Goal: Information Seeking & Learning: Learn about a topic

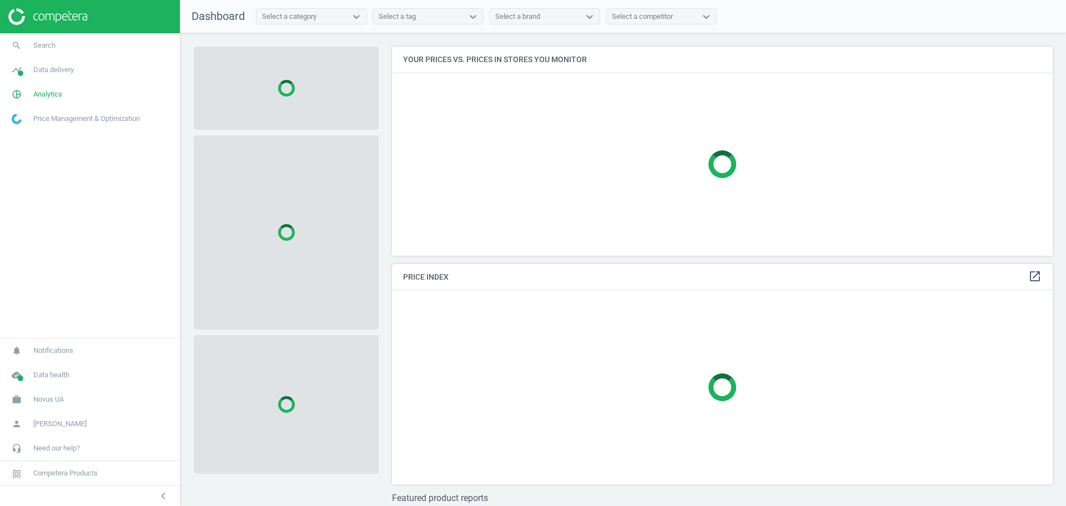
scroll to position [230, 672]
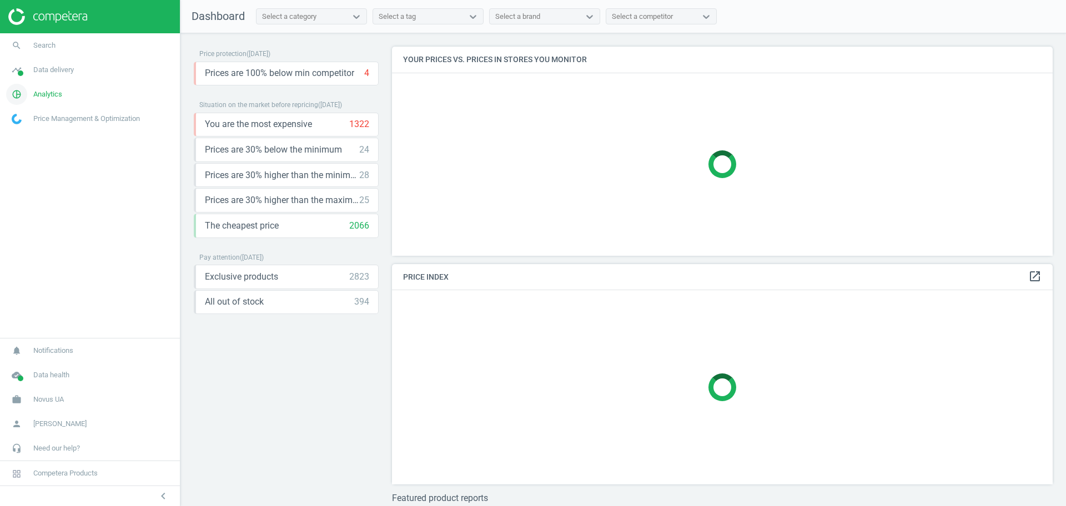
click at [52, 90] on span "Analytics" at bounding box center [47, 94] width 29 height 10
click at [28, 139] on span "Products" at bounding box center [25, 134] width 26 height 9
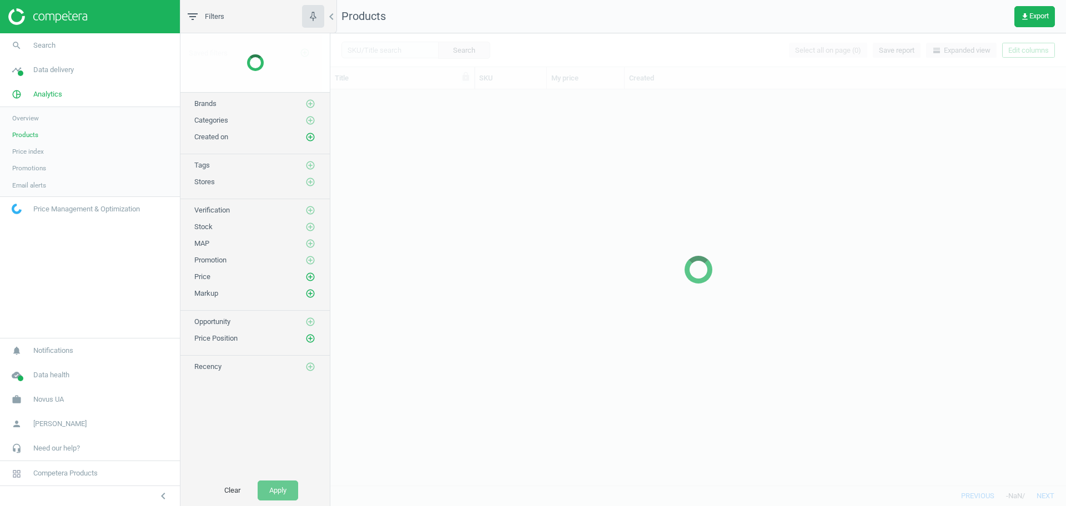
scroll to position [385, 725]
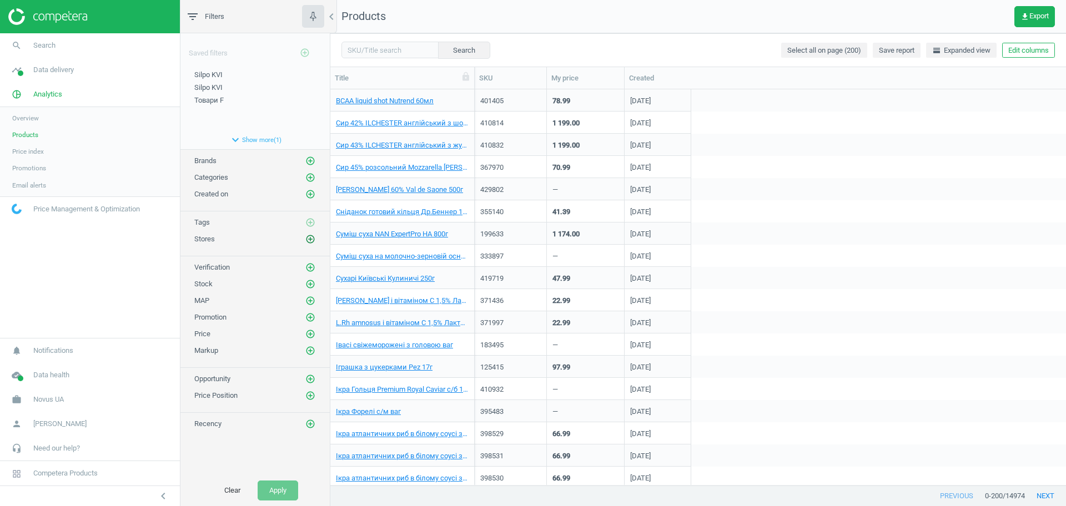
click at [311, 239] on icon "add_circle_outline" at bounding box center [310, 239] width 10 height 10
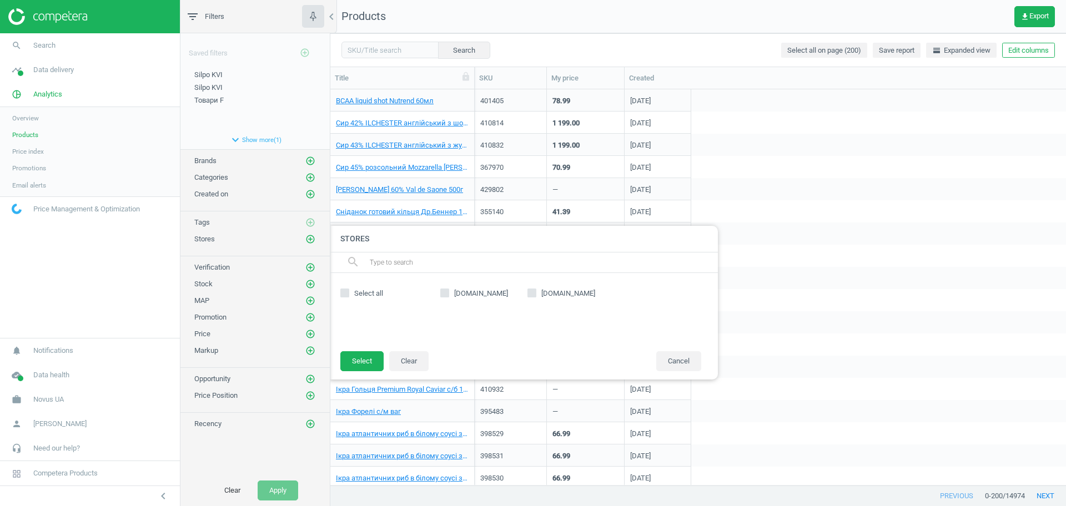
click at [482, 293] on span "[DOMAIN_NAME]" at bounding box center [481, 294] width 58 height 10
click at [449, 293] on input "[DOMAIN_NAME]" at bounding box center [444, 293] width 7 height 7
checkbox input "true"
click at [366, 366] on button "Select" at bounding box center [361, 361] width 43 height 20
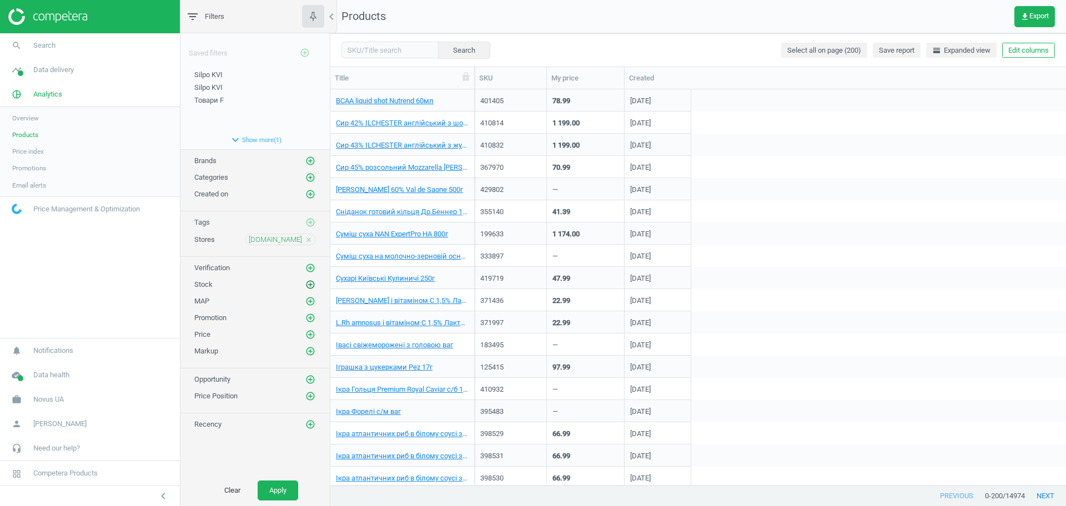
click at [314, 285] on icon "add_circle_outline" at bounding box center [310, 285] width 10 height 10
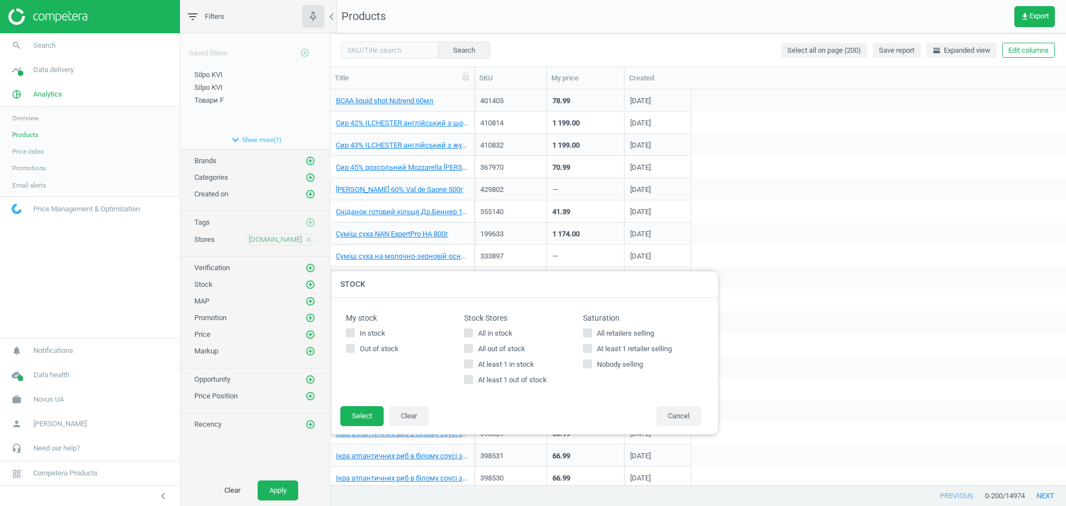
click at [492, 329] on span "All in stock" at bounding box center [495, 334] width 39 height 10
click at [472, 329] on input "All in stock" at bounding box center [468, 332] width 7 height 7
checkbox input "true"
click at [364, 419] on button "Select" at bounding box center [361, 416] width 43 height 20
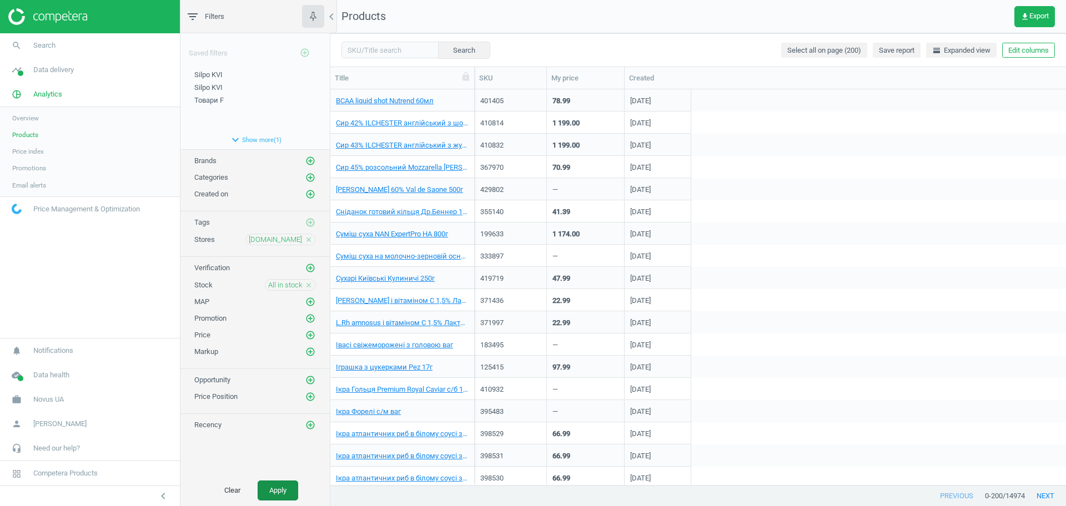
click at [277, 488] on button "Apply" at bounding box center [278, 491] width 41 height 20
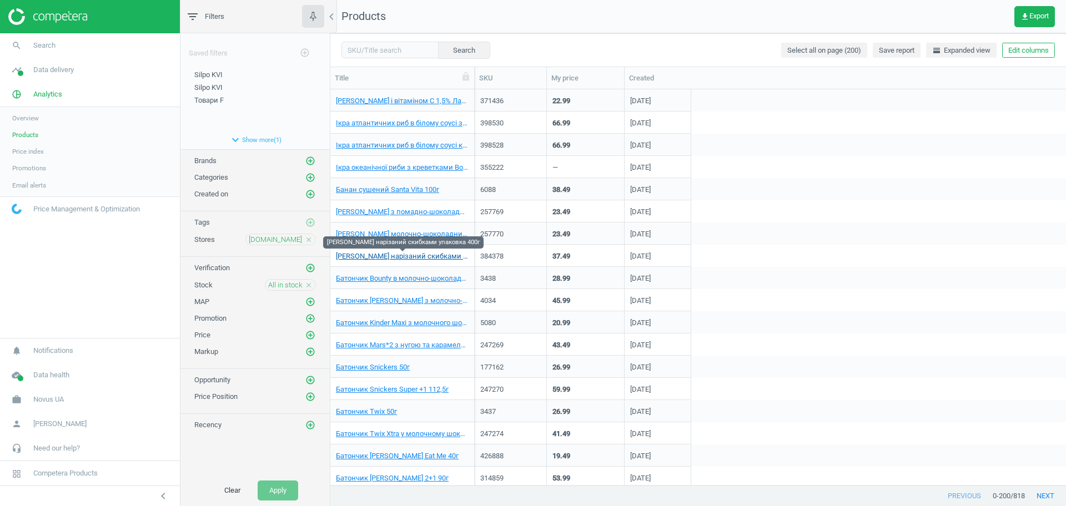
click at [392, 253] on link "[PERSON_NAME] нарізаний скибками упаковка 400г" at bounding box center [402, 256] width 133 height 10
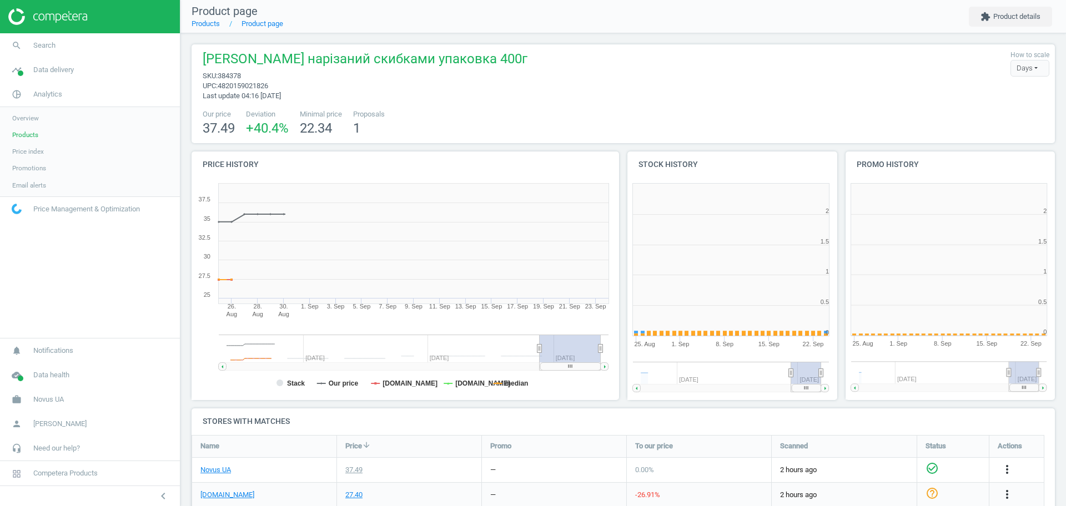
scroll to position [59, 0]
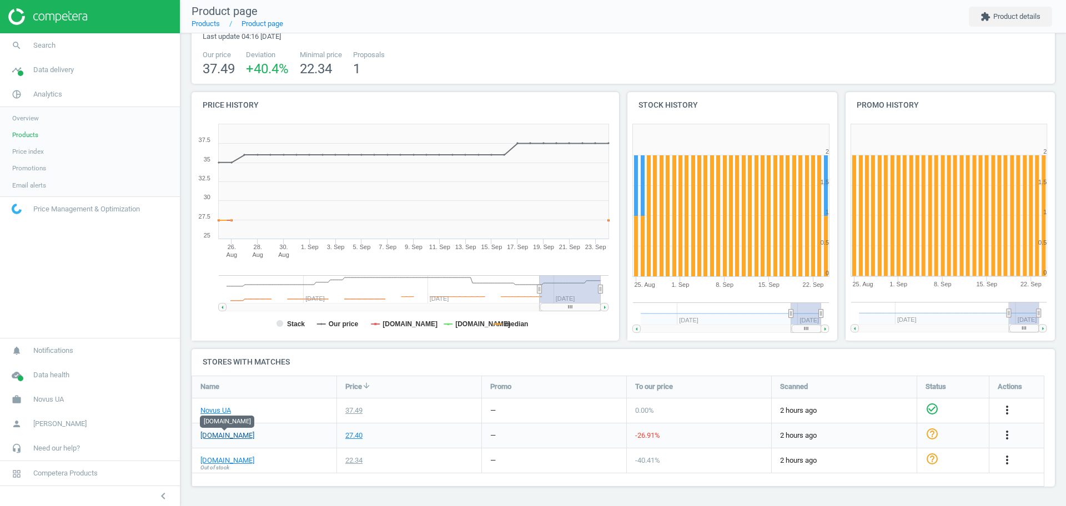
click at [225, 433] on link "[DOMAIN_NAME]" at bounding box center [227, 436] width 54 height 10
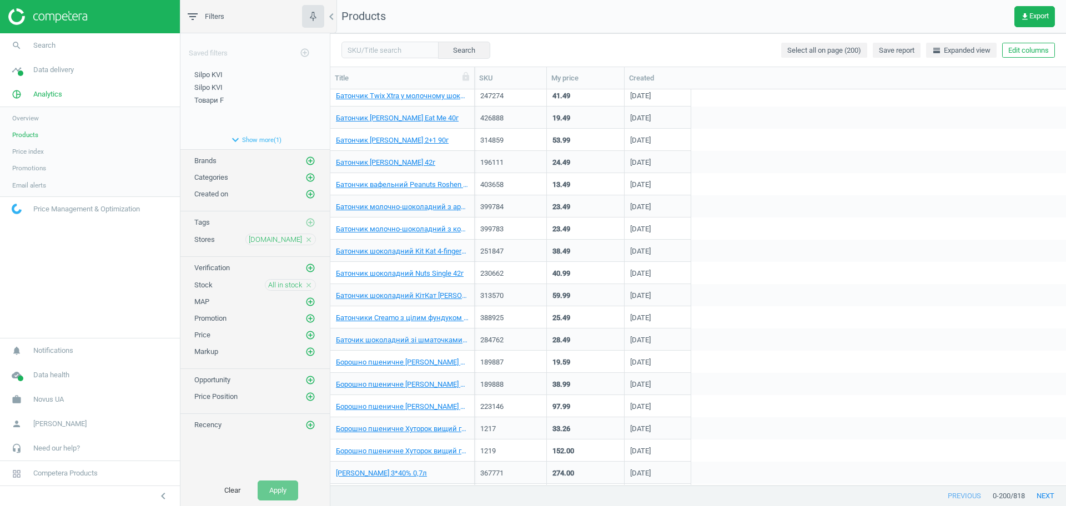
scroll to position [339, 0]
click at [410, 341] on link "Баточик шоколадний зі шматочками печива Оpeo Мілка 37г" at bounding box center [402, 340] width 133 height 10
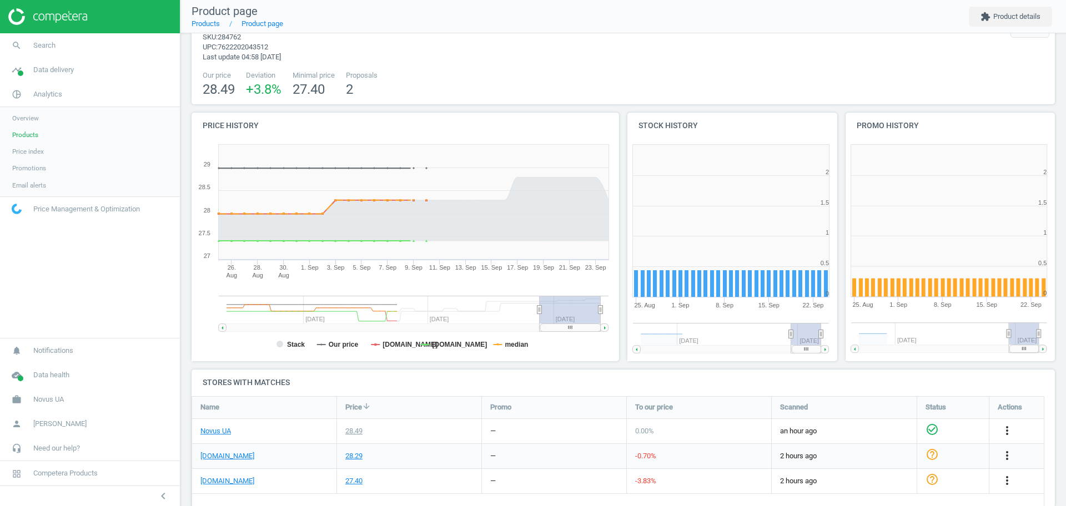
scroll to position [42, 0]
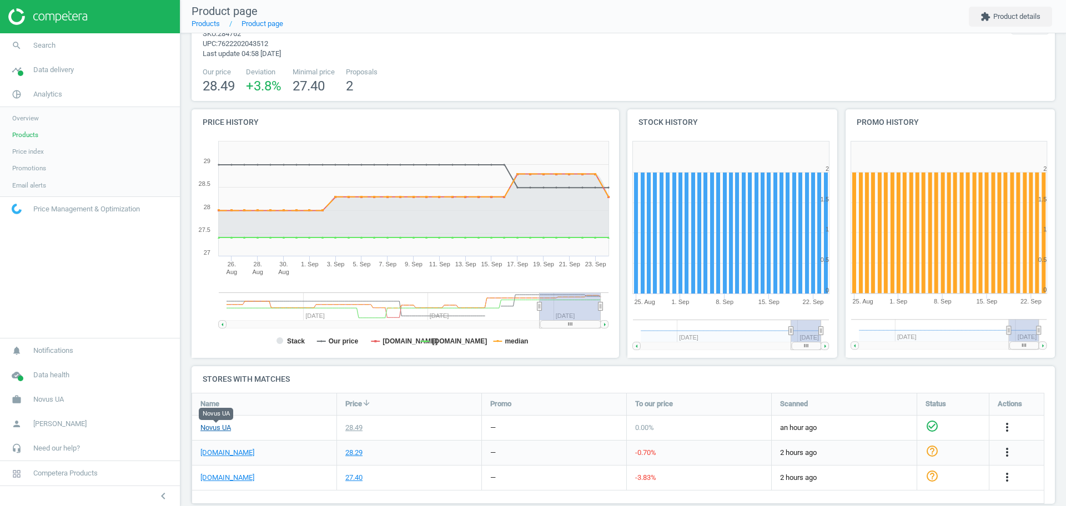
click at [218, 429] on link "Novus UA" at bounding box center [215, 428] width 31 height 10
click at [228, 477] on link "[DOMAIN_NAME]" at bounding box center [227, 478] width 54 height 10
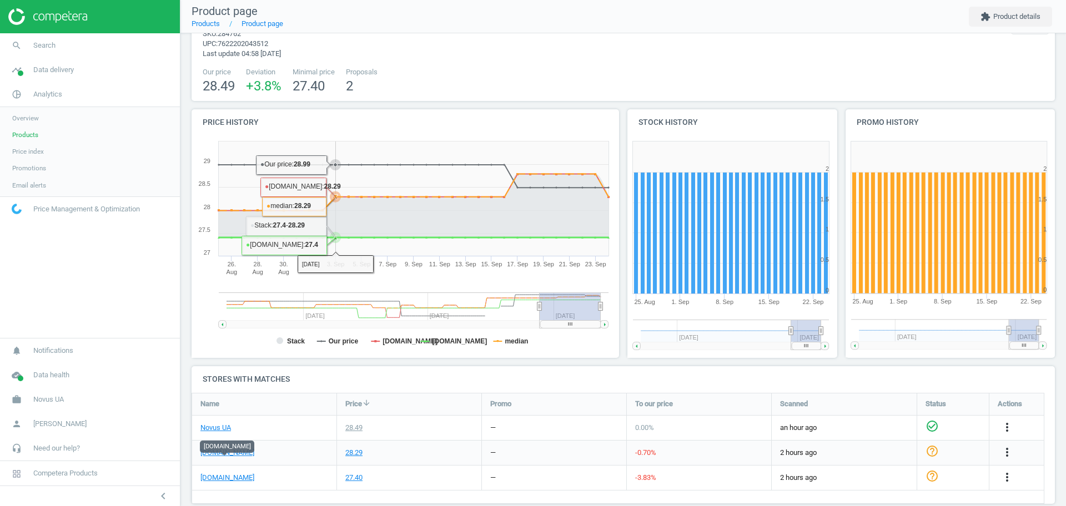
scroll to position [59, 0]
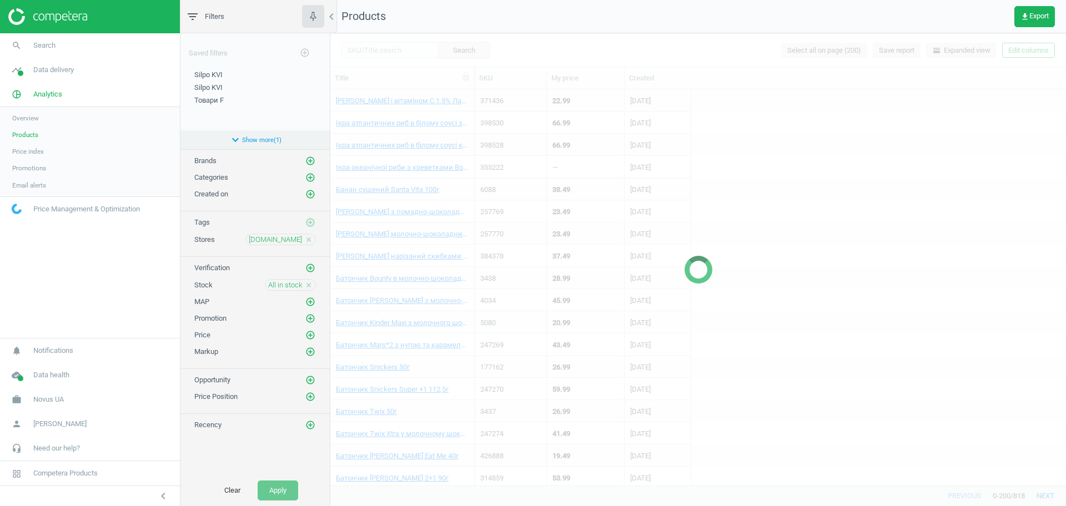
scroll to position [204, 0]
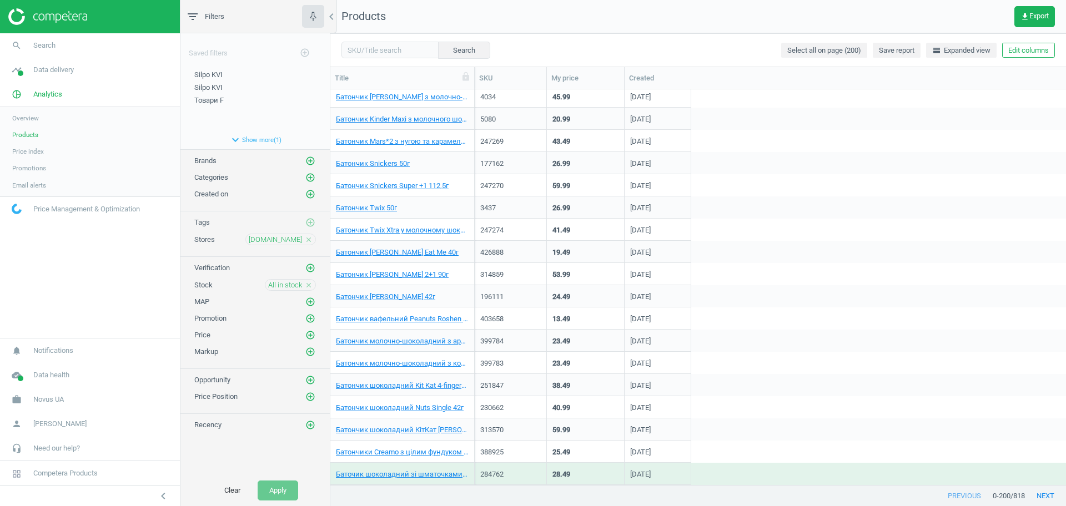
click at [308, 285] on icon "close" at bounding box center [309, 285] width 8 height 8
click at [310, 310] on div "Promotion add_circle_outline" at bounding box center [254, 315] width 149 height 17
click at [310, 315] on icon "add_circle_outline" at bounding box center [310, 318] width 10 height 10
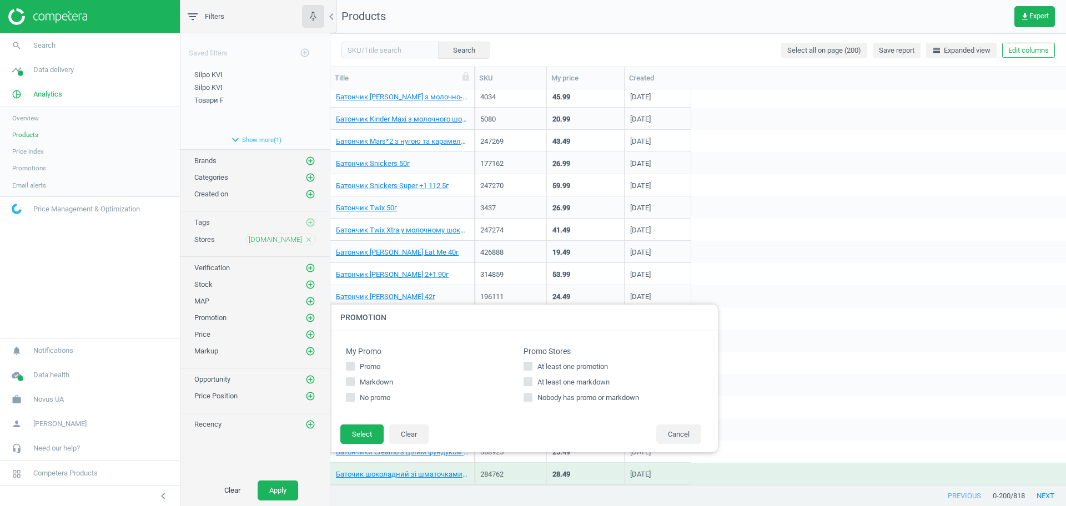
click at [525, 365] on input "At least one promotion" at bounding box center [528, 366] width 7 height 7
checkbox input "true"
click at [344, 434] on button "Select" at bounding box center [361, 435] width 43 height 20
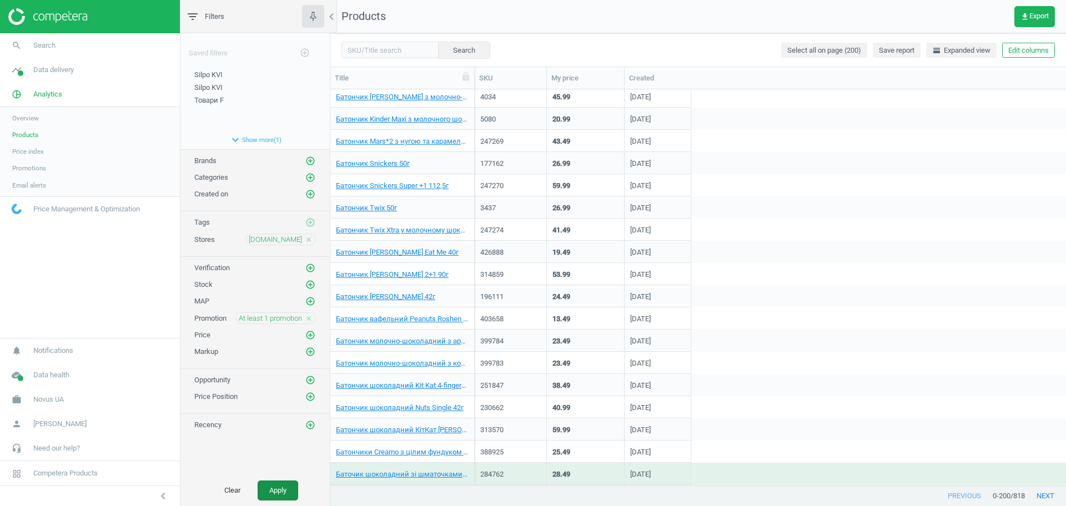
click at [271, 490] on button "Apply" at bounding box center [278, 491] width 41 height 20
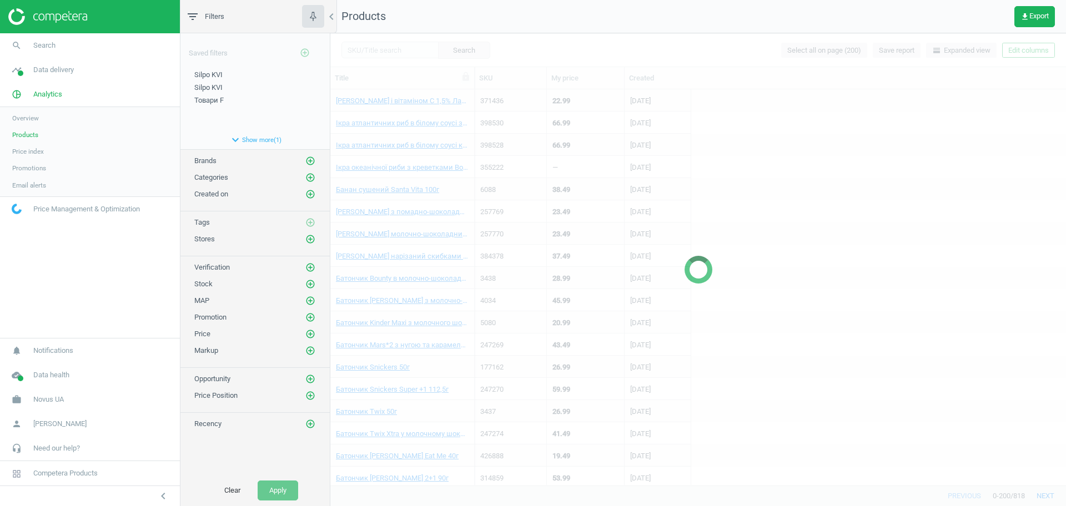
scroll to position [204, 0]
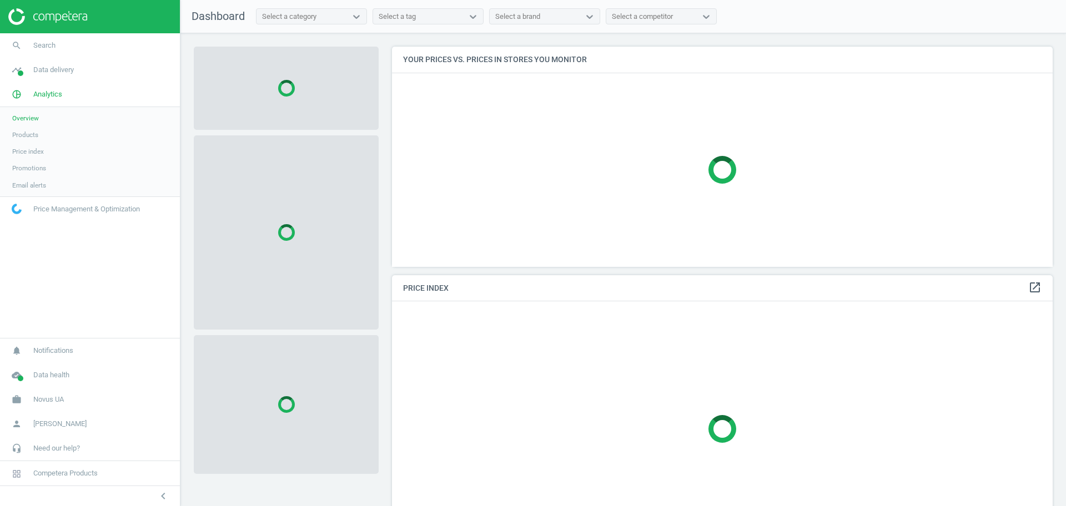
scroll to position [277, 672]
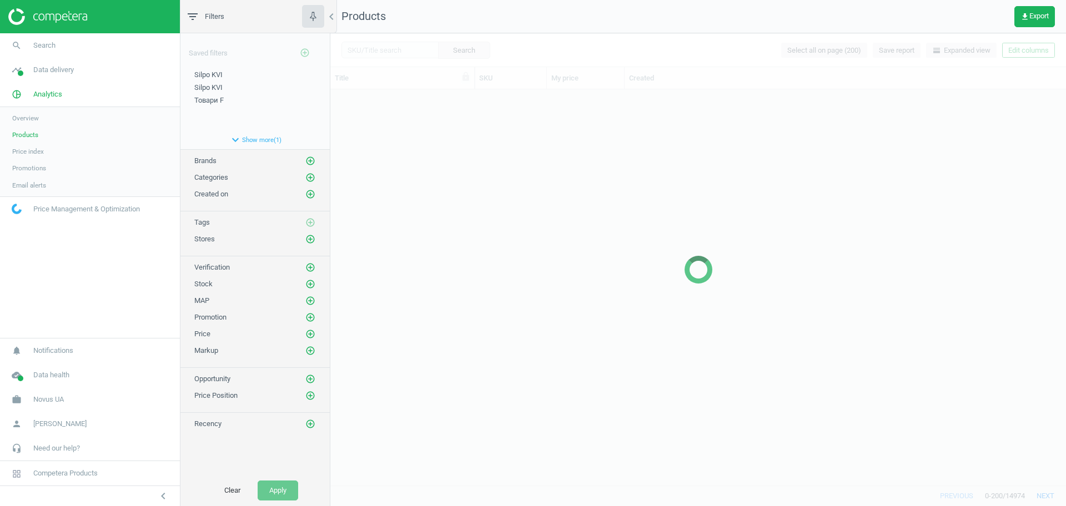
scroll to position [385, 725]
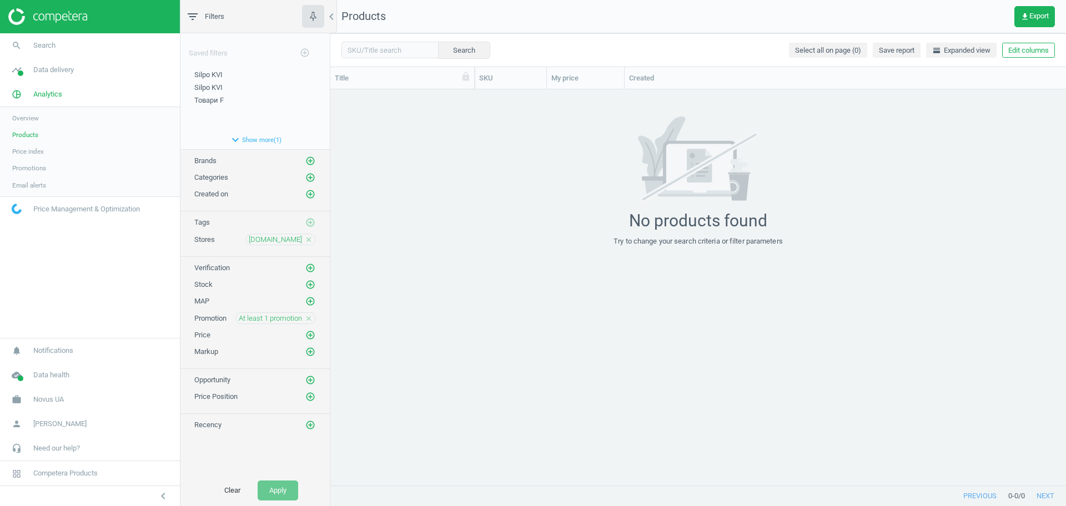
click at [309, 316] on icon "close" at bounding box center [309, 319] width 8 height 8
click at [309, 316] on icon "add_circle_outline" at bounding box center [310, 318] width 10 height 10
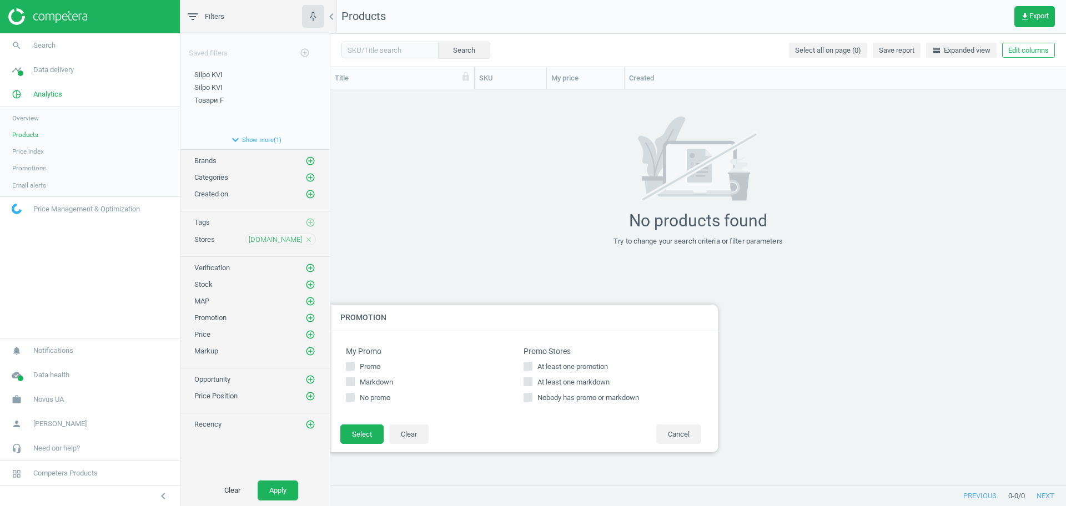
click at [556, 381] on span "At least one markdown" at bounding box center [573, 383] width 77 height 10
click at [532, 381] on input "At least one markdown" at bounding box center [528, 381] width 7 height 7
checkbox input "true"
click at [346, 435] on button "Select" at bounding box center [361, 435] width 43 height 20
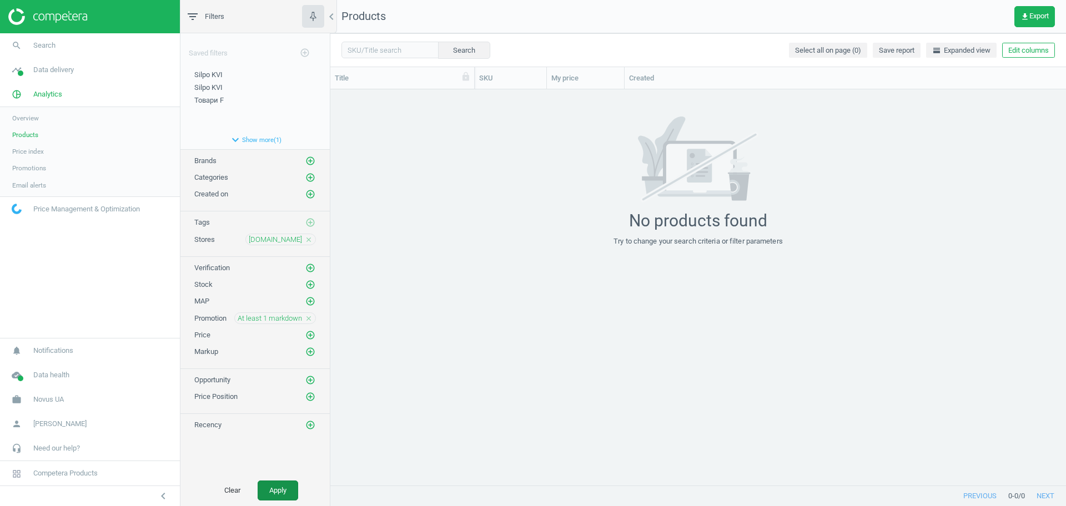
click at [275, 485] on button "Apply" at bounding box center [278, 491] width 41 height 20
click at [305, 315] on icon "close" at bounding box center [309, 319] width 8 height 8
click at [311, 283] on icon "add_circle_outline" at bounding box center [310, 285] width 10 height 10
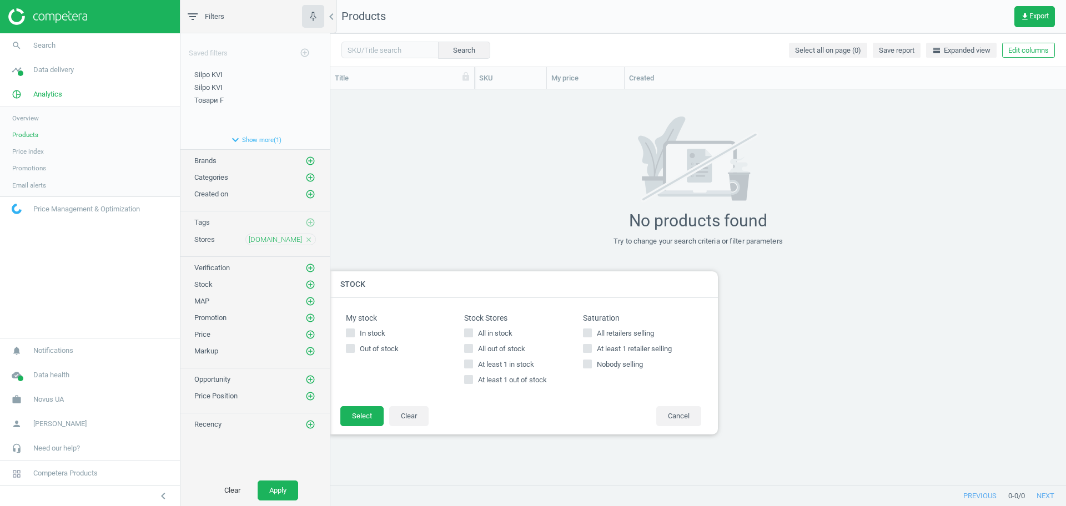
click at [499, 333] on span "All in stock" at bounding box center [495, 334] width 39 height 10
click at [472, 333] on input "All in stock" at bounding box center [468, 332] width 7 height 7
checkbox input "true"
click at [365, 421] on button "Select" at bounding box center [361, 416] width 43 height 20
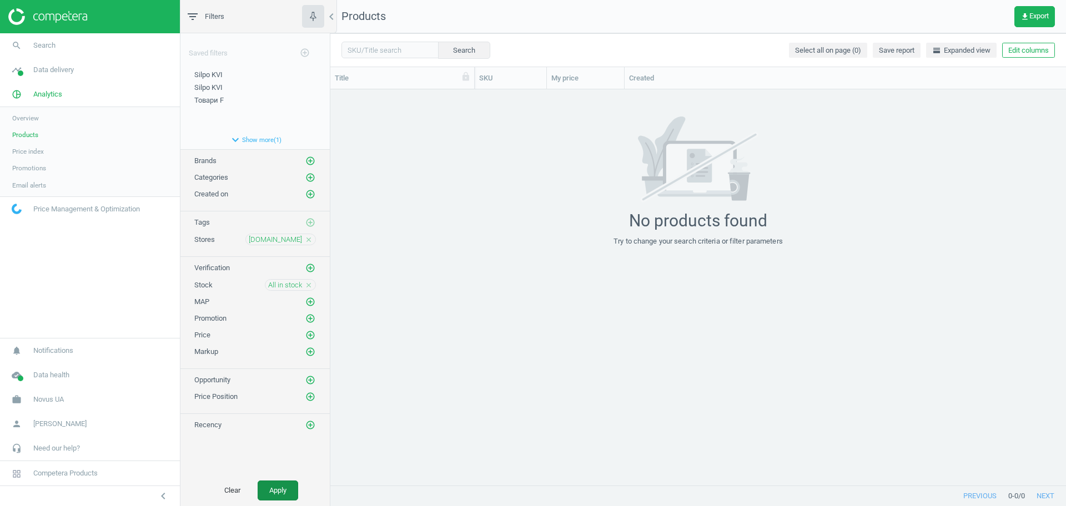
click at [278, 489] on button "Apply" at bounding box center [278, 491] width 41 height 20
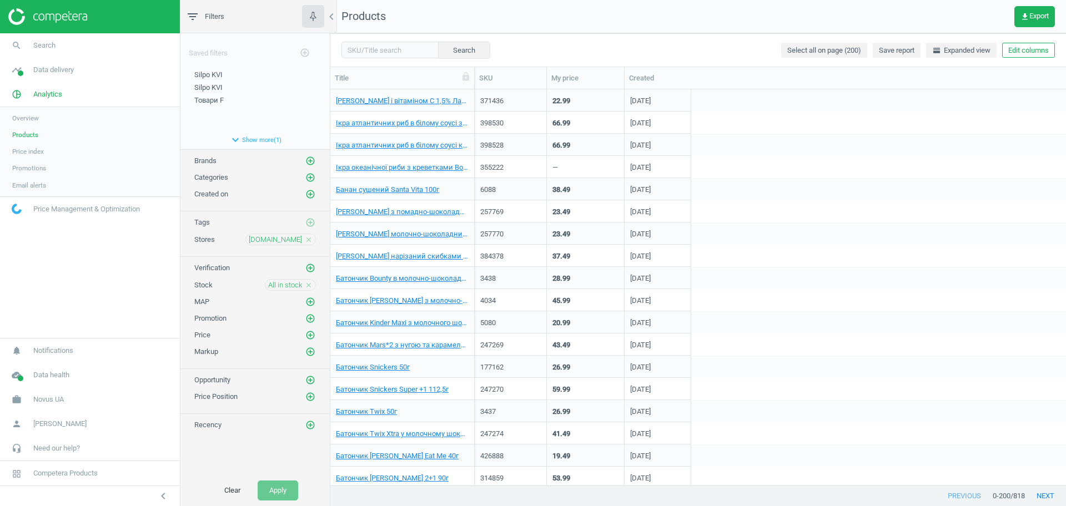
scroll to position [204, 0]
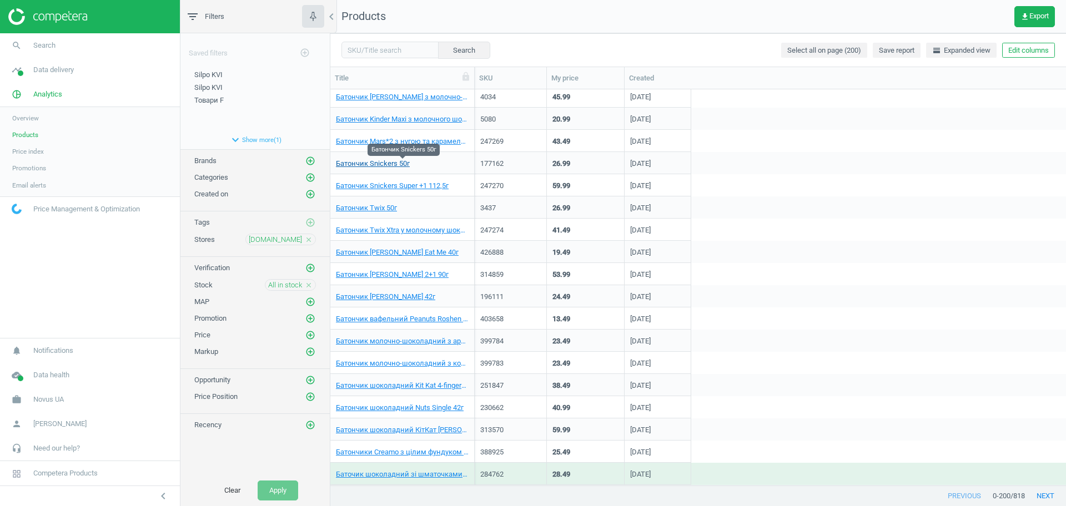
click at [379, 165] on link "Батончик Snickers 50г" at bounding box center [373, 164] width 74 height 10
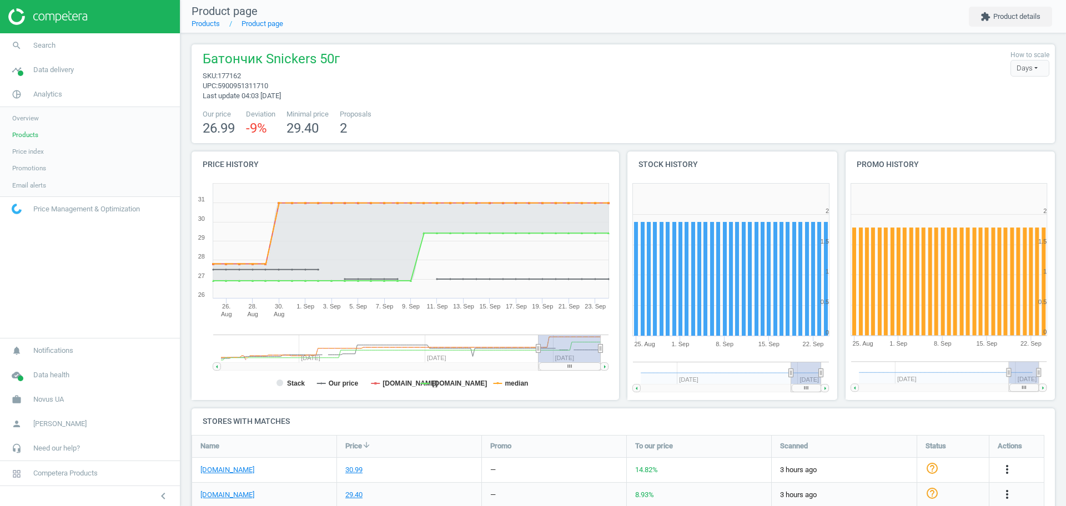
scroll to position [59, 0]
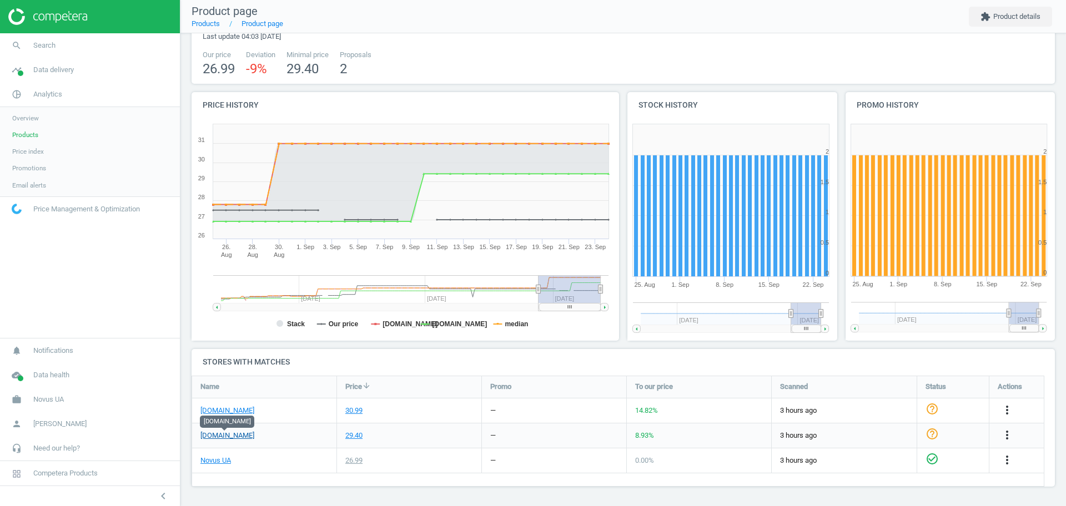
click at [220, 436] on link "[DOMAIN_NAME]" at bounding box center [227, 436] width 54 height 10
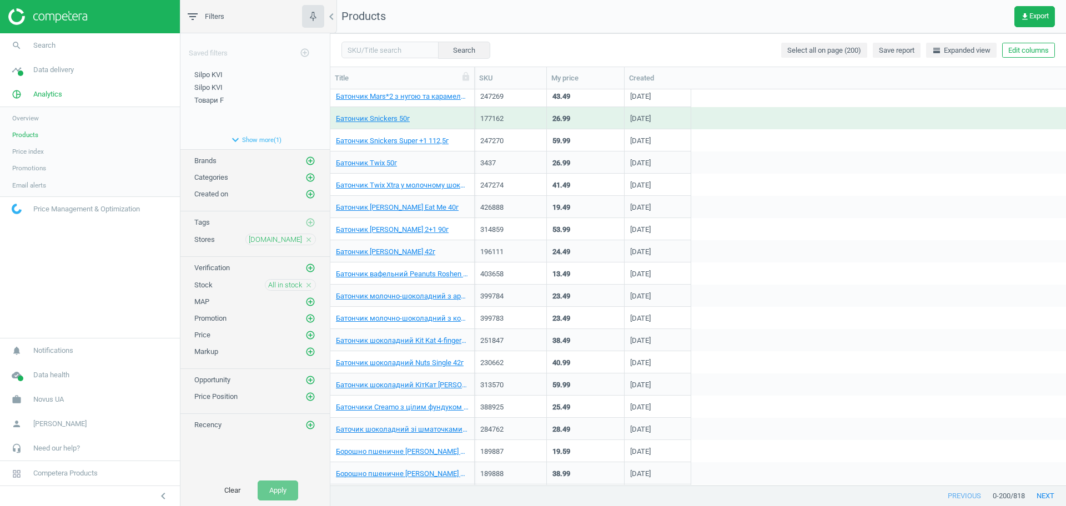
scroll to position [265, 0]
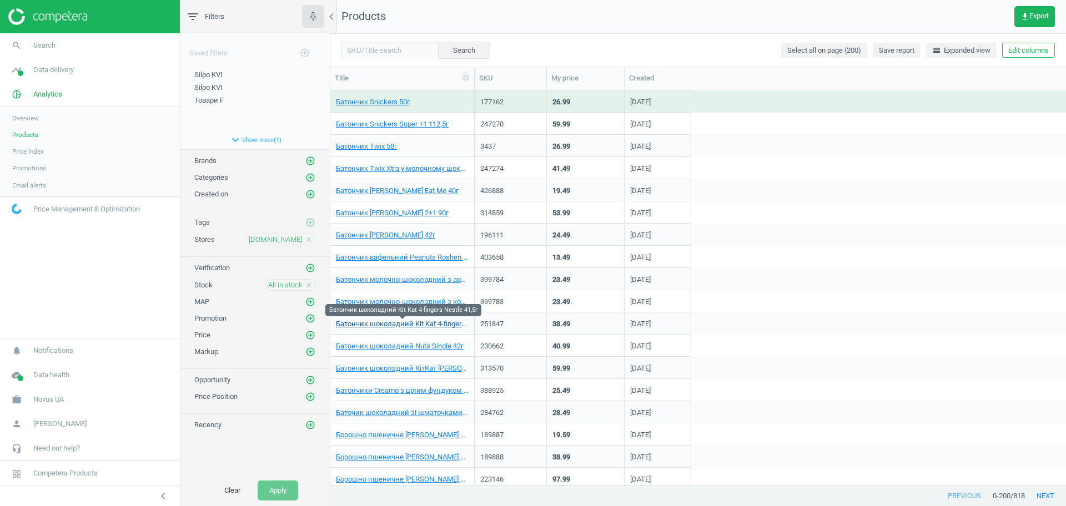
click at [422, 326] on link "Батончик шоколадний Kit Kat 4-fingers Nestle 41,5г" at bounding box center [402, 324] width 133 height 10
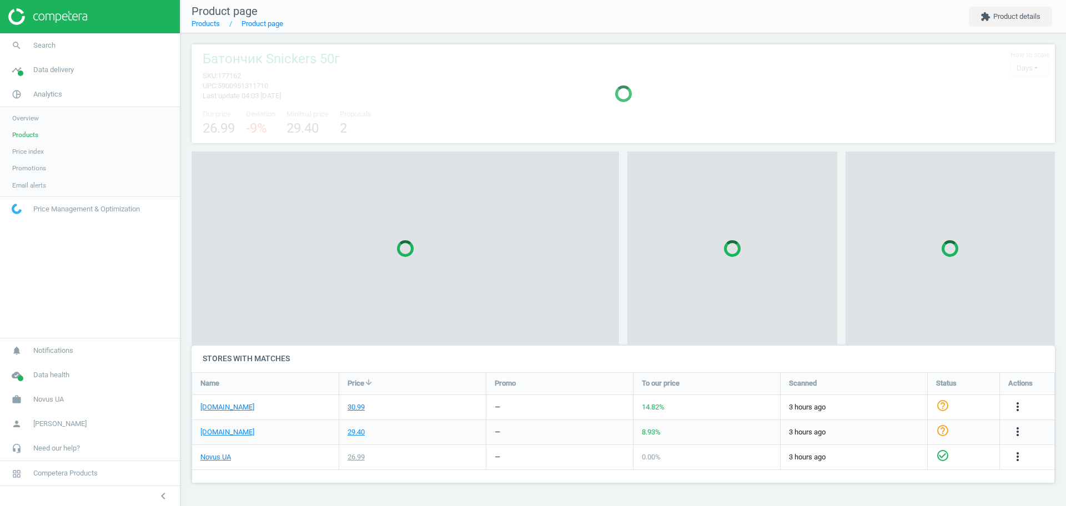
scroll to position [133, 885]
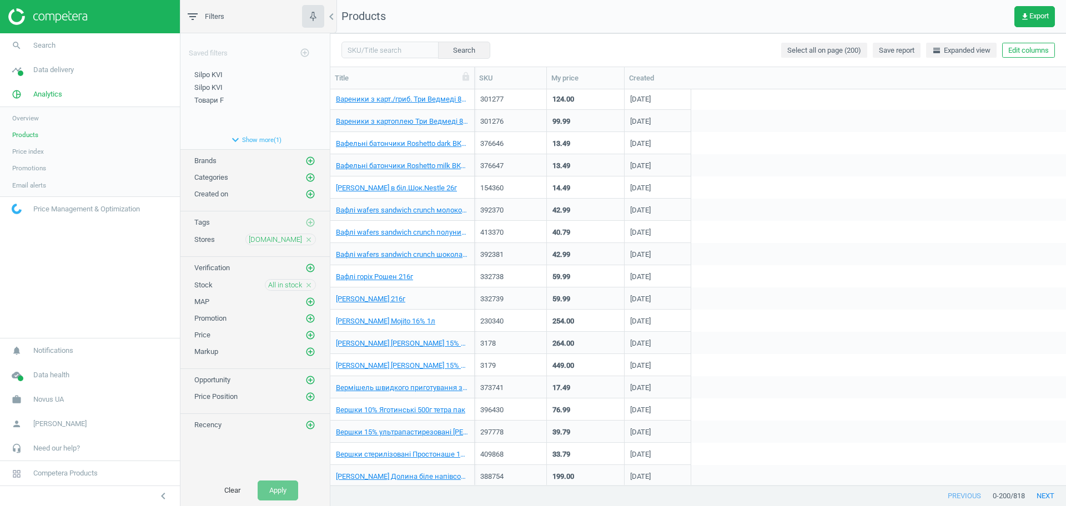
scroll to position [1216, 0]
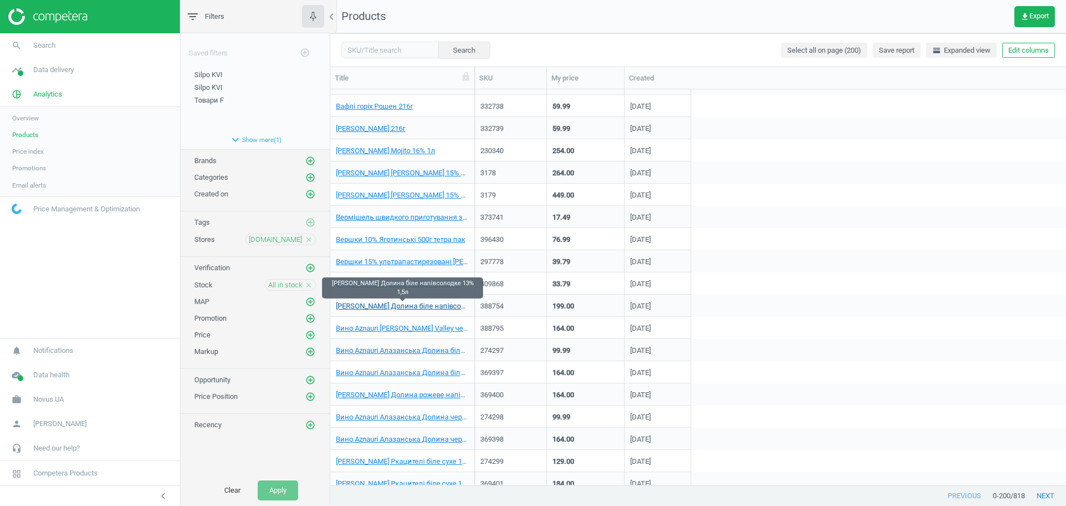
click at [436, 306] on link "[PERSON_NAME] Долина біле напівсолодке 13% 1,5л" at bounding box center [402, 306] width 133 height 10
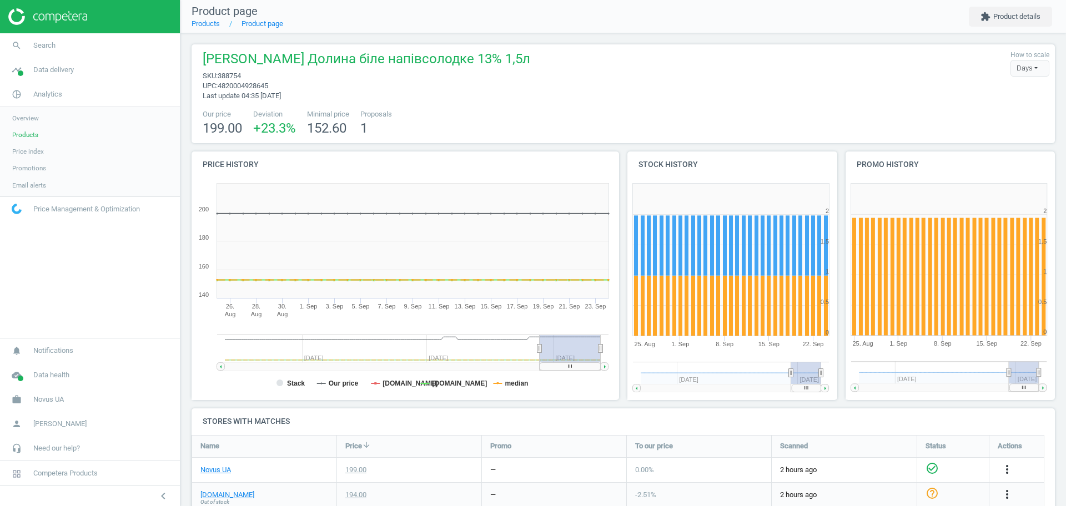
scroll to position [59, 0]
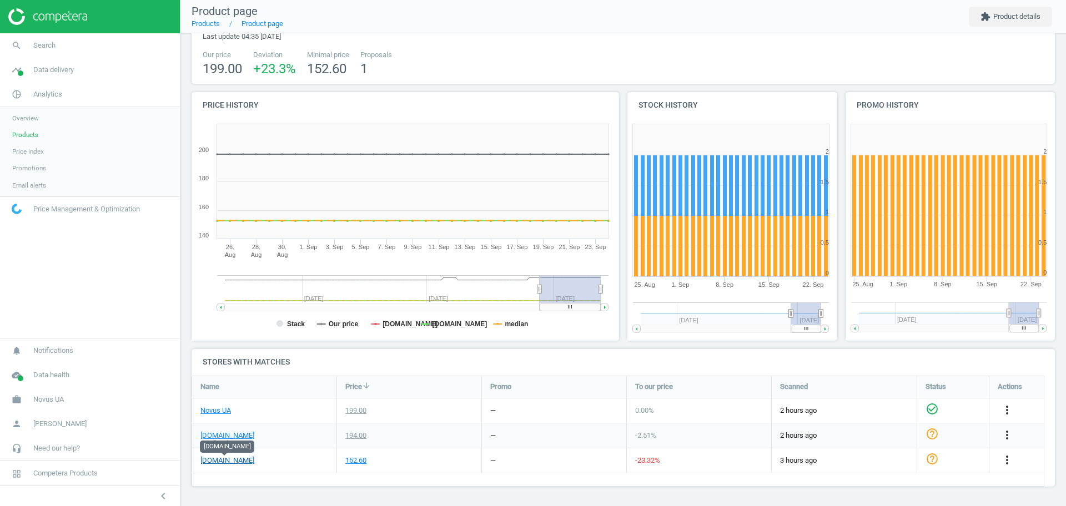
click at [225, 464] on link "[DOMAIN_NAME]" at bounding box center [227, 461] width 54 height 10
click at [34, 131] on span "Products" at bounding box center [25, 134] width 26 height 9
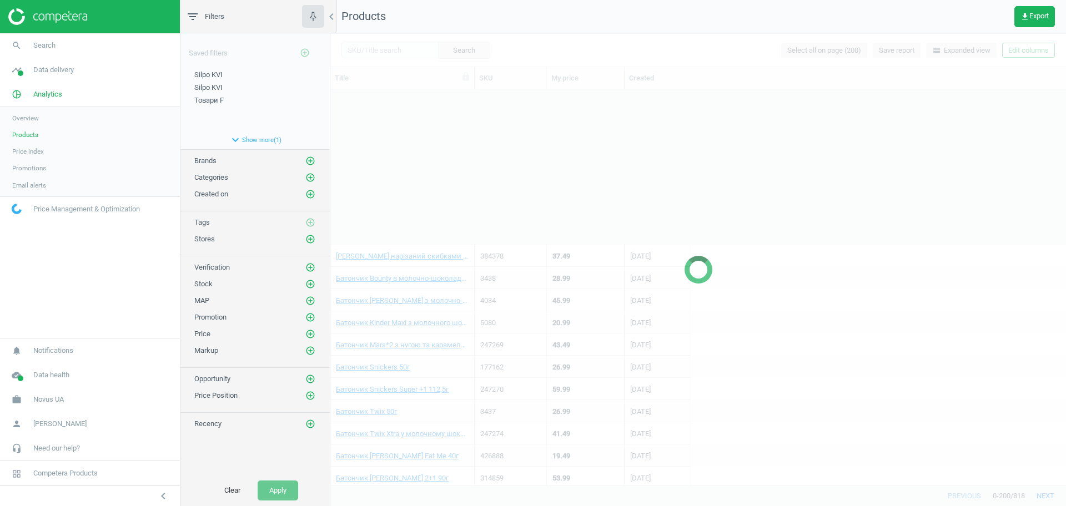
scroll to position [1048, 0]
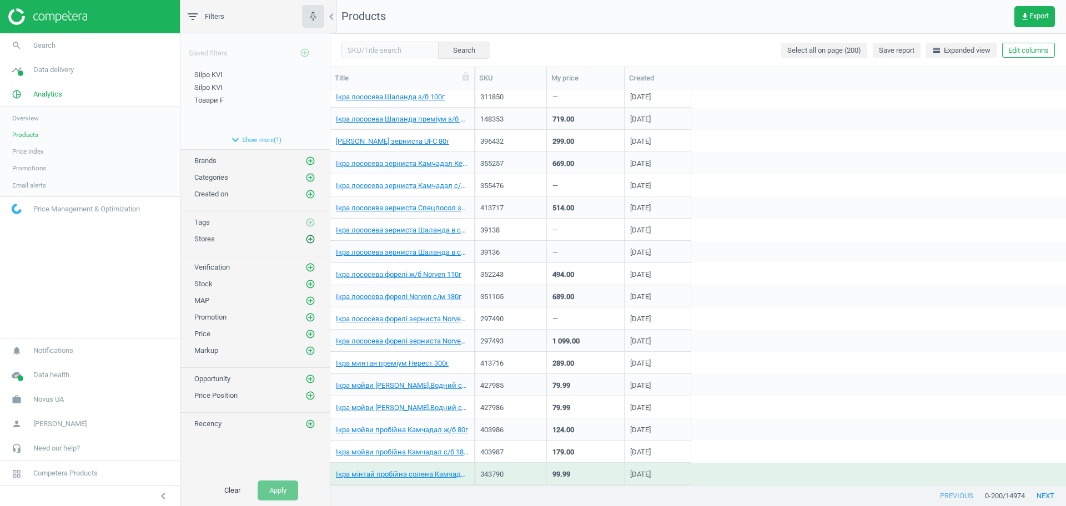
click at [309, 239] on icon "add_circle_outline" at bounding box center [310, 239] width 10 height 10
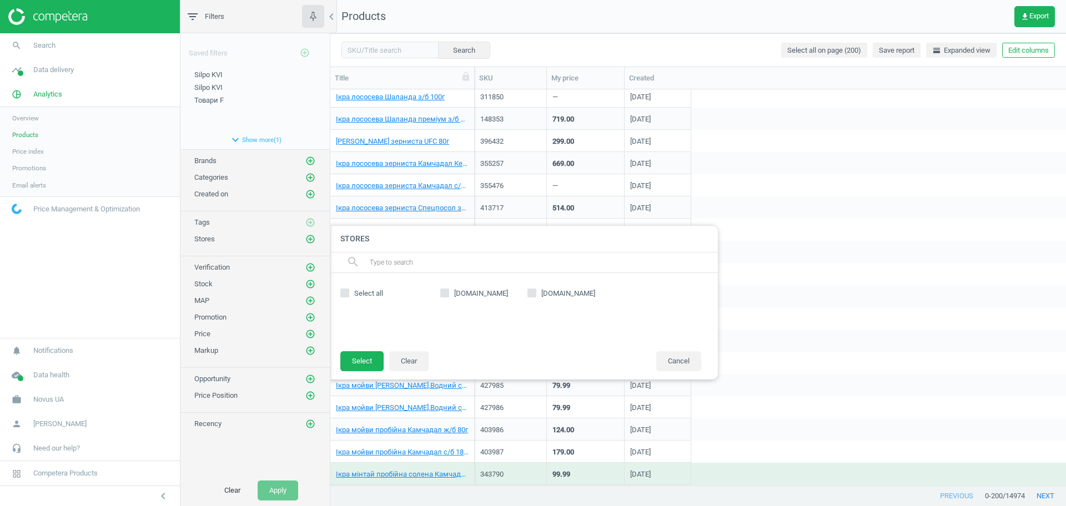
click at [492, 295] on span "[DOMAIN_NAME]" at bounding box center [481, 294] width 58 height 10
click at [449, 295] on input "[DOMAIN_NAME]" at bounding box center [444, 293] width 7 height 7
checkbox input "true"
click at [354, 358] on button "Select" at bounding box center [361, 361] width 43 height 20
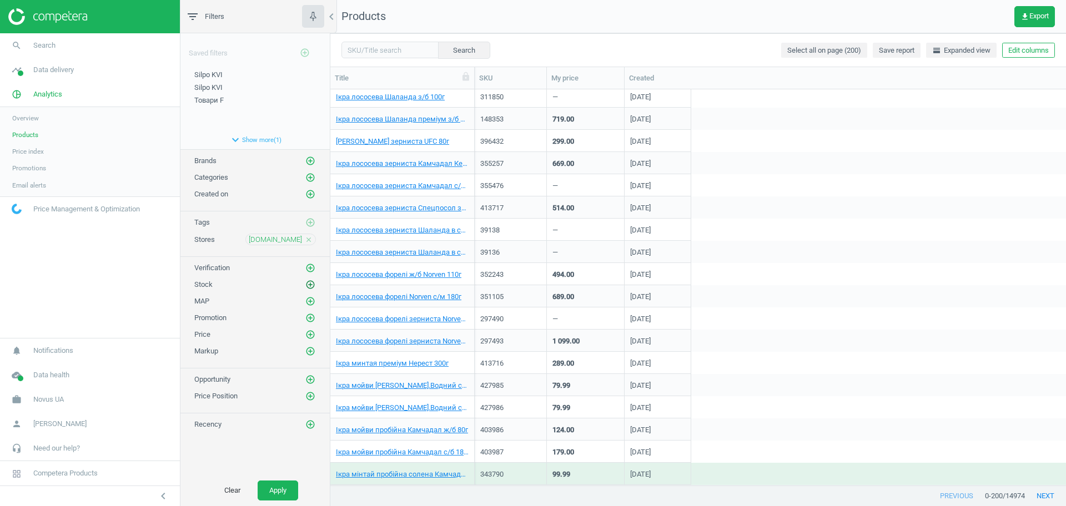
click at [311, 283] on icon "add_circle_outline" at bounding box center [310, 285] width 10 height 10
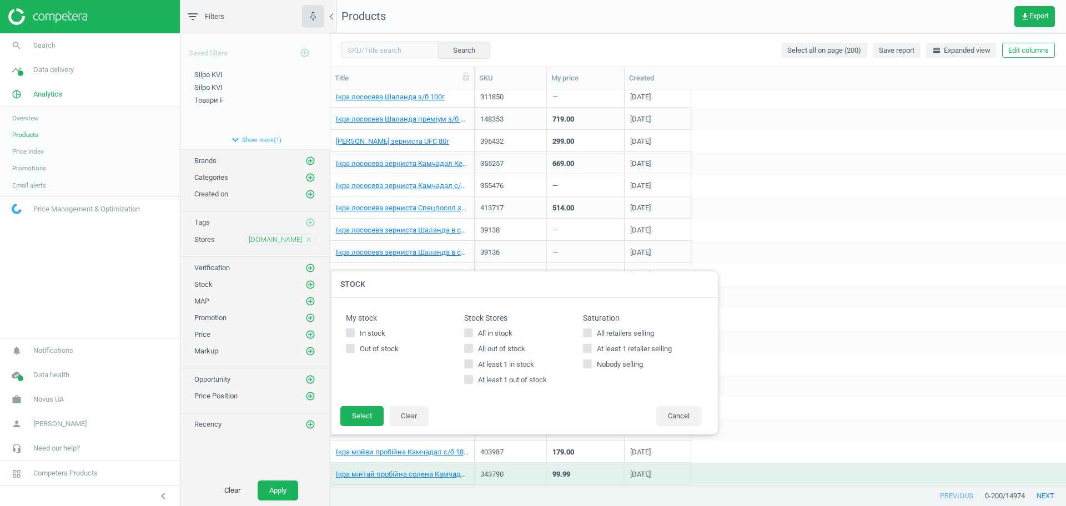
click at [484, 335] on span "All in stock" at bounding box center [495, 334] width 39 height 10
click at [472, 335] on input "All in stock" at bounding box center [468, 332] width 7 height 7
checkbox input "true"
click at [369, 410] on button "Select" at bounding box center [361, 416] width 43 height 20
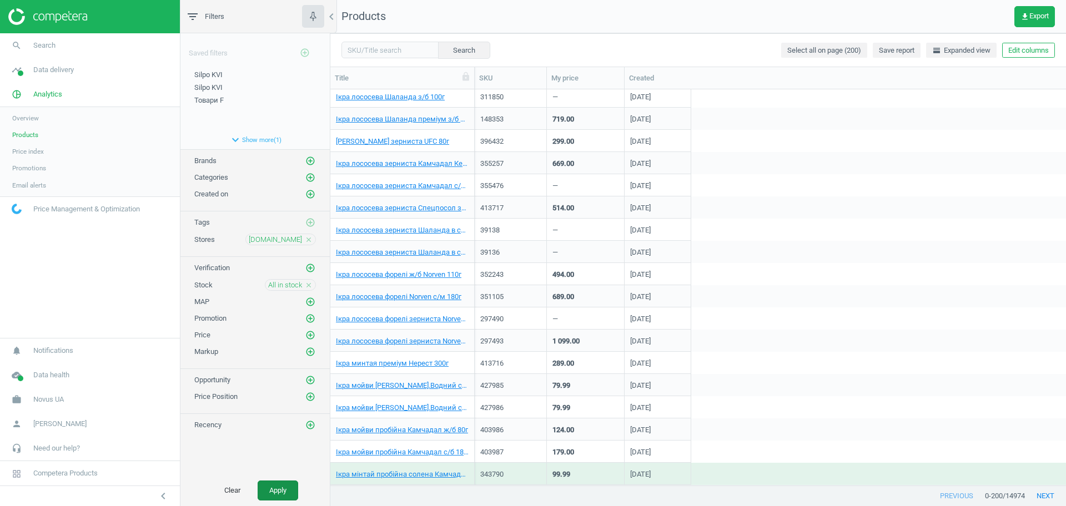
click at [280, 487] on button "Apply" at bounding box center [278, 491] width 41 height 20
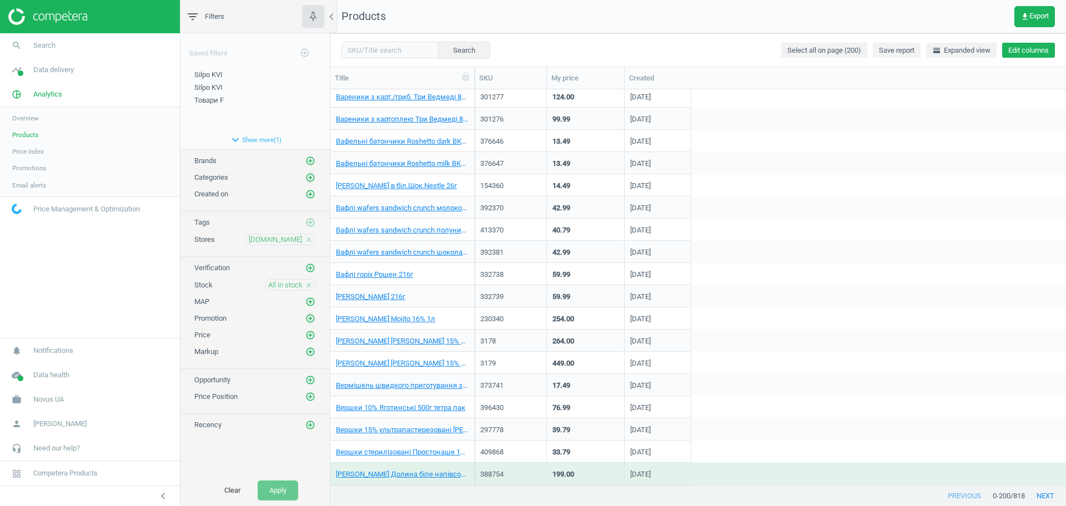
click at [1027, 48] on button "Edit columns" at bounding box center [1028, 51] width 53 height 16
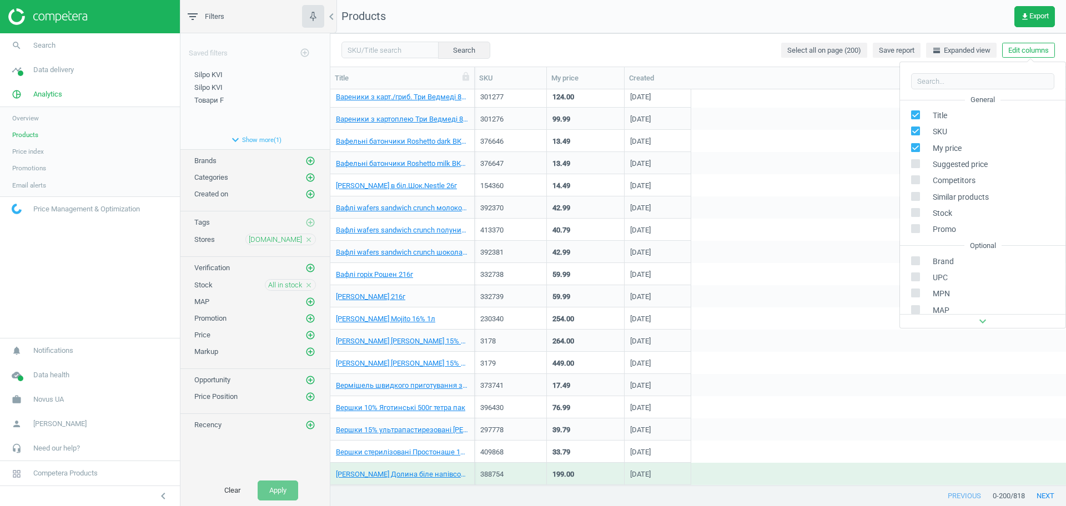
scroll to position [151, 0]
click at [942, 238] on div "chevron_left Custom fields" at bounding box center [982, 229] width 165 height 24
click at [948, 253] on div "Stores custom fields" at bounding box center [955, 253] width 67 height 10
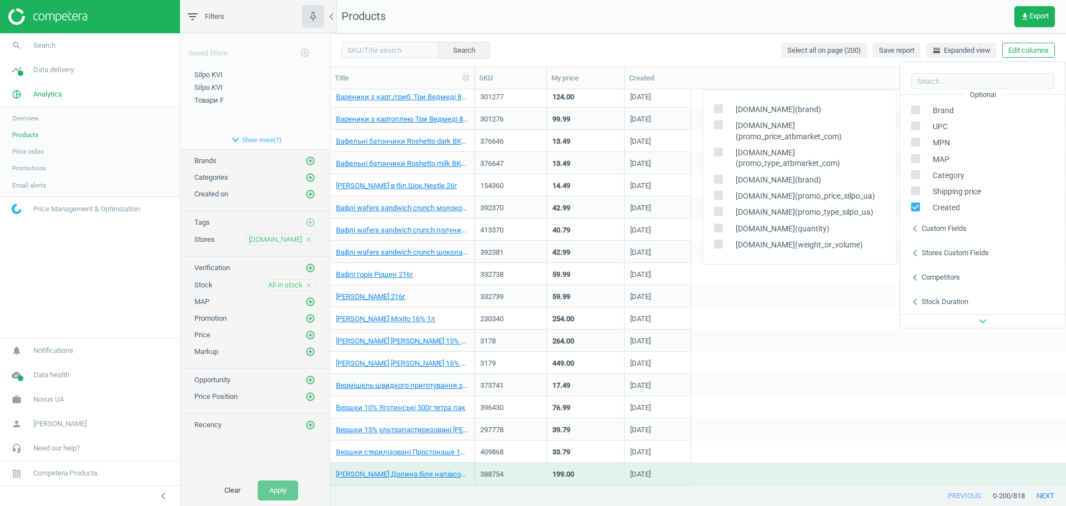
click at [727, 115] on label at bounding box center [722, 109] width 16 height 11
click at [722, 113] on input "checkbox" at bounding box center [718, 108] width 7 height 7
checkbox input "true"
click at [720, 129] on input "checkbox" at bounding box center [718, 125] width 7 height 7
checkbox input "true"
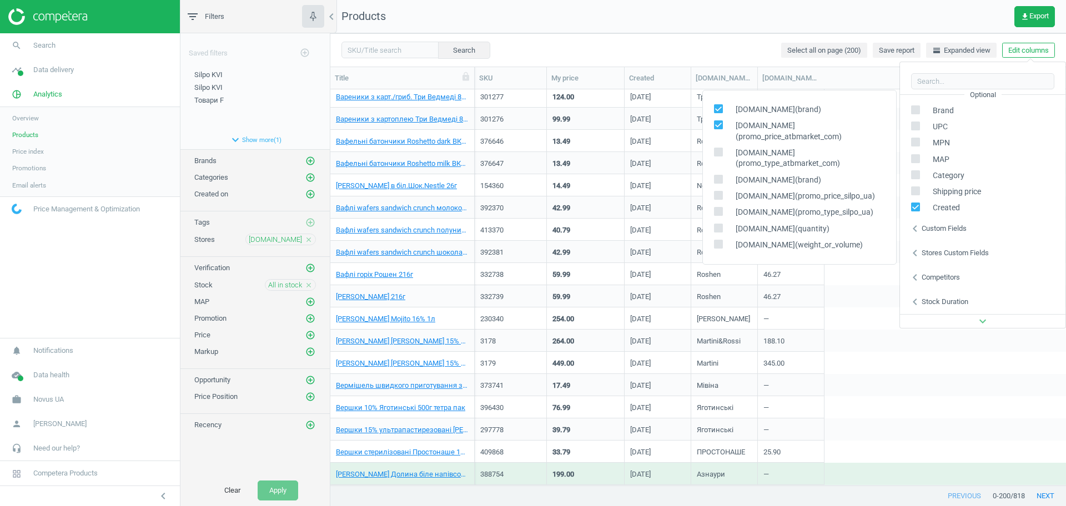
click at [720, 156] on input "checkbox" at bounding box center [718, 152] width 7 height 7
checkbox input "true"
click at [743, 21] on nav "Products get_app Export" at bounding box center [698, 16] width 736 height 33
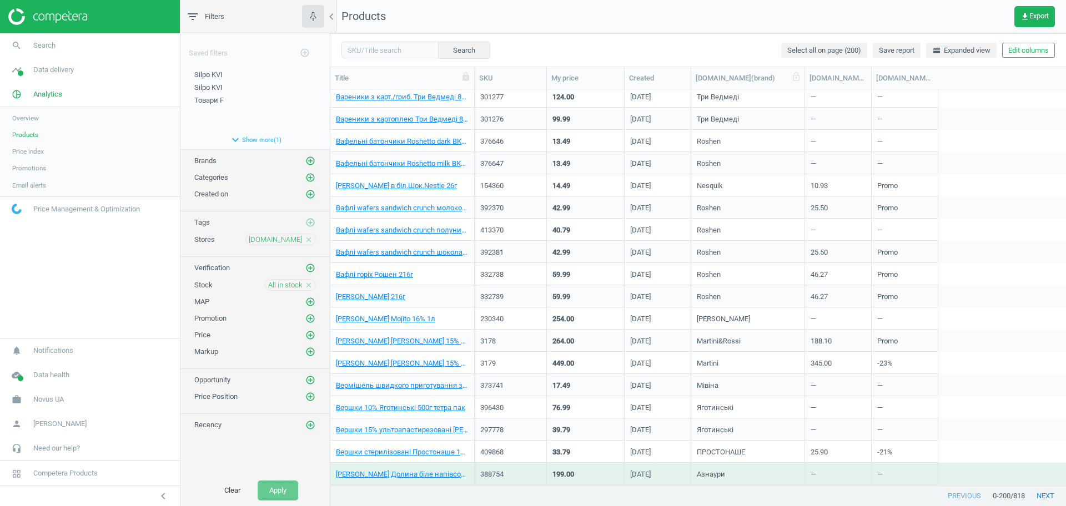
drag, startPoint x: 758, startPoint y: 73, endPoint x: 836, endPoint y: 81, distance: 78.7
click at [810, 81] on div at bounding box center [804, 78] width 11 height 22
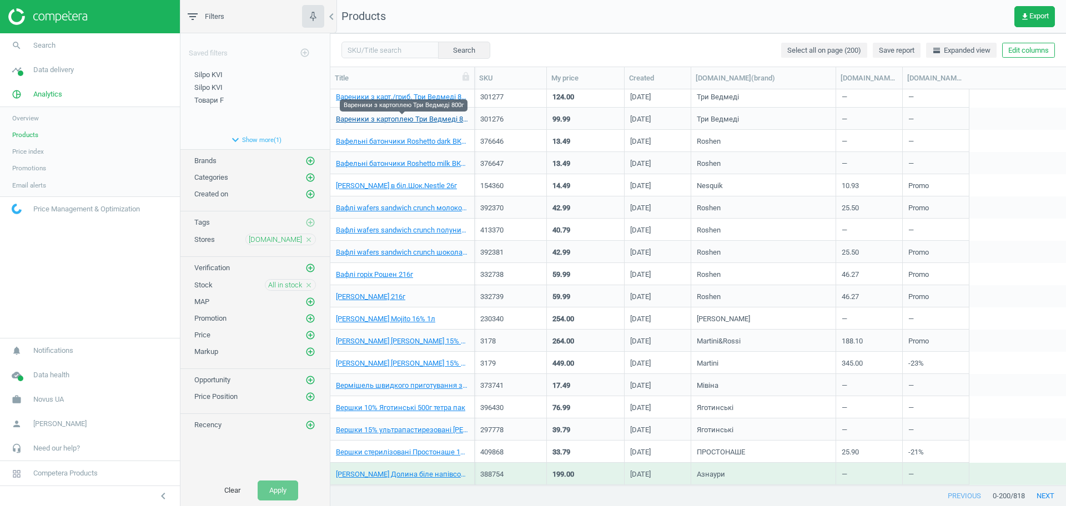
click at [417, 123] on link "Вареники з картоплею Три Ведмедi 800г" at bounding box center [402, 119] width 133 height 10
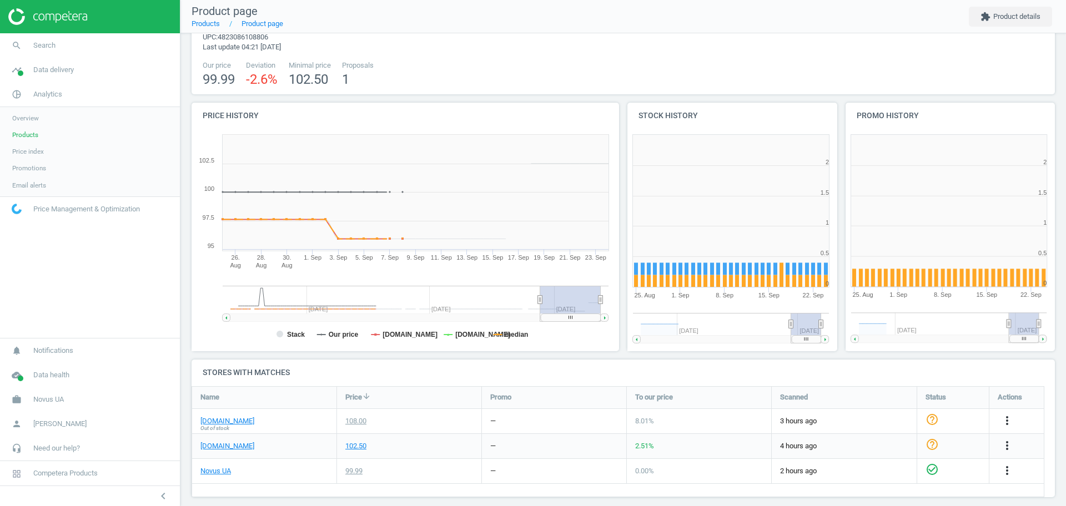
scroll to position [49, 0]
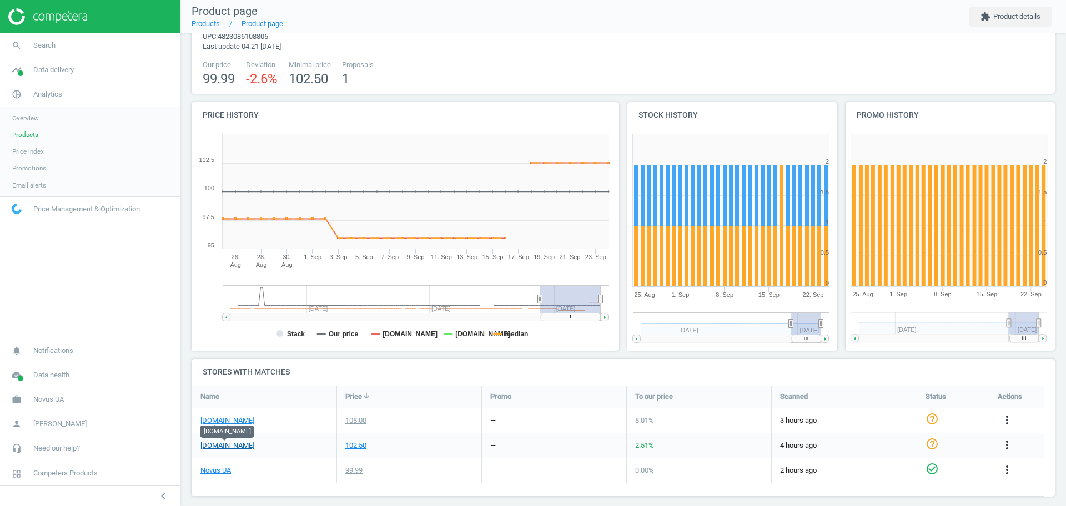
click at [228, 444] on link "[DOMAIN_NAME]" at bounding box center [227, 446] width 54 height 10
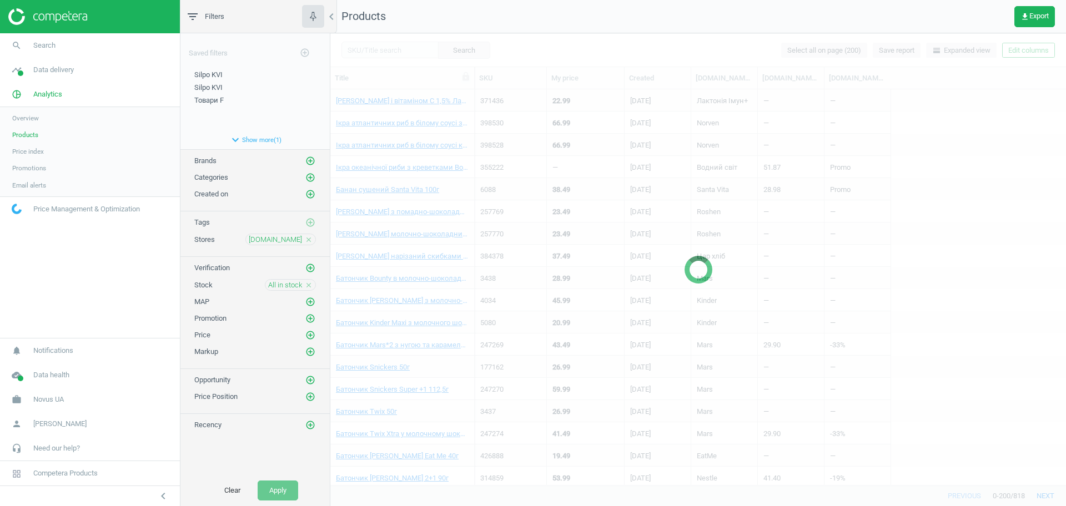
scroll to position [692, 0]
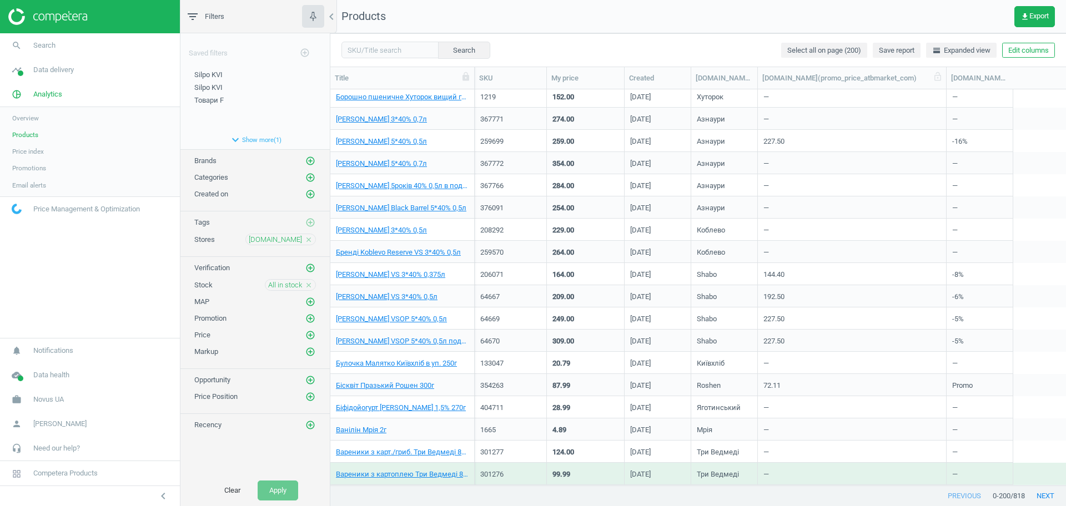
drag, startPoint x: 826, startPoint y: 77, endPoint x: 948, endPoint y: 79, distance: 122.2
click at [948, 79] on div at bounding box center [945, 78] width 11 height 22
click at [376, 142] on link "[PERSON_NAME] 5*40% 0,5л" at bounding box center [381, 142] width 91 height 10
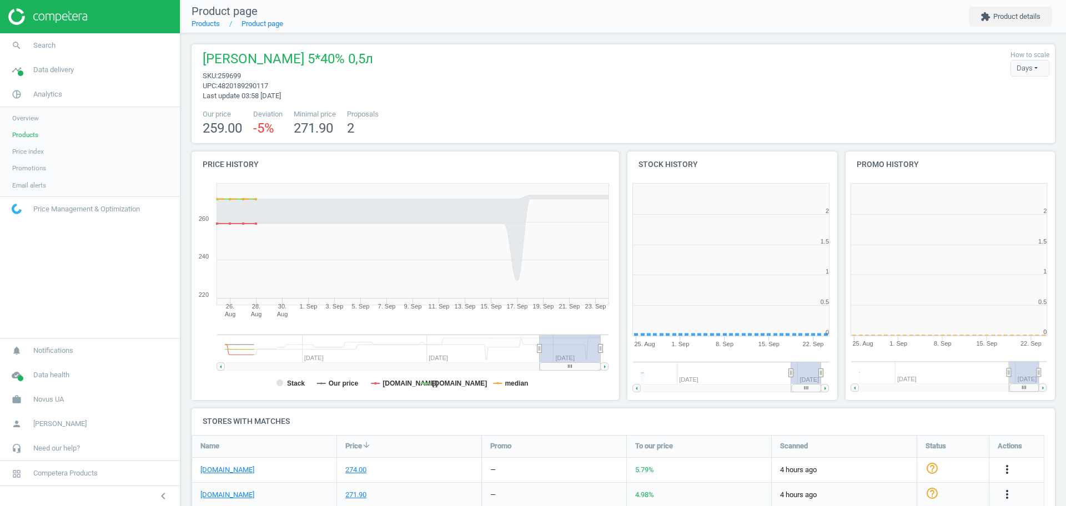
scroll to position [244, 229]
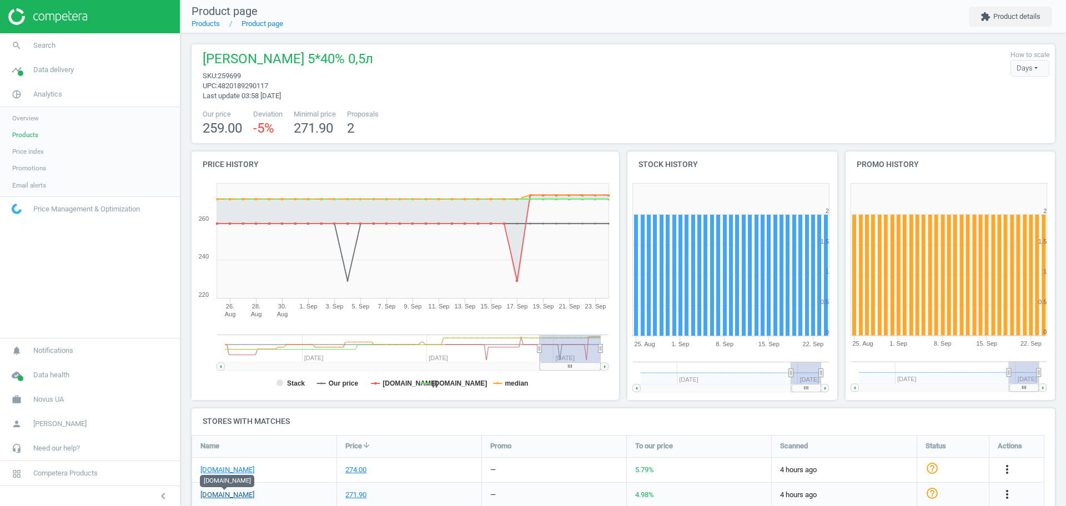
click at [233, 494] on link "[DOMAIN_NAME]" at bounding box center [227, 495] width 54 height 10
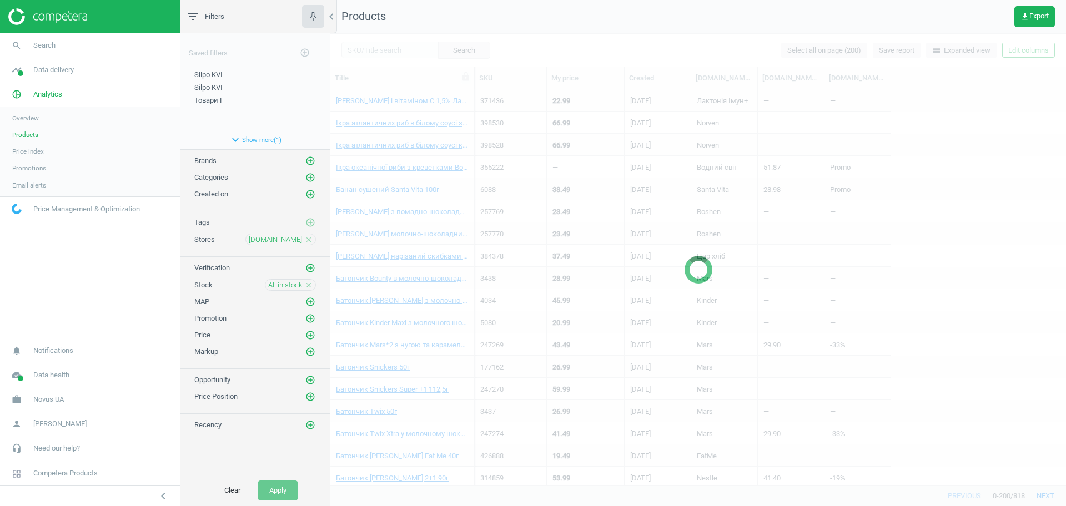
scroll to position [359, 0]
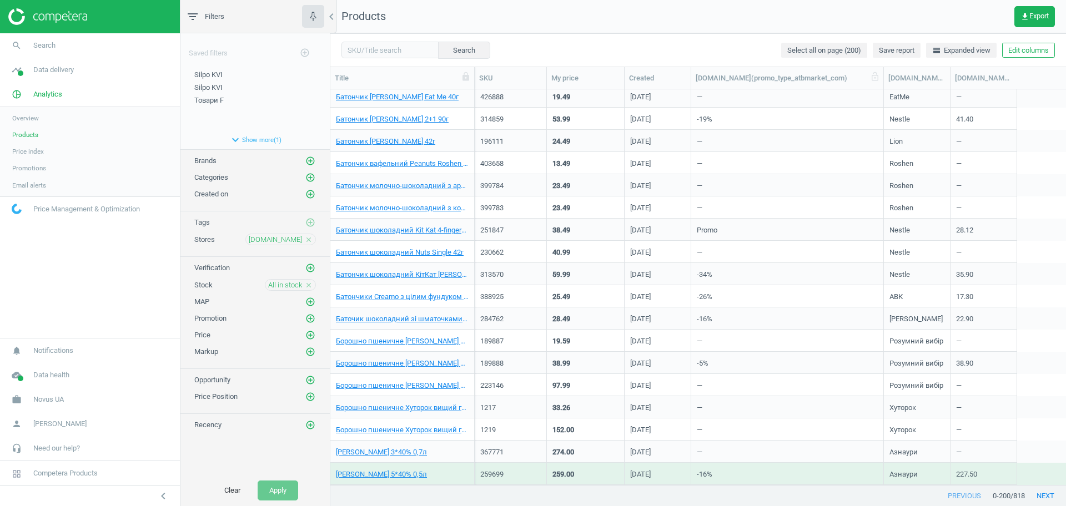
drag, startPoint x: 754, startPoint y: 78, endPoint x: 876, endPoint y: 78, distance: 121.6
click at [878, 78] on div at bounding box center [883, 78] width 11 height 22
click at [425, 274] on link "Батончик шоколадний КітКат [PERSON_NAME] 64г" at bounding box center [402, 275] width 133 height 10
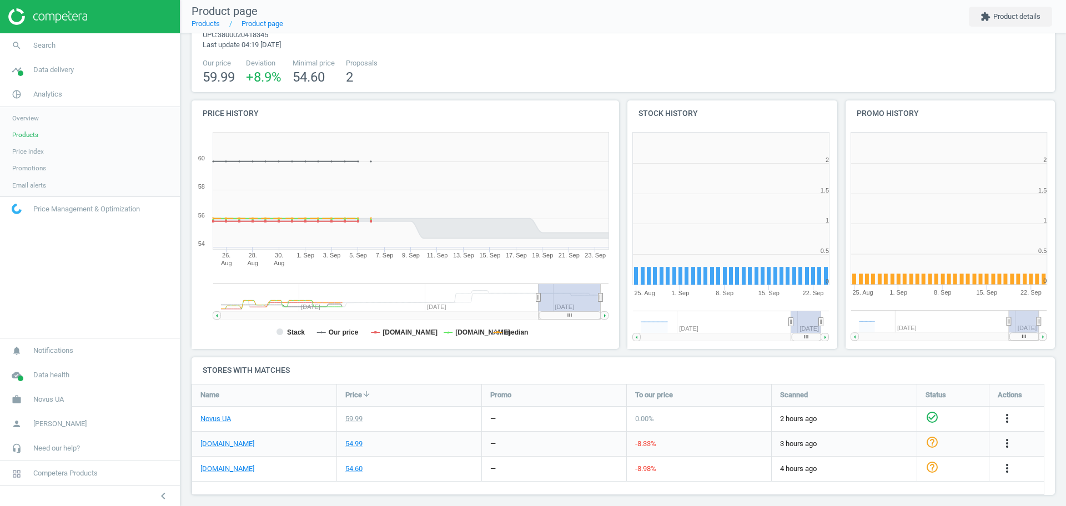
scroll to position [55, 0]
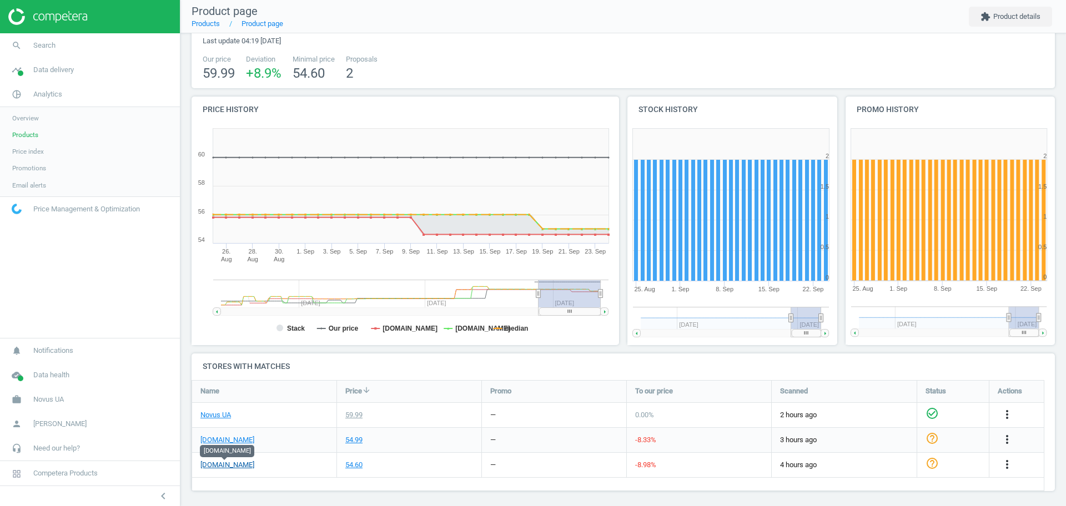
click at [225, 463] on link "[DOMAIN_NAME]" at bounding box center [227, 465] width 54 height 10
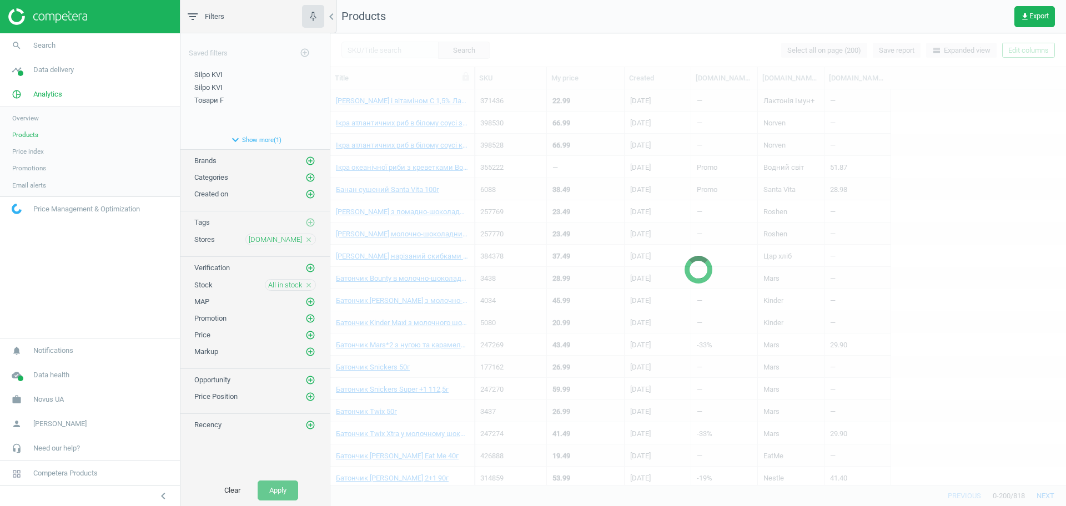
scroll to position [159, 0]
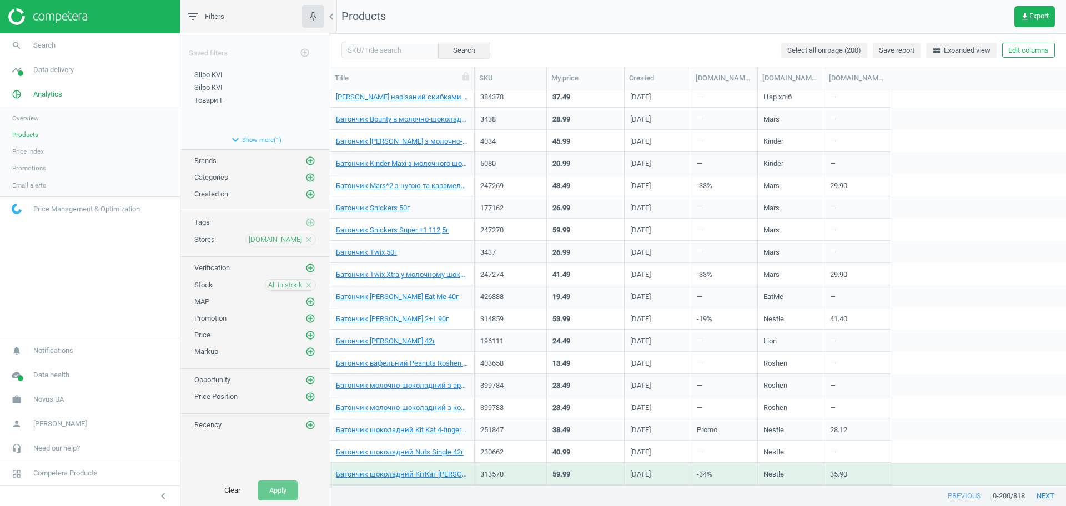
click at [310, 239] on icon "close" at bounding box center [309, 240] width 8 height 8
click at [310, 239] on icon "add_circle_outline" at bounding box center [310, 239] width 10 height 10
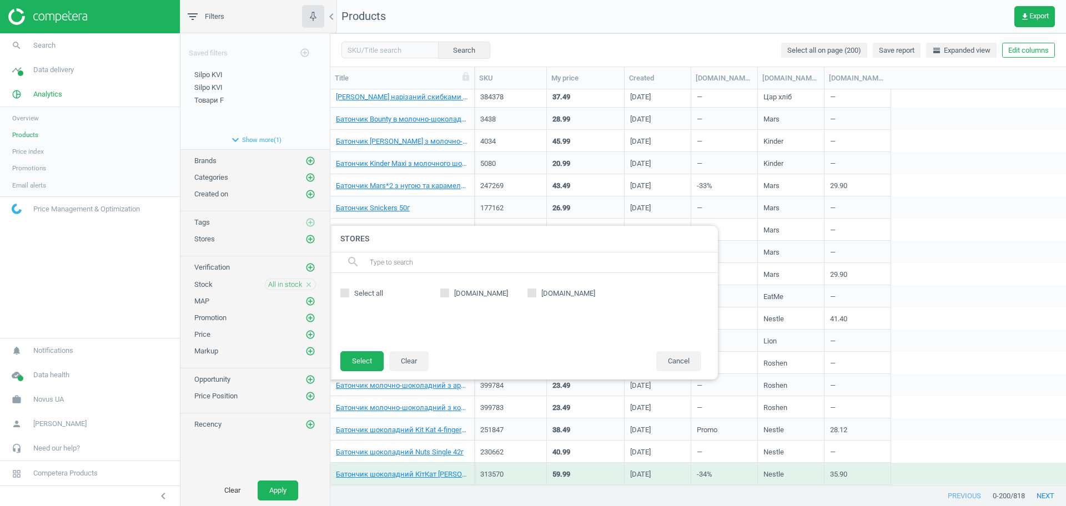
click at [523, 293] on label "[DOMAIN_NAME]" at bounding box center [483, 294] width 87 height 10
click at [449, 293] on input "[DOMAIN_NAME]" at bounding box center [444, 293] width 7 height 7
click at [523, 293] on label "[DOMAIN_NAME]" at bounding box center [483, 294] width 87 height 10
click at [449, 293] on input "[DOMAIN_NAME]" at bounding box center [444, 293] width 7 height 7
checkbox input "false"
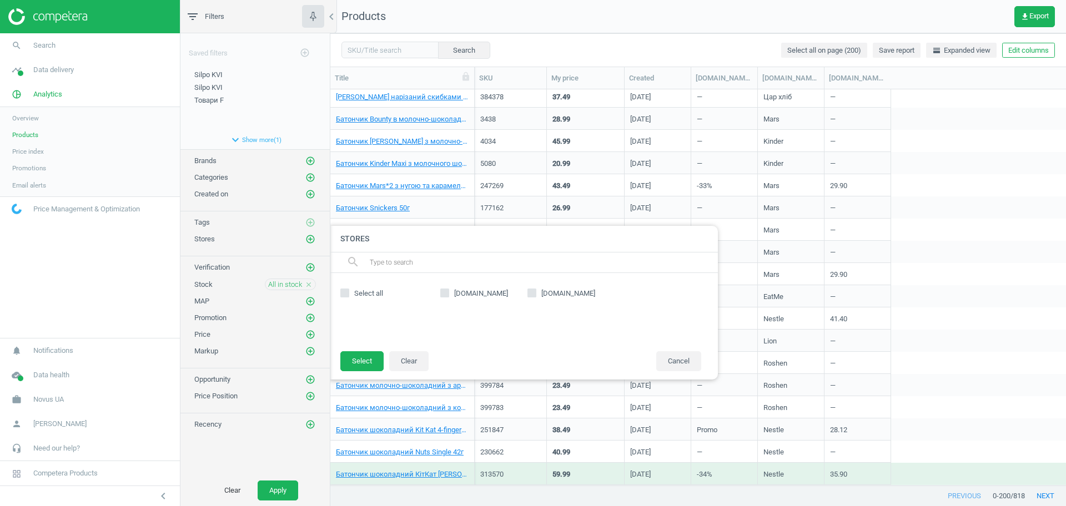
click at [534, 294] on input "[DOMAIN_NAME]" at bounding box center [531, 293] width 7 height 7
checkbox input "true"
click at [368, 358] on button "Select" at bounding box center [361, 361] width 43 height 20
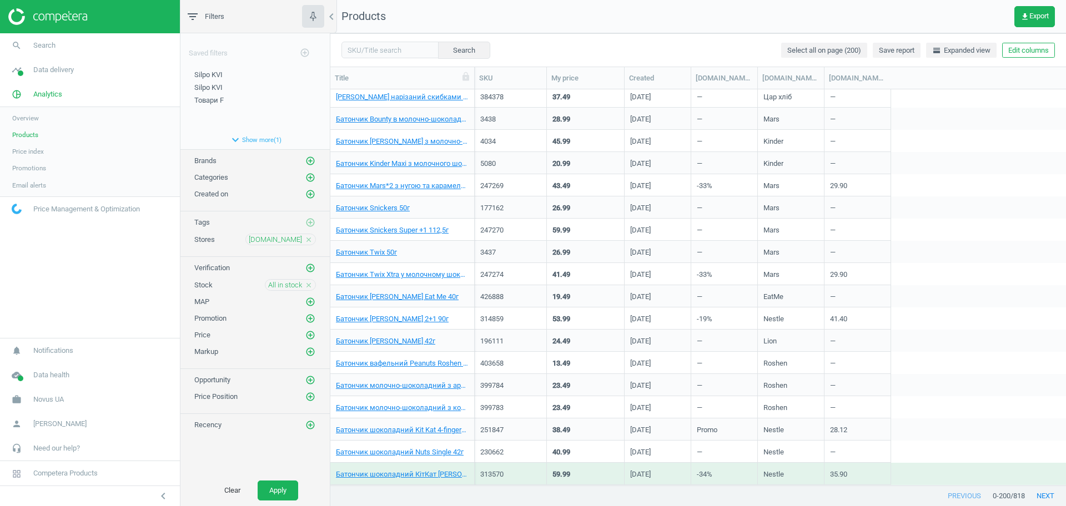
click at [309, 280] on div "All in stock close" at bounding box center [290, 285] width 51 height 12
click at [309, 283] on icon "close" at bounding box center [309, 285] width 8 height 8
click at [309, 283] on icon "add_circle_outline" at bounding box center [310, 285] width 10 height 10
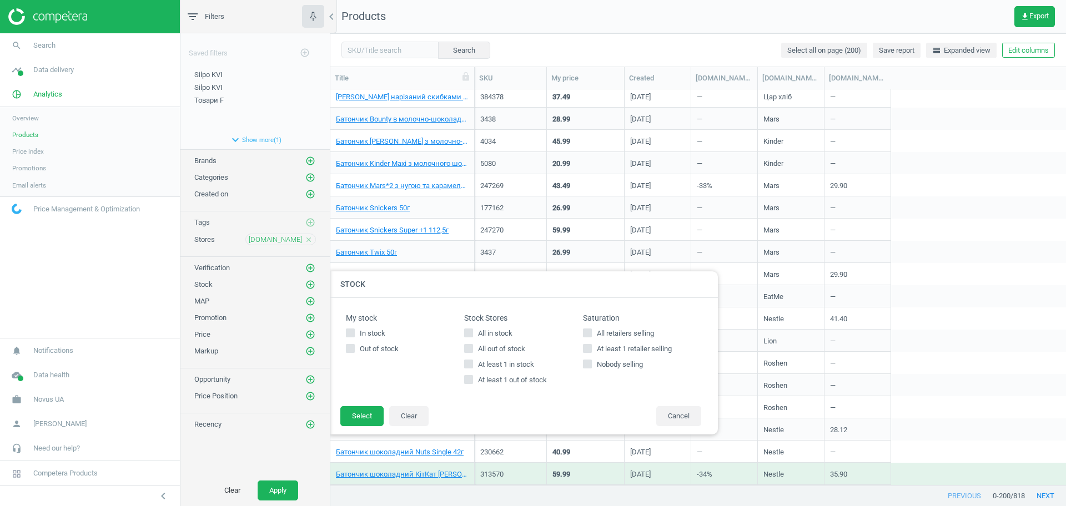
click at [466, 336] on input "All in stock" at bounding box center [468, 332] width 7 height 7
checkbox input "true"
click at [351, 419] on button "Select" at bounding box center [361, 416] width 43 height 20
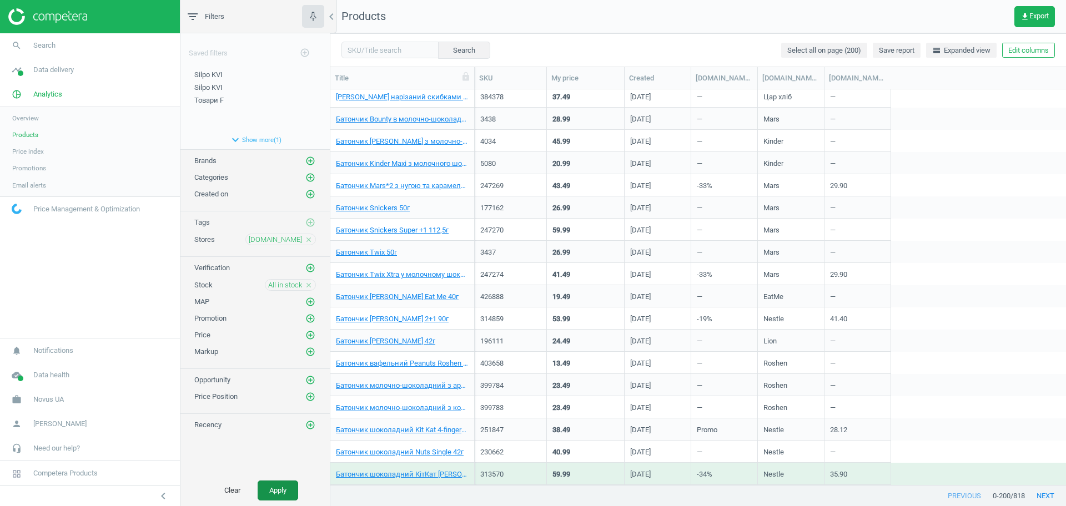
click at [290, 486] on button "Apply" at bounding box center [278, 491] width 41 height 20
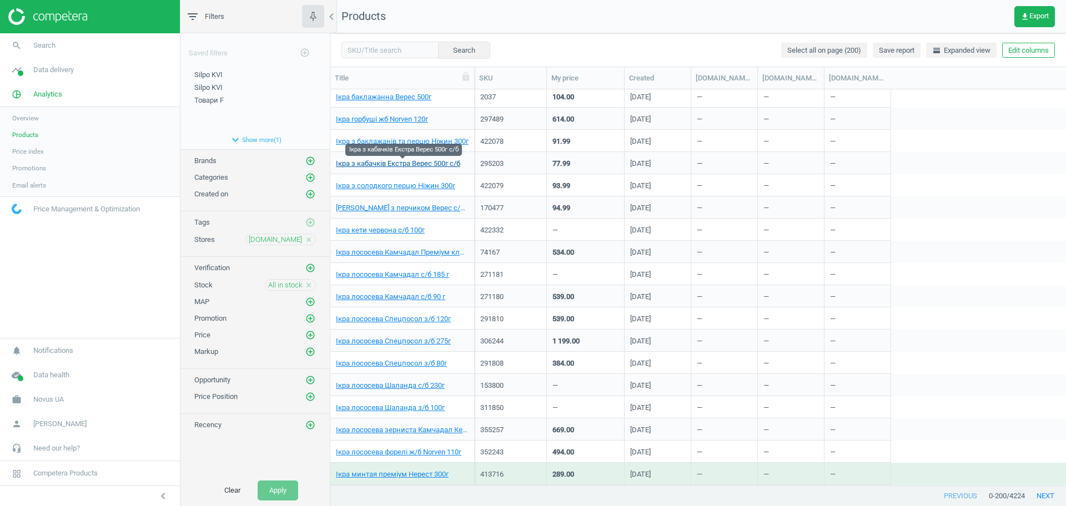
click at [415, 162] on link "Ікра з кабачків Екстра Верес 500г с/б" at bounding box center [398, 164] width 124 height 10
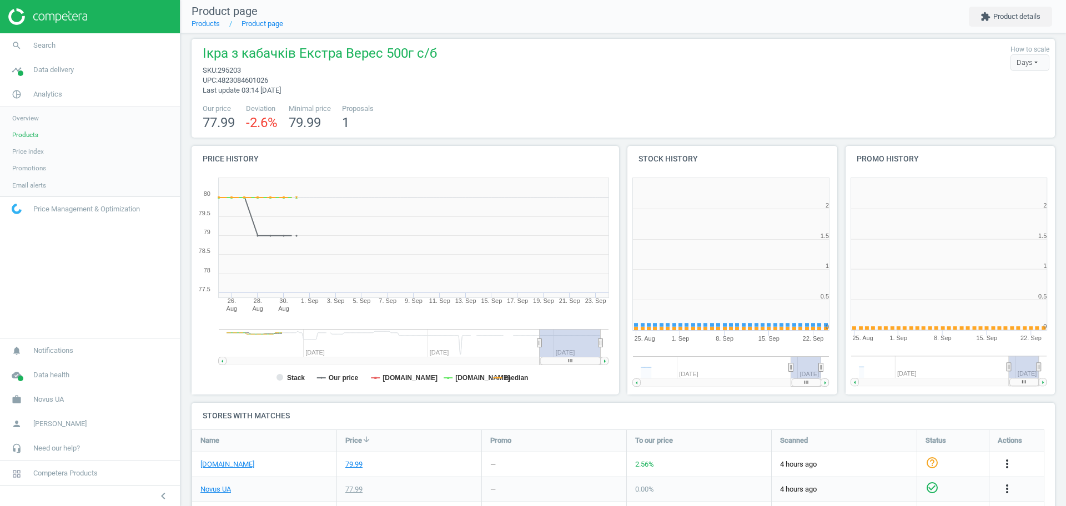
scroll to position [244, 229]
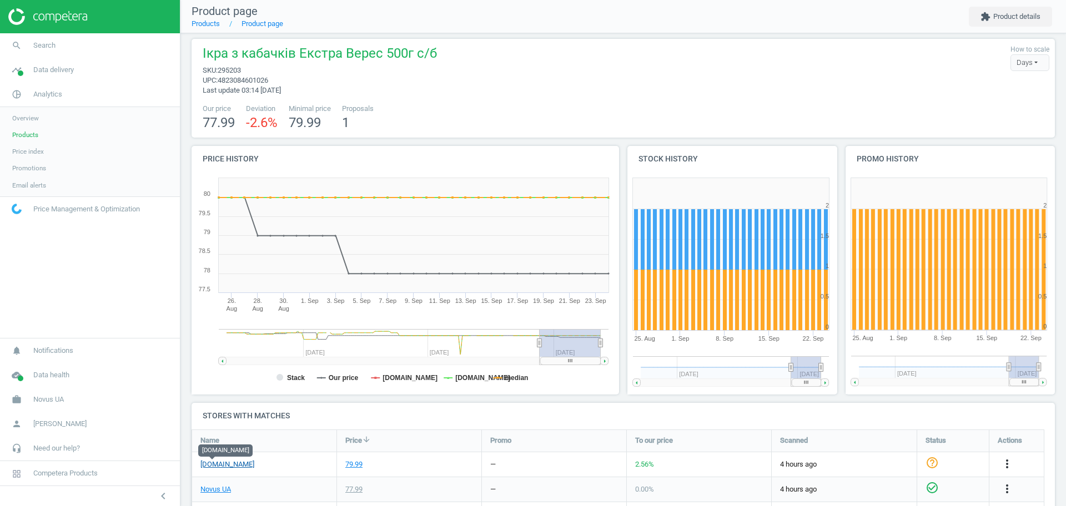
click at [215, 466] on link "[DOMAIN_NAME]" at bounding box center [227, 465] width 54 height 10
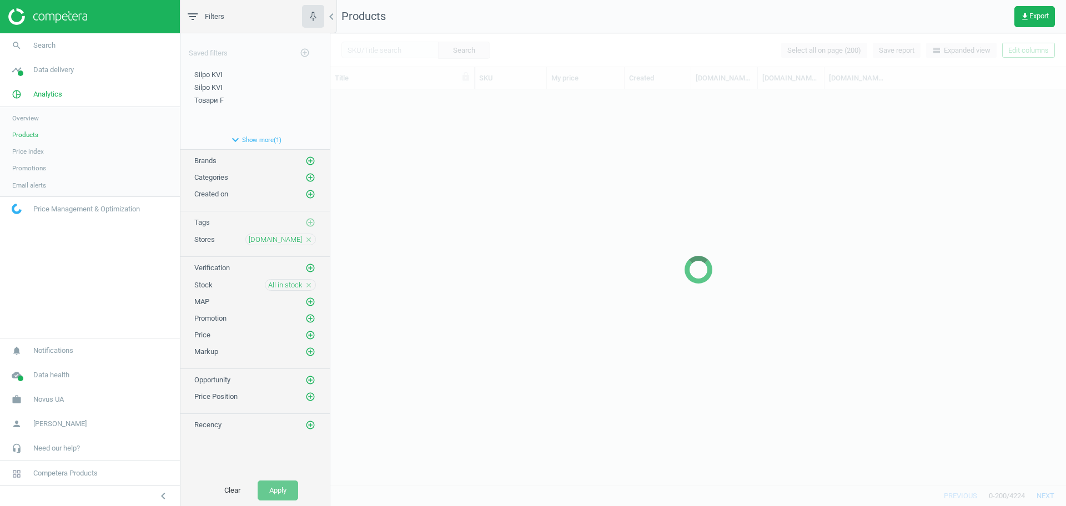
scroll to position [385, 725]
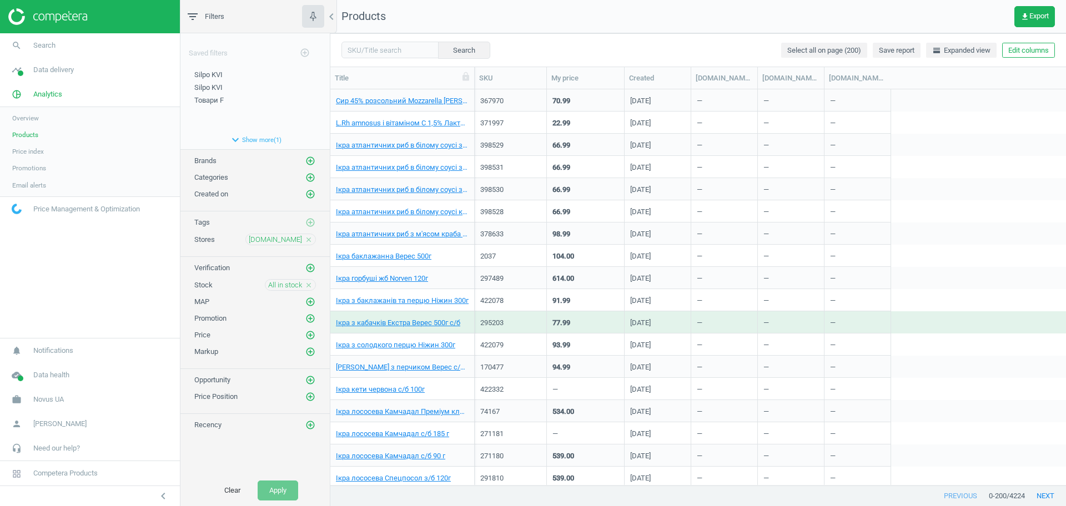
click at [305, 282] on icon "close" at bounding box center [309, 285] width 8 height 8
click at [308, 283] on icon "add_circle_outline" at bounding box center [310, 285] width 10 height 10
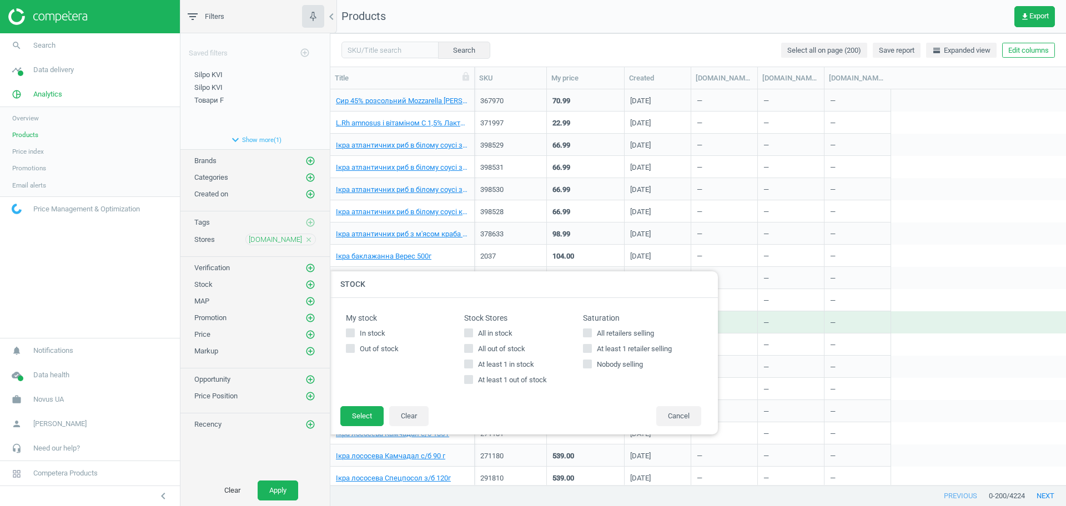
click at [492, 348] on span "All out of stock" at bounding box center [502, 349] width 52 height 10
click at [472, 348] on input "All out of stock" at bounding box center [468, 348] width 7 height 7
checkbox input "true"
click at [375, 416] on button "Select" at bounding box center [361, 416] width 43 height 20
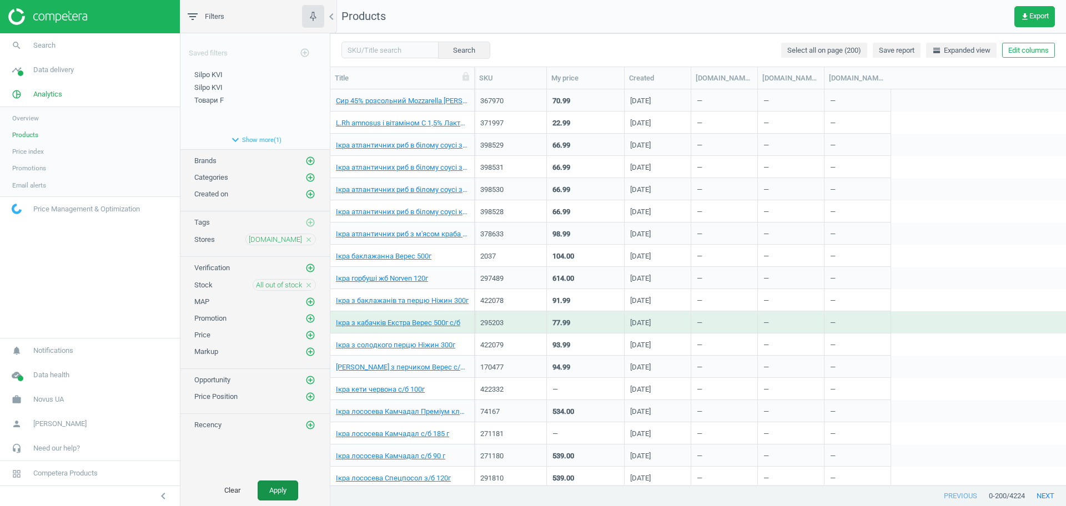
click at [286, 485] on button "Apply" at bounding box center [278, 491] width 41 height 20
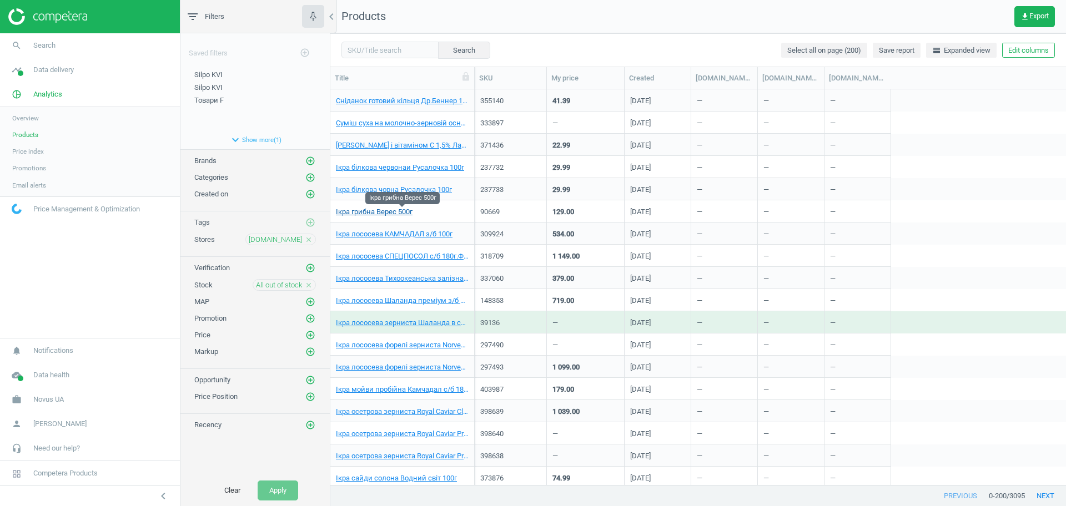
click at [396, 215] on link "Ікра грибна Верес 500г" at bounding box center [374, 212] width 77 height 10
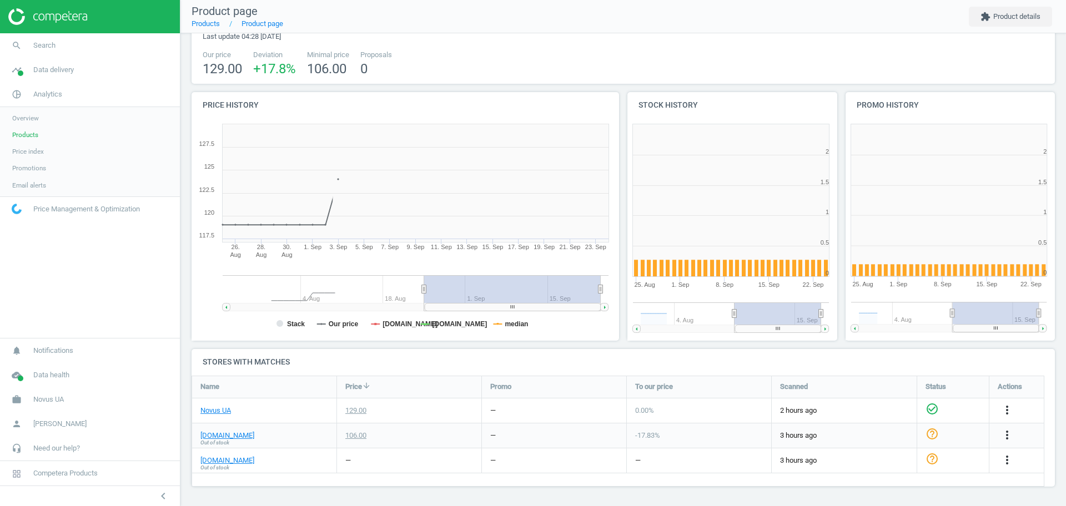
scroll to position [244, 229]
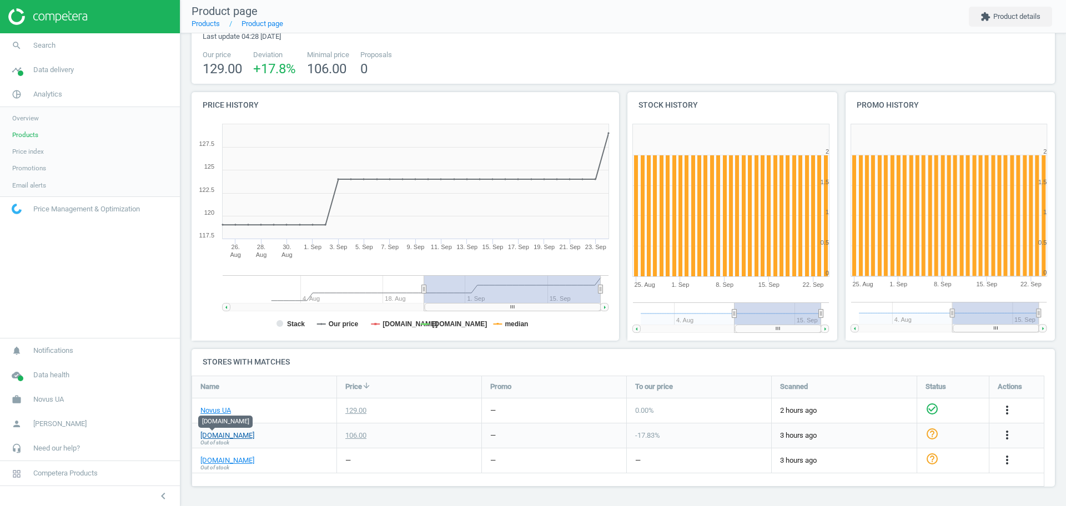
click at [208, 436] on link "[DOMAIN_NAME]" at bounding box center [227, 436] width 54 height 10
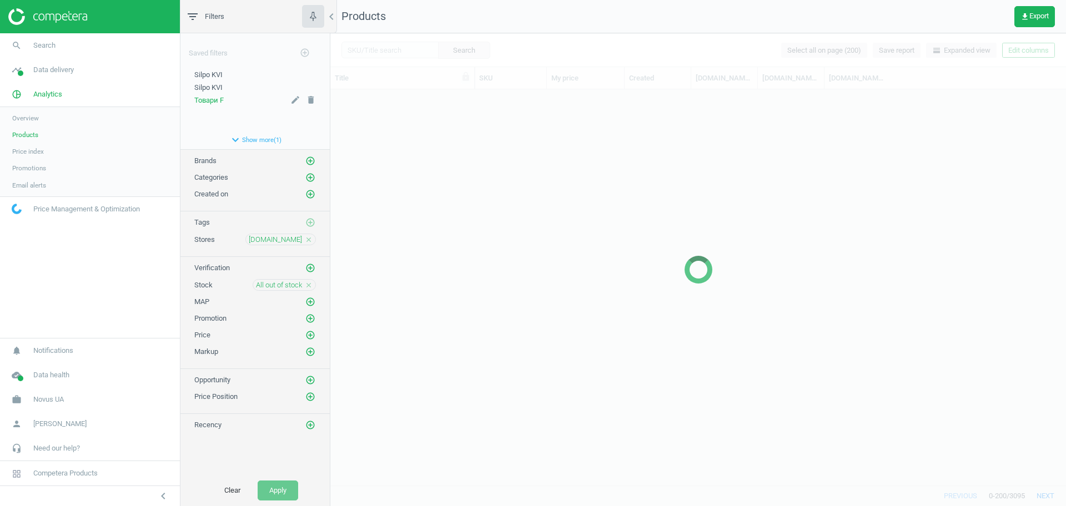
scroll to position [385, 725]
click at [311, 283] on icon "close" at bounding box center [309, 285] width 8 height 8
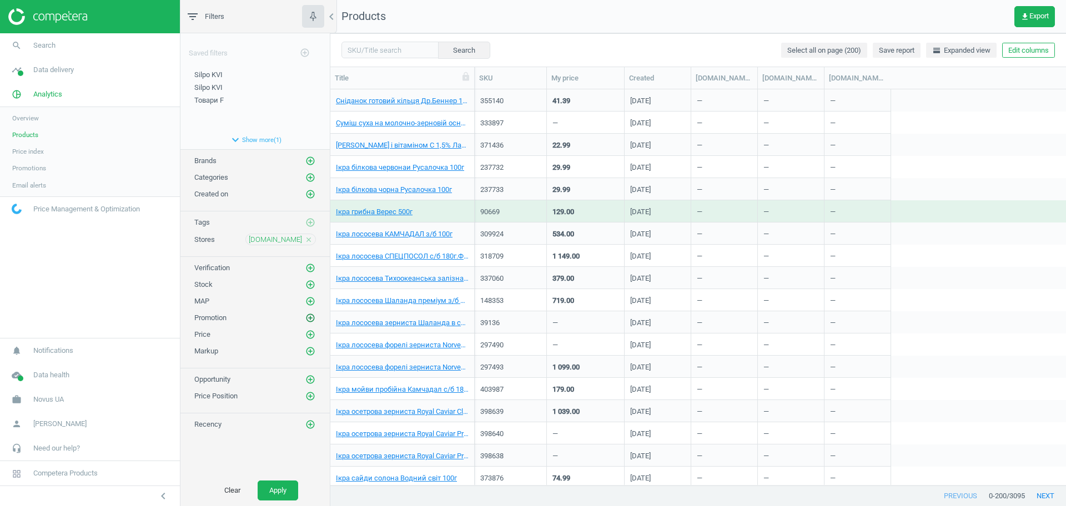
click at [311, 316] on icon "add_circle_outline" at bounding box center [310, 318] width 10 height 10
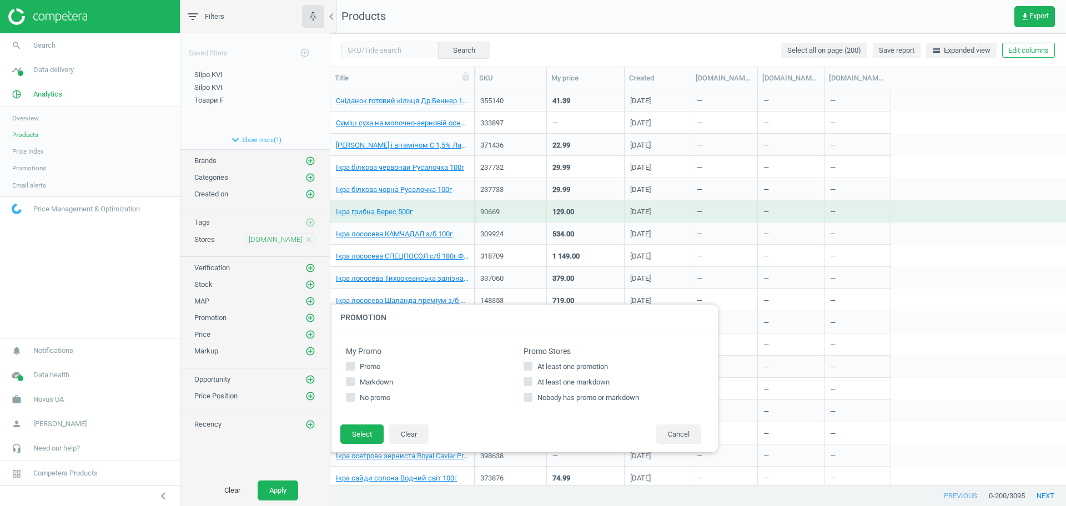
click at [556, 368] on span "At least one promotion" at bounding box center [572, 367] width 75 height 10
click at [532, 368] on input "At least one promotion" at bounding box center [528, 366] width 7 height 7
checkbox input "true"
click at [357, 432] on button "Select" at bounding box center [361, 435] width 43 height 20
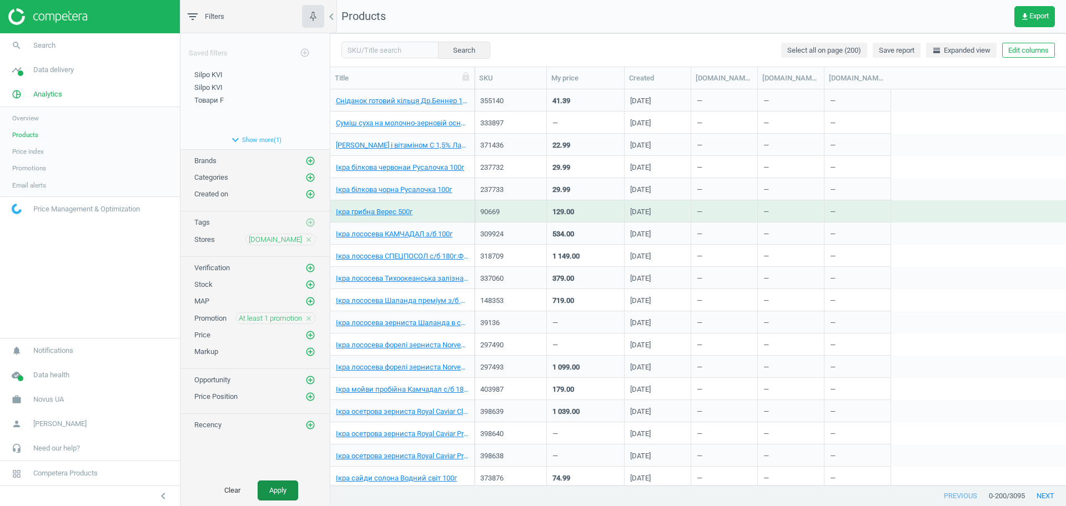
click at [290, 489] on button "Apply" at bounding box center [278, 491] width 41 height 20
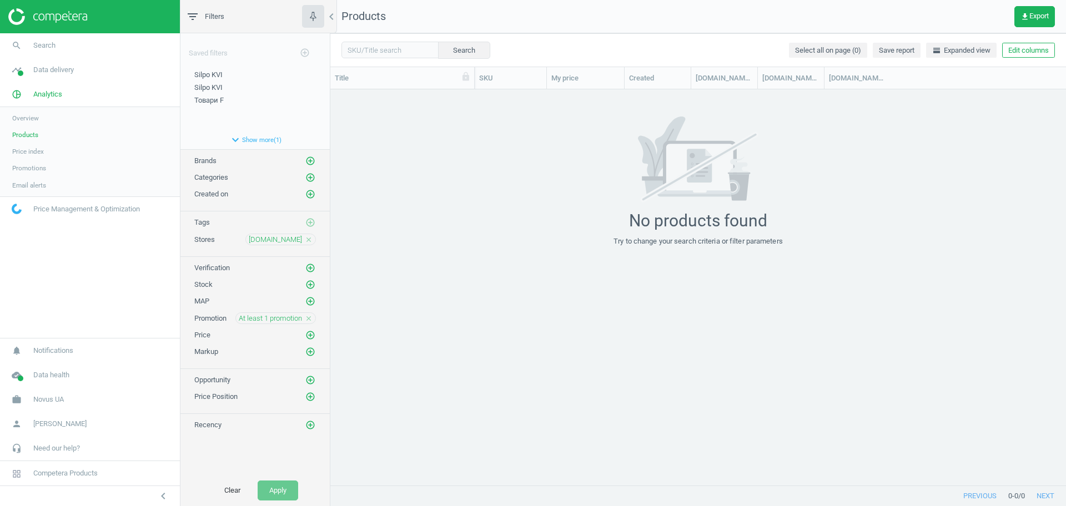
click at [311, 321] on icon "close" at bounding box center [309, 319] width 8 height 8
click at [313, 319] on icon "add_circle_outline" at bounding box center [310, 318] width 10 height 10
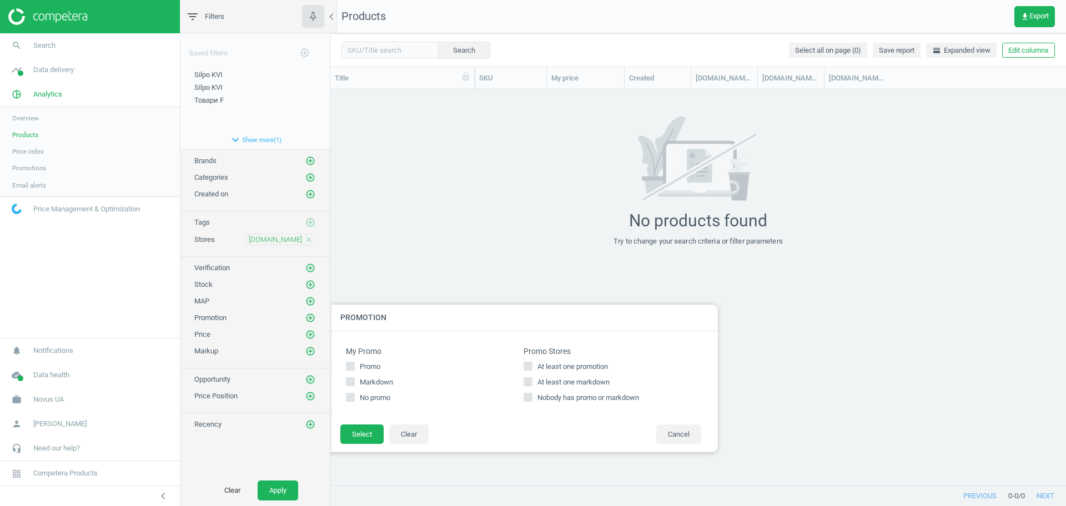
click at [558, 381] on span "At least one markdown" at bounding box center [573, 383] width 77 height 10
click at [532, 381] on input "At least one markdown" at bounding box center [528, 381] width 7 height 7
checkbox input "true"
click at [363, 441] on button "Select" at bounding box center [361, 435] width 43 height 20
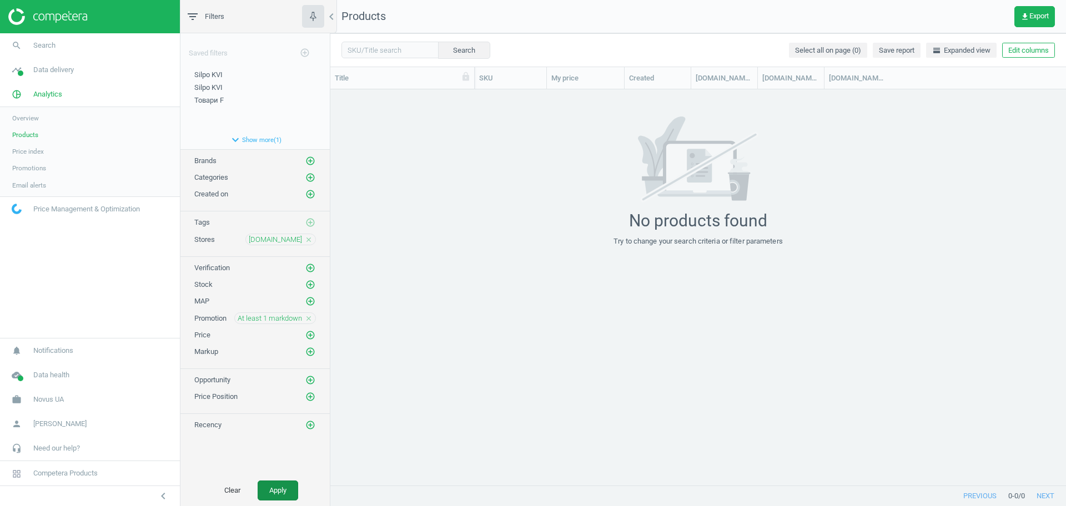
click at [283, 493] on button "Apply" at bounding box center [278, 491] width 41 height 20
click at [309, 316] on icon "close" at bounding box center [309, 319] width 8 height 8
click at [309, 283] on icon "add_circle_outline" at bounding box center [310, 285] width 10 height 10
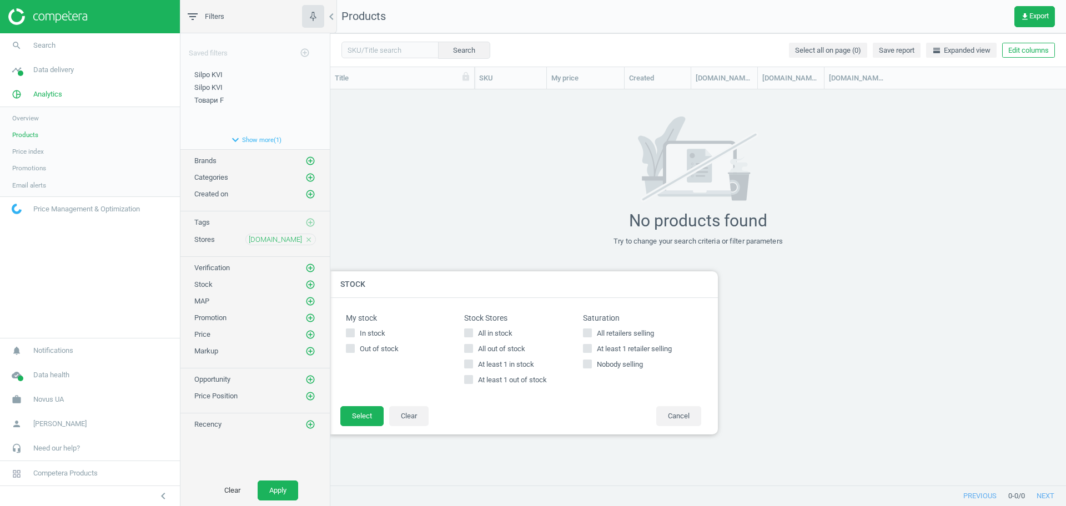
click at [475, 336] on label "All in stock" at bounding box center [523, 334] width 118 height 10
click at [472, 336] on input "All in stock" at bounding box center [468, 332] width 7 height 7
checkbox input "true"
click at [356, 412] on button "Select" at bounding box center [361, 416] width 43 height 20
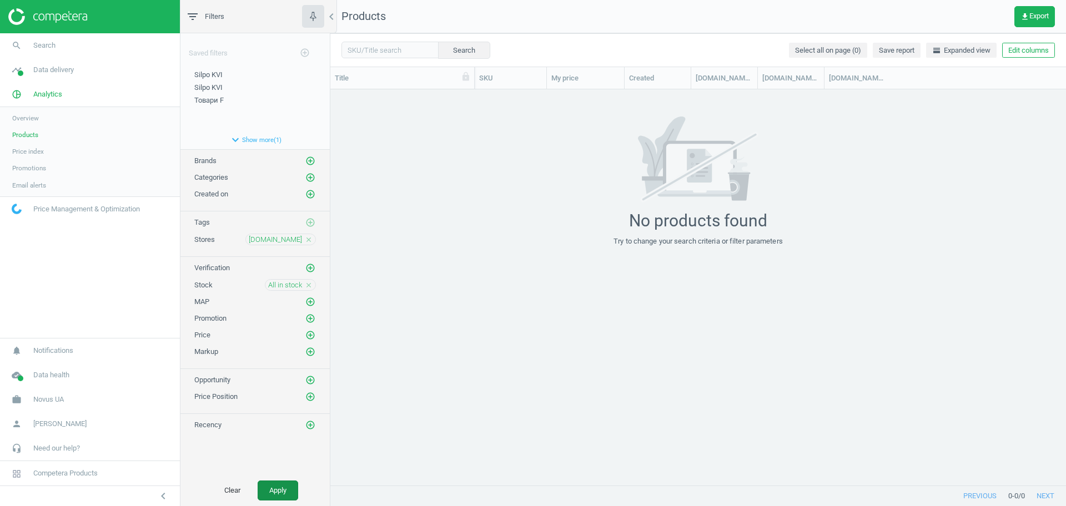
click at [273, 489] on button "Apply" at bounding box center [278, 491] width 41 height 20
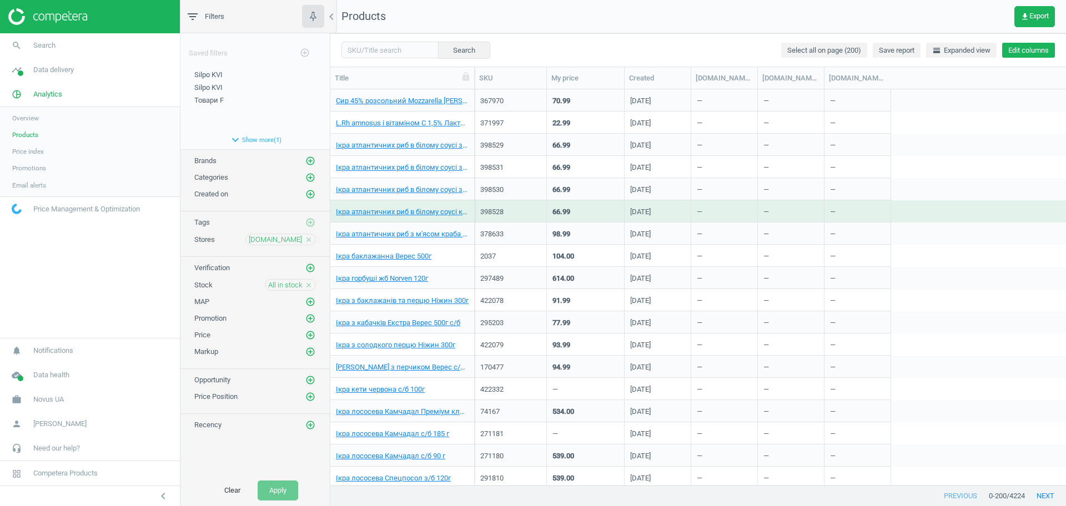
click at [1028, 51] on button "Edit columns" at bounding box center [1028, 51] width 53 height 16
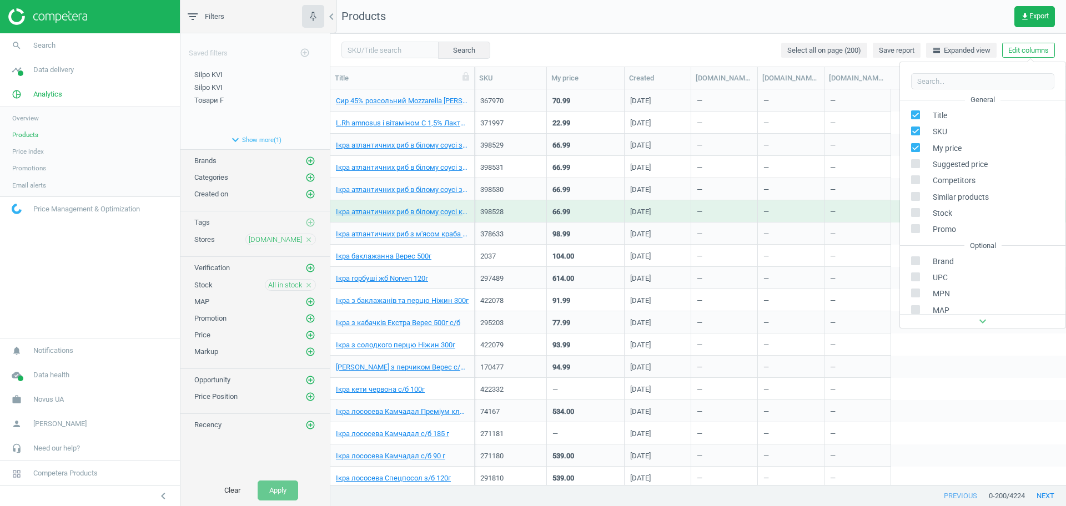
scroll to position [151, 0]
click at [959, 251] on div "Stores custom fields" at bounding box center [955, 253] width 67 height 10
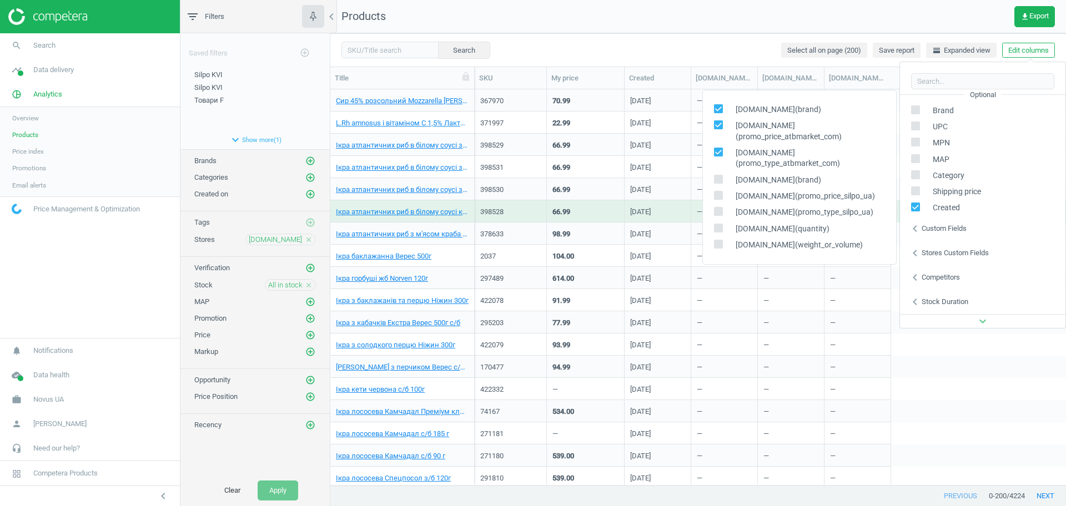
click at [719, 113] on input "checkbox" at bounding box center [718, 108] width 7 height 7
checkbox input "false"
click at [720, 129] on input "checkbox" at bounding box center [718, 125] width 7 height 7
checkbox input "false"
click at [720, 156] on input "checkbox" at bounding box center [718, 152] width 7 height 7
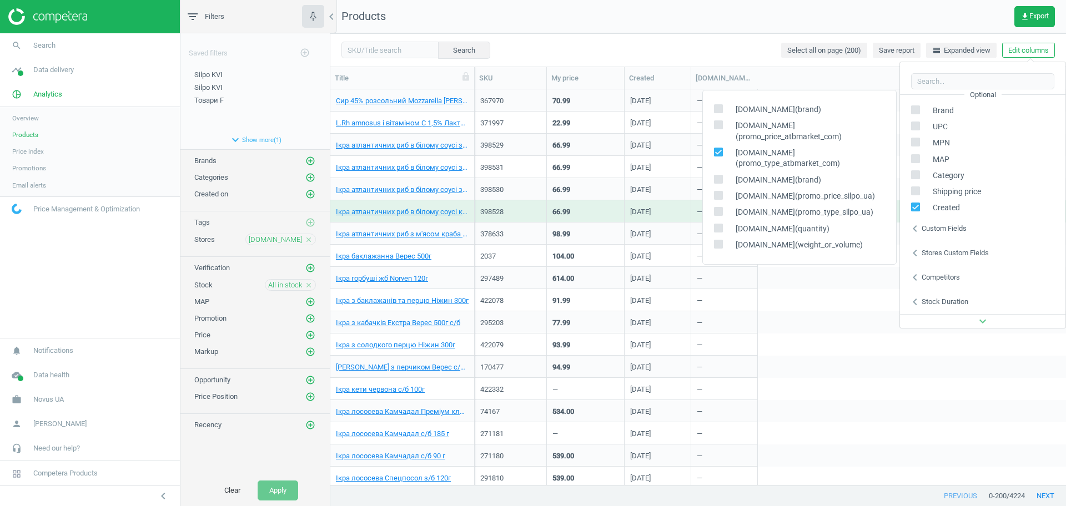
checkbox input "false"
click at [720, 173] on div "[DOMAIN_NAME](brand)" at bounding box center [799, 180] width 193 height 16
click at [718, 177] on input "checkbox" at bounding box center [718, 178] width 7 height 7
checkbox input "true"
click at [718, 194] on input "checkbox" at bounding box center [718, 195] width 7 height 7
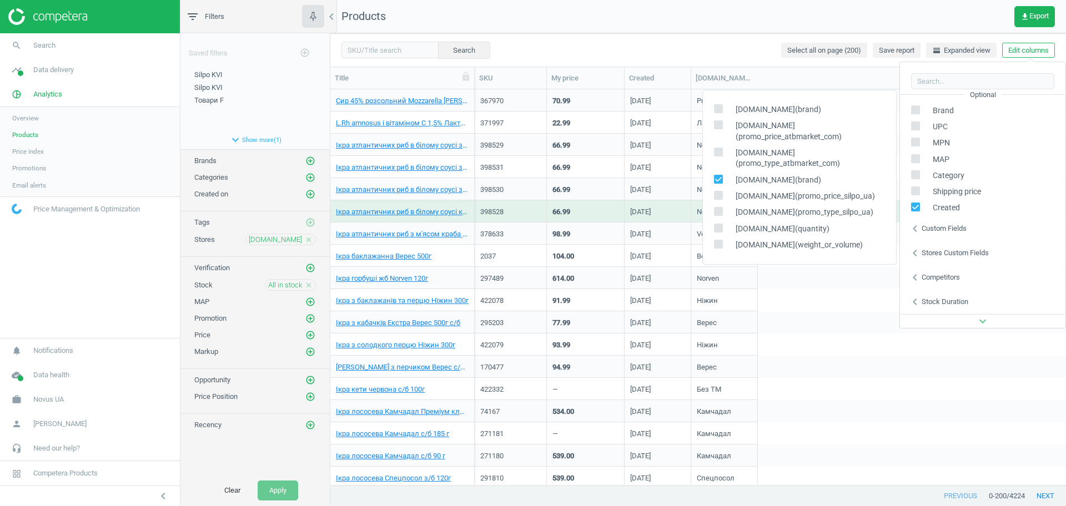
checkbox input "true"
click at [720, 207] on icon at bounding box center [718, 211] width 9 height 9
click at [720, 208] on input "checkbox" at bounding box center [718, 211] width 7 height 7
checkbox input "true"
click at [721, 227] on input "checkbox" at bounding box center [718, 227] width 7 height 7
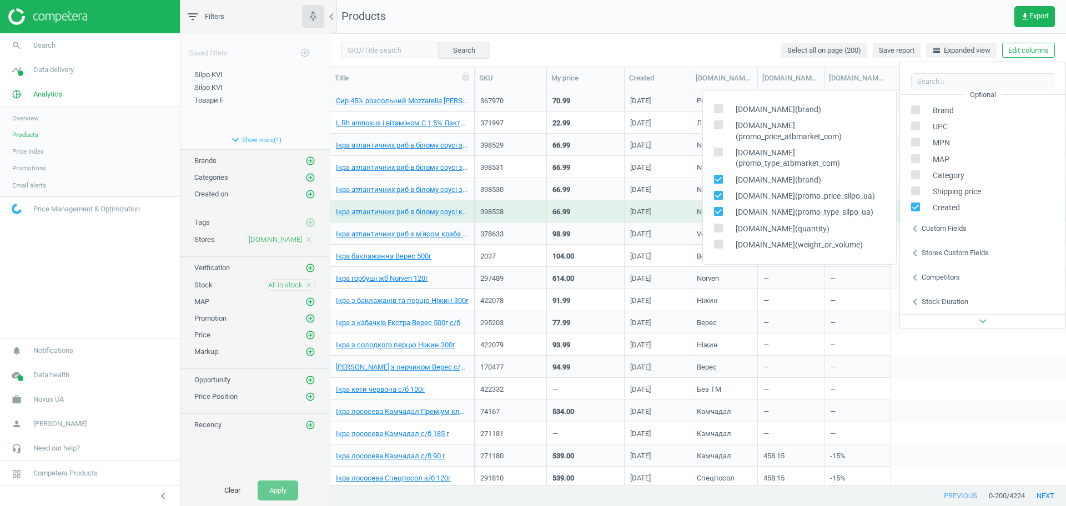
checkbox input "true"
click at [720, 245] on input "checkbox" at bounding box center [718, 243] width 7 height 7
checkbox input "true"
click at [704, 29] on nav "Products get_app Export" at bounding box center [698, 16] width 736 height 33
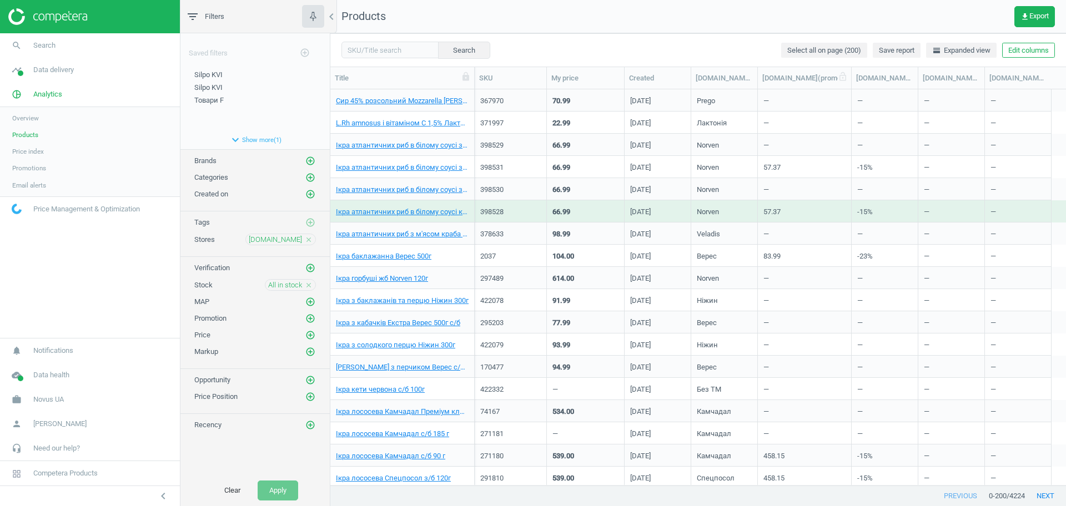
scroll to position [375, 725]
drag, startPoint x: 823, startPoint y: 79, endPoint x: 902, endPoint y: 82, distance: 78.3
click at [902, 82] on div at bounding box center [902, 78] width 11 height 22
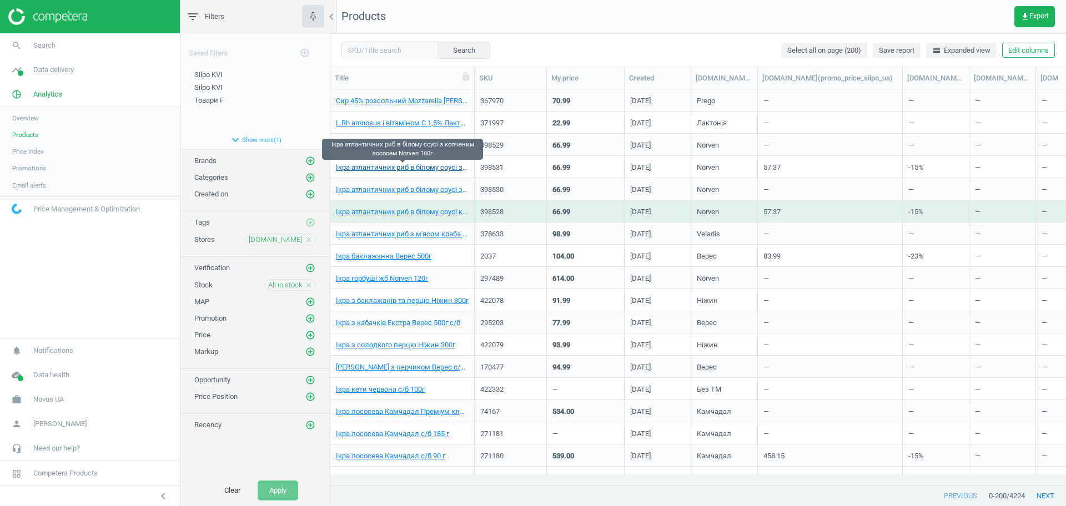
click at [432, 168] on link "Ікра атлантичних риб в білому соусі з копченим лососем Norven 160г" at bounding box center [402, 168] width 133 height 10
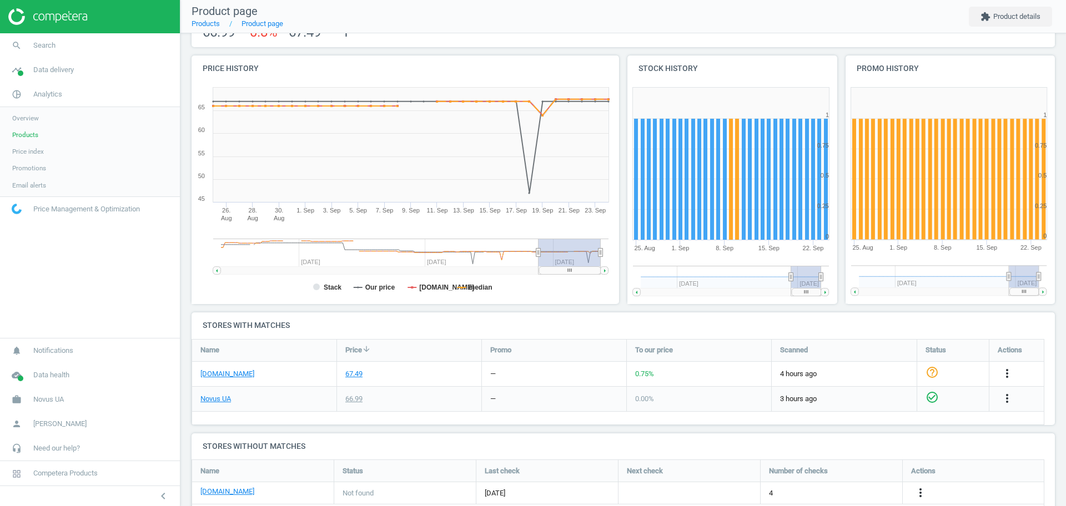
scroll to position [99, 0]
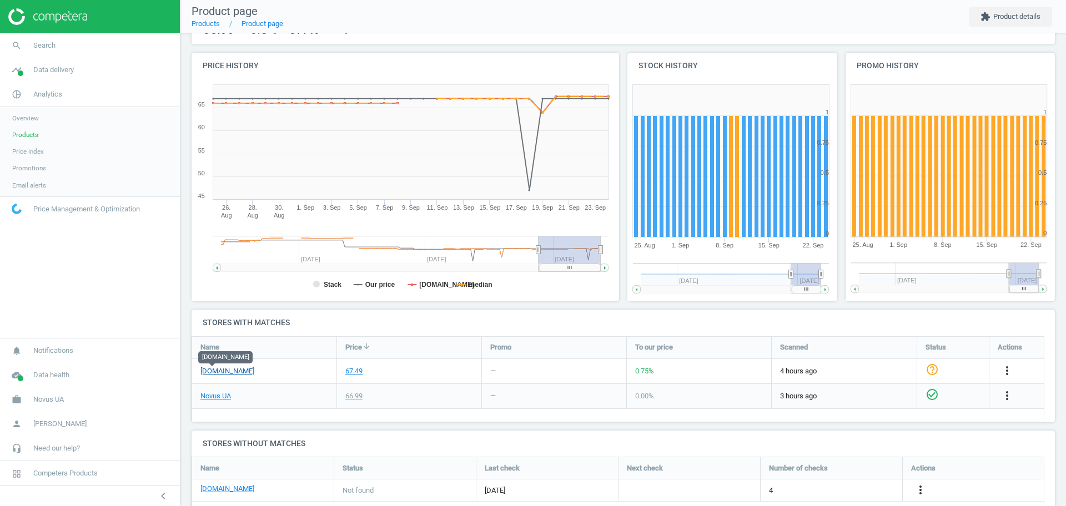
click at [209, 370] on link "[DOMAIN_NAME]" at bounding box center [227, 371] width 54 height 10
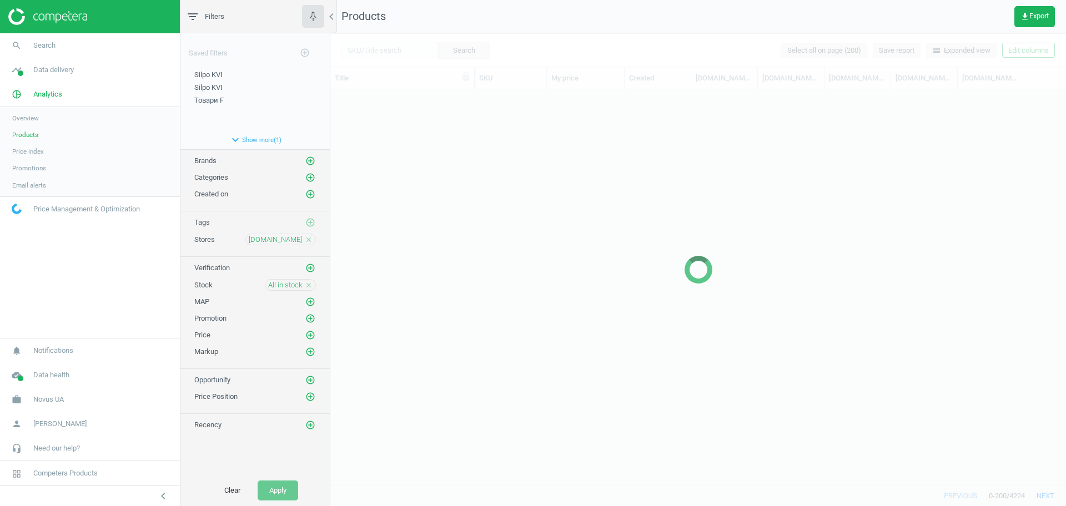
scroll to position [385, 725]
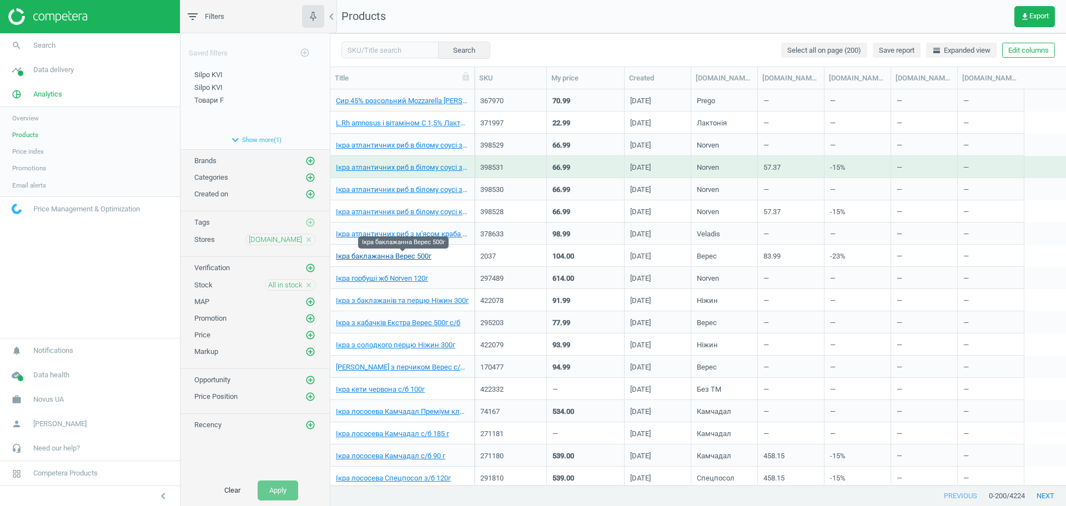
click at [379, 256] on link "Ікра баклажанна Верес 500г" at bounding box center [383, 256] width 95 height 10
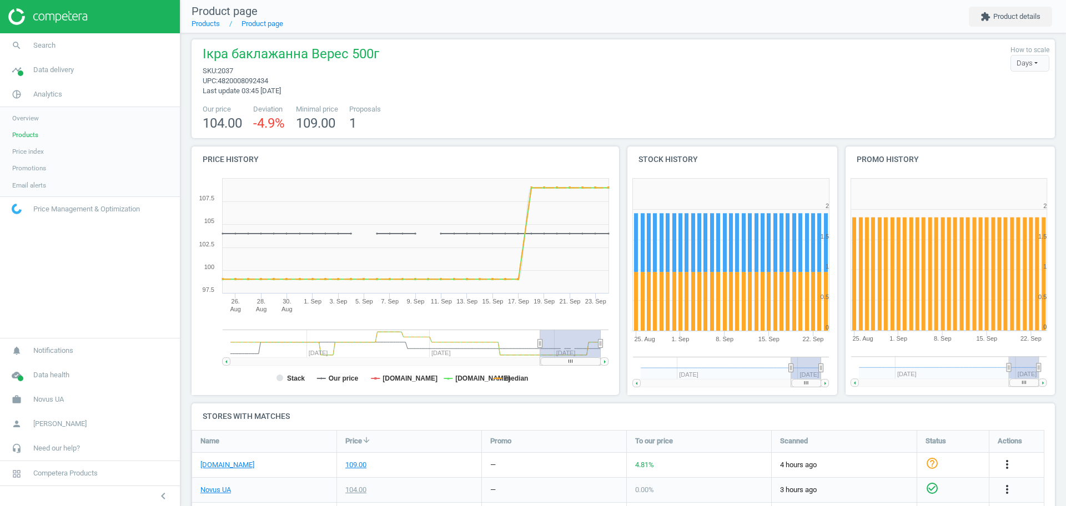
scroll to position [59, 0]
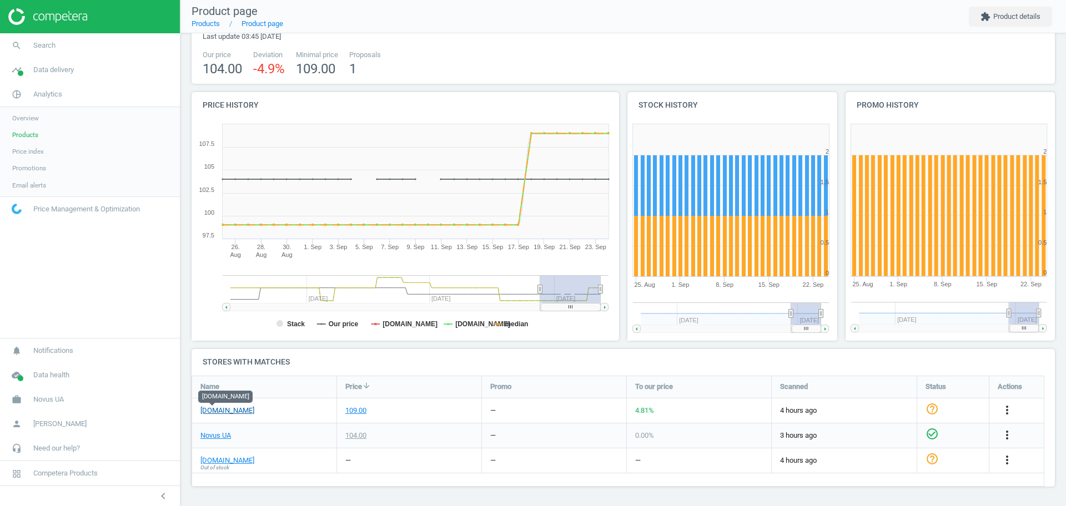
click at [215, 413] on link "[DOMAIN_NAME]" at bounding box center [227, 411] width 54 height 10
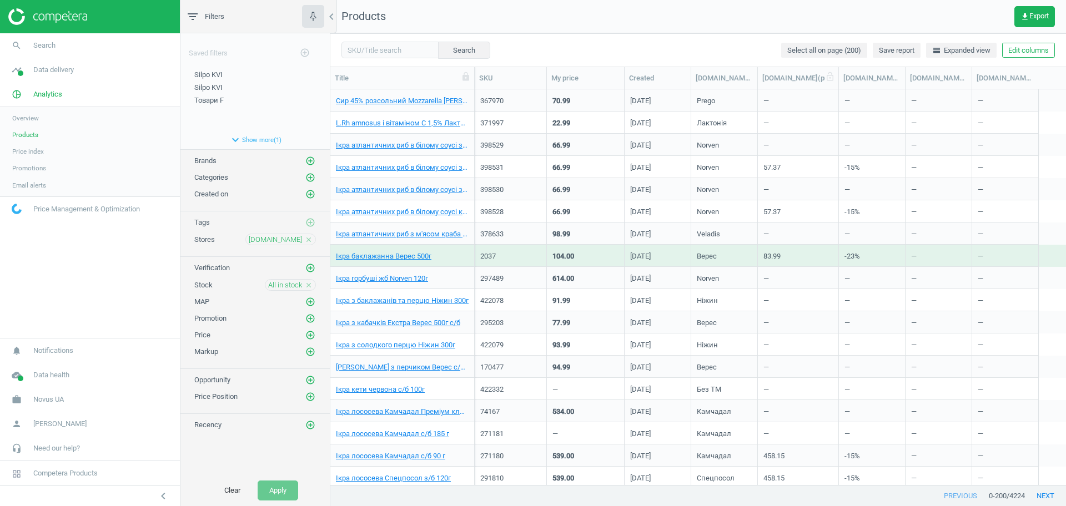
scroll to position [385, 725]
drag, startPoint x: 823, startPoint y: 82, endPoint x: 801, endPoint y: 85, distance: 23.0
click at [814, 85] on div at bounding box center [819, 78] width 11 height 22
drag, startPoint x: 867, startPoint y: 80, endPoint x: 935, endPoint y: 80, distance: 68.3
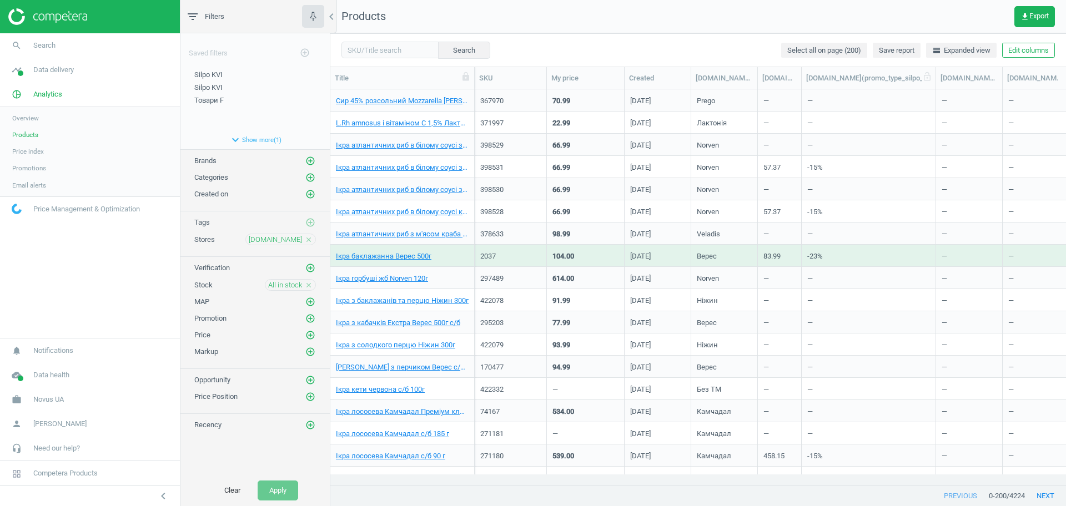
click at [935, 80] on div at bounding box center [935, 78] width 11 height 22
click at [391, 168] on link "Ікра атлантичних риб в білому соусі з копченим лососем Norven 160г" at bounding box center [402, 168] width 133 height 10
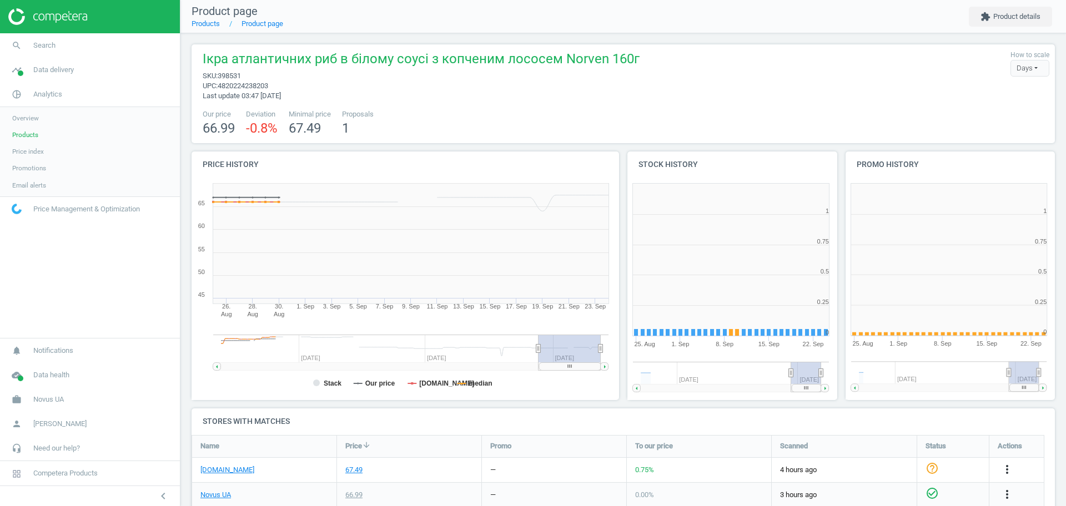
scroll to position [244, 229]
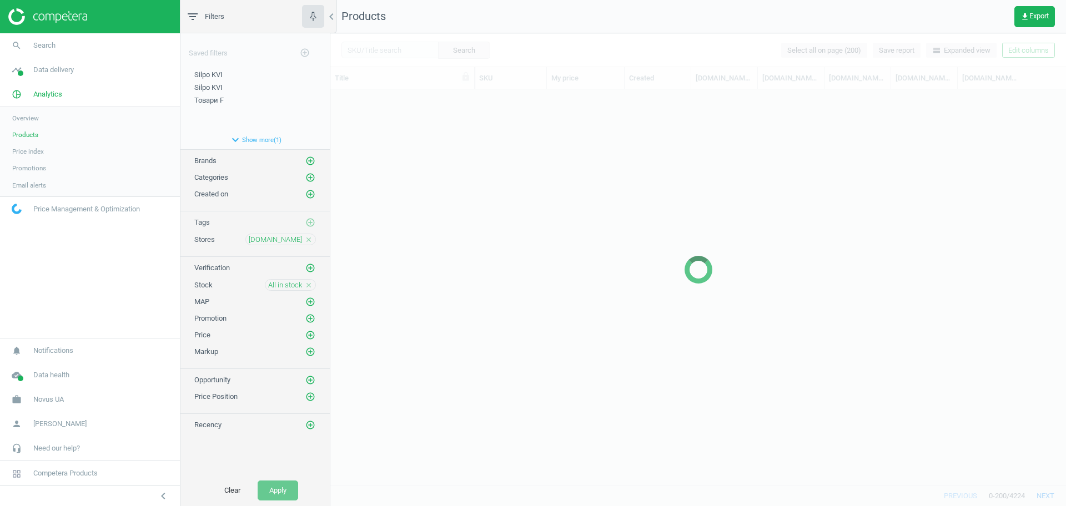
scroll to position [385, 725]
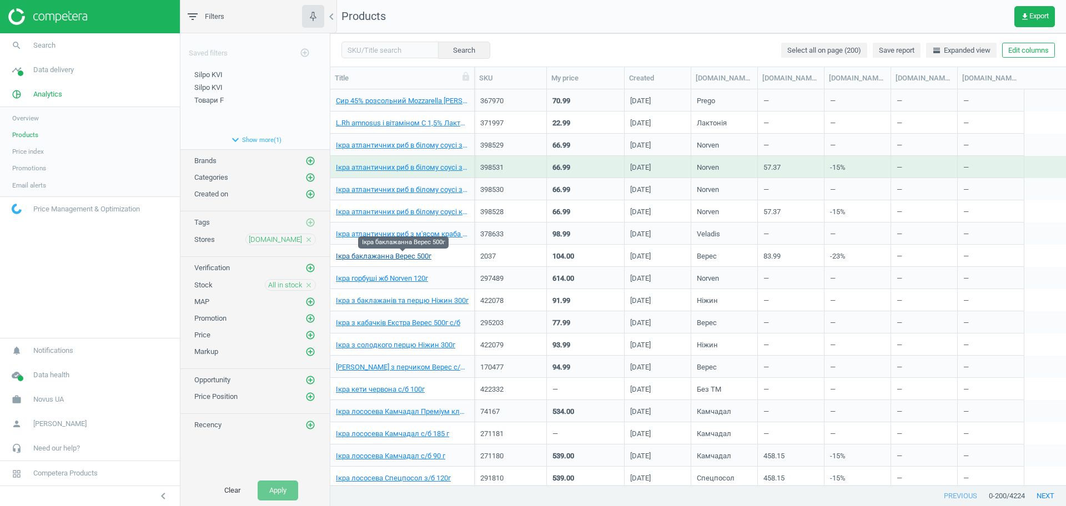
click at [410, 254] on link "Ікра баклажанна Верес 500г" at bounding box center [383, 256] width 95 height 10
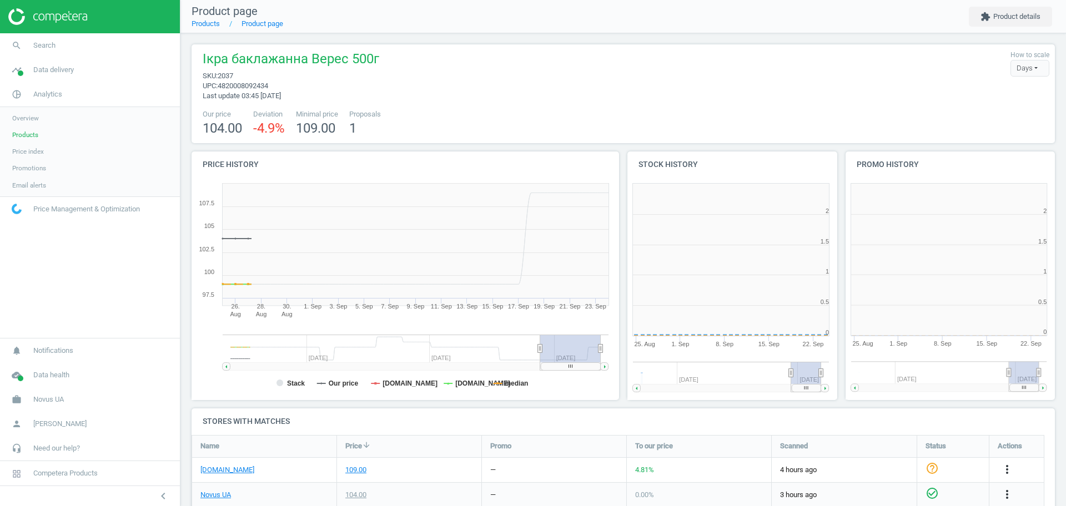
scroll to position [244, 229]
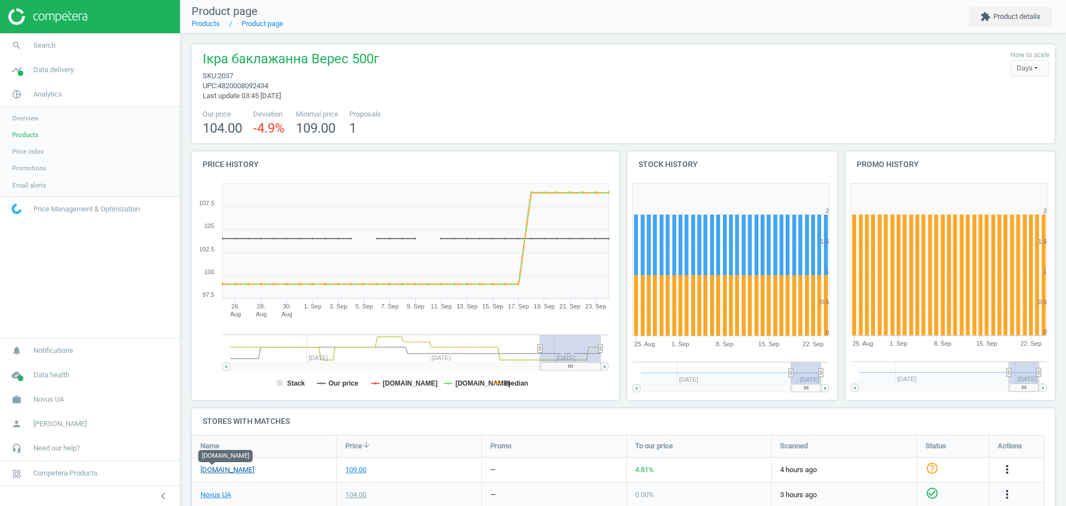
click at [214, 469] on link "[DOMAIN_NAME]" at bounding box center [227, 470] width 54 height 10
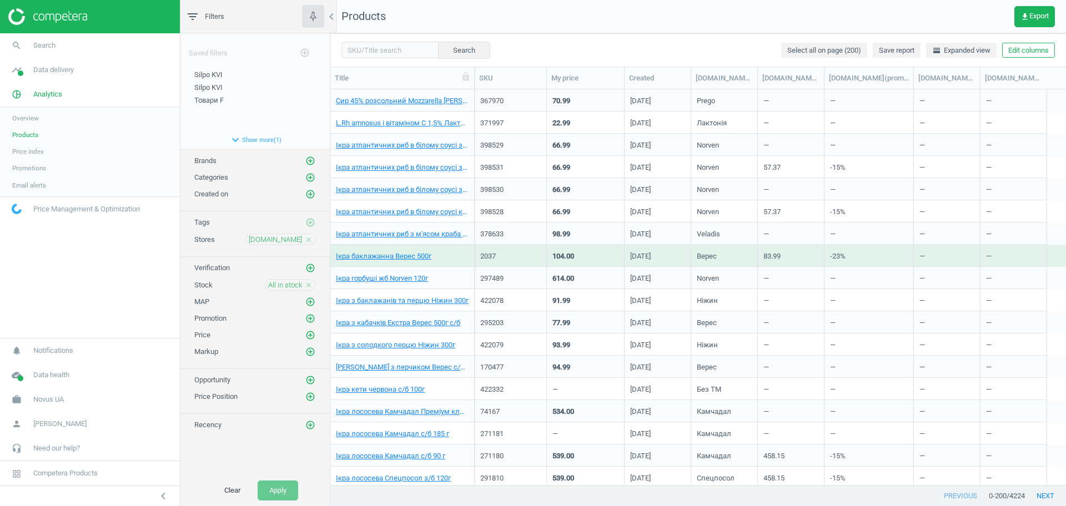
scroll to position [385, 725]
drag, startPoint x: 893, startPoint y: 78, endPoint x: 884, endPoint y: 89, distance: 13.8
click at [884, 89] on div "Title SKU My price Created [DOMAIN_NAME](brand) [DOMAIN_NAME](promo_price_silpo…" at bounding box center [698, 276] width 736 height 419
drag, startPoint x: 949, startPoint y: 82, endPoint x: 987, endPoint y: 93, distance: 38.8
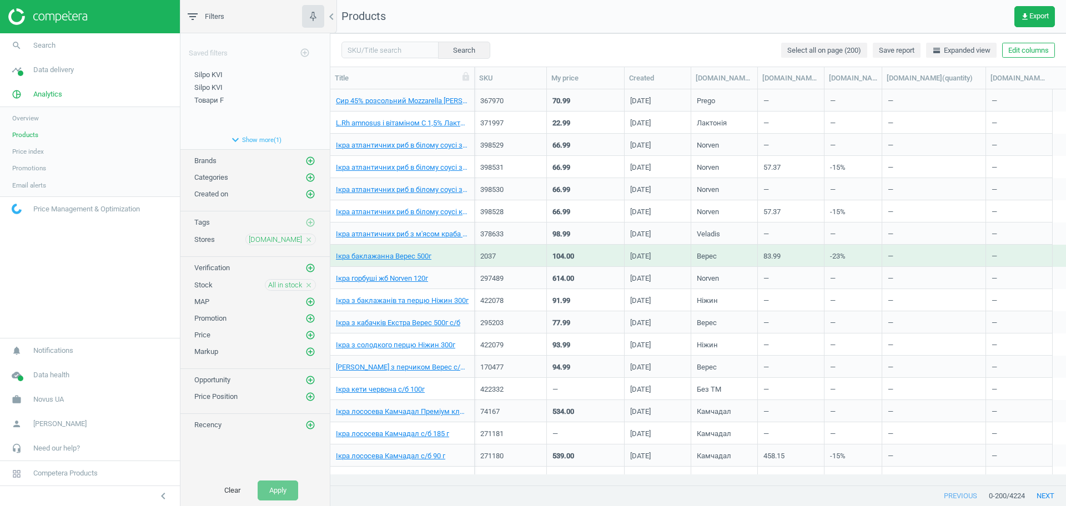
click at [987, 93] on div "Title SKU My price Created [DOMAIN_NAME](brand) [DOMAIN_NAME](promo_price_silpo…" at bounding box center [698, 276] width 736 height 419
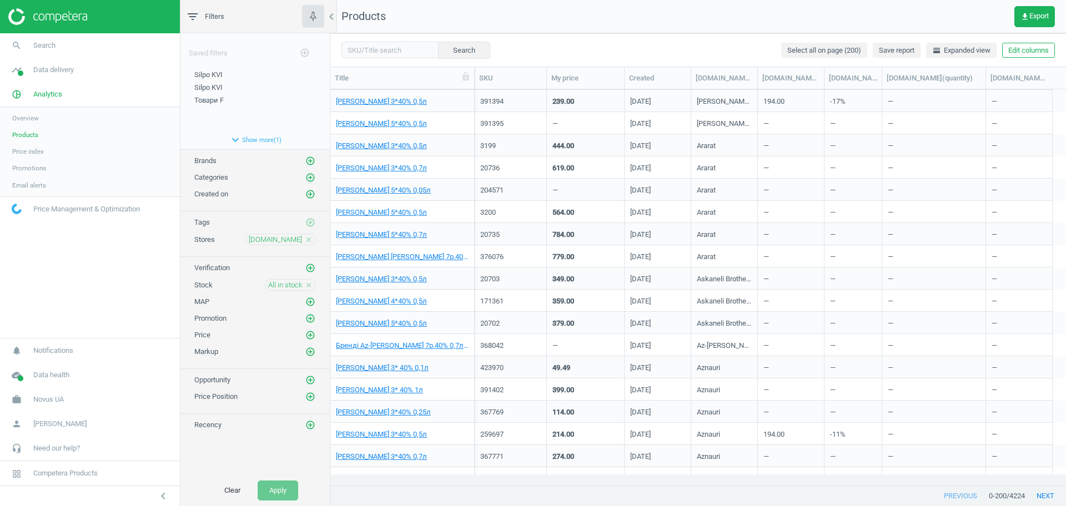
scroll to position [4056, 0]
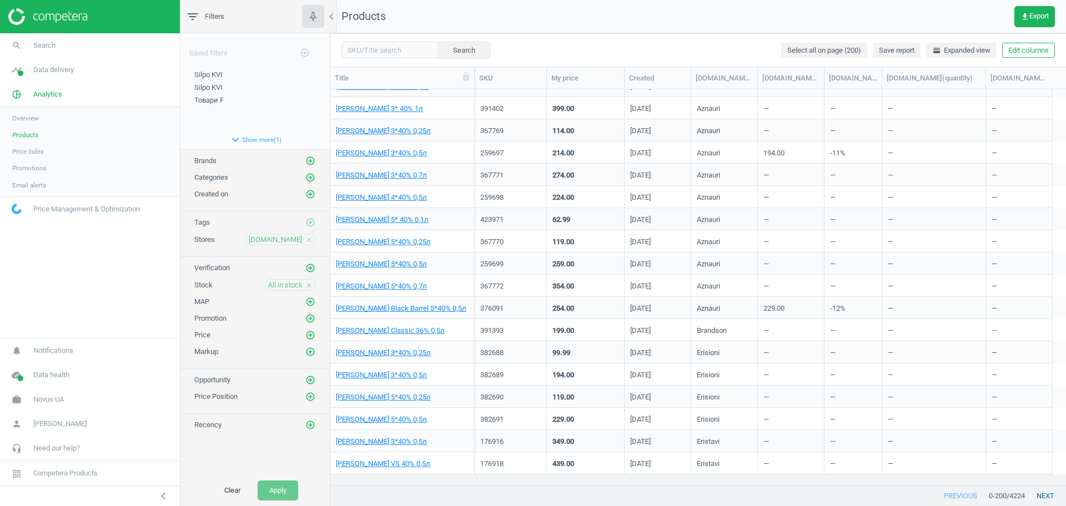
click at [1040, 493] on button "next" at bounding box center [1045, 496] width 41 height 20
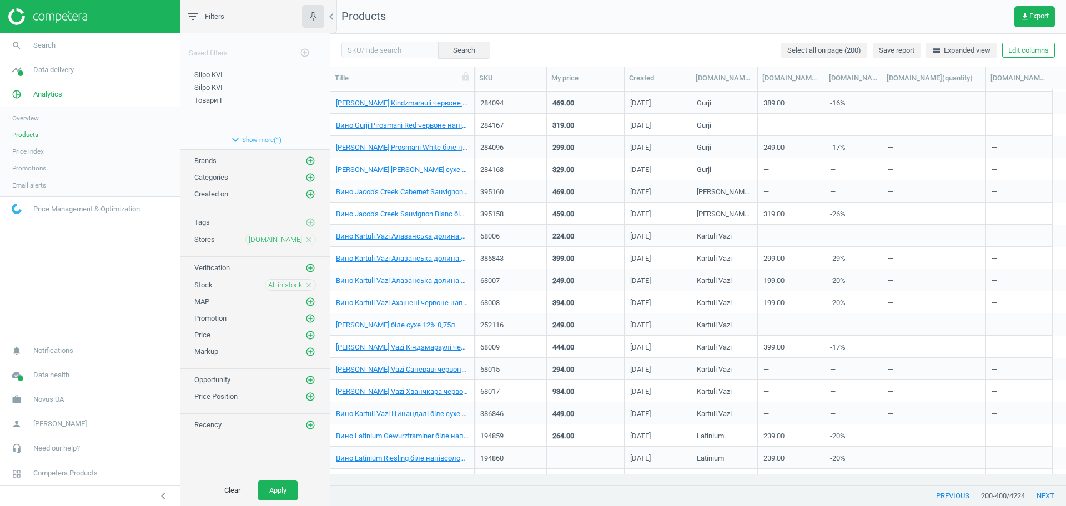
scroll to position [4056, 0]
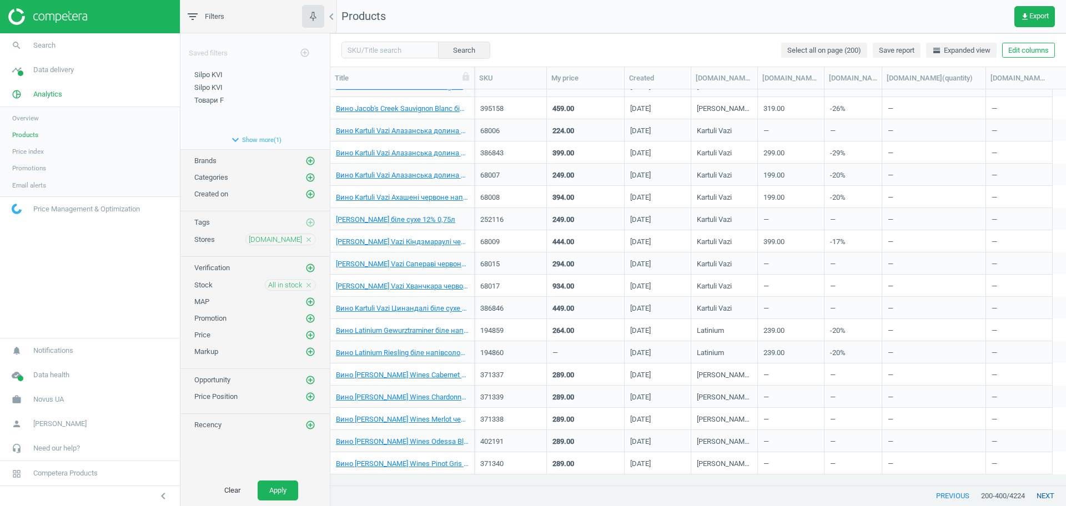
click at [1042, 493] on button "next" at bounding box center [1045, 496] width 41 height 20
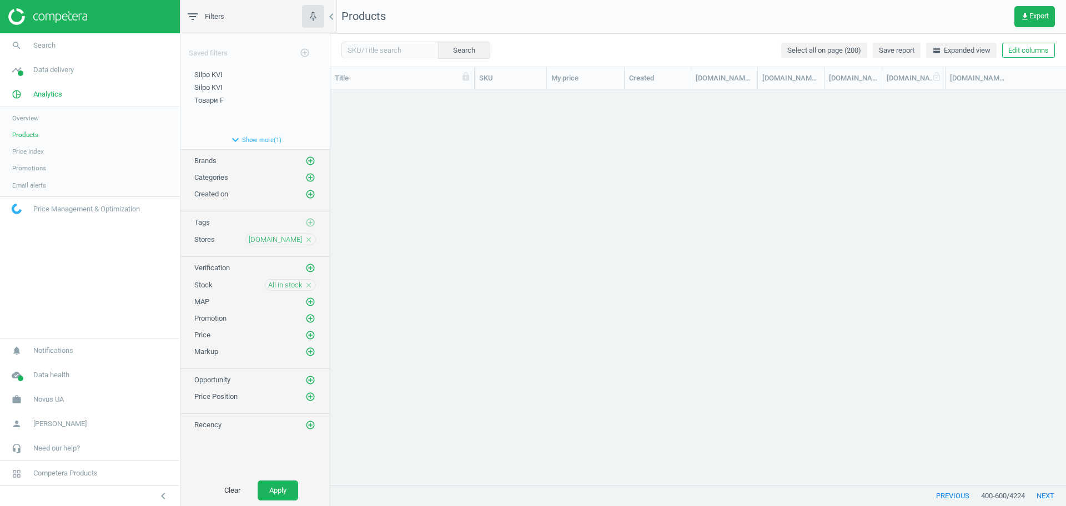
scroll to position [155, 0]
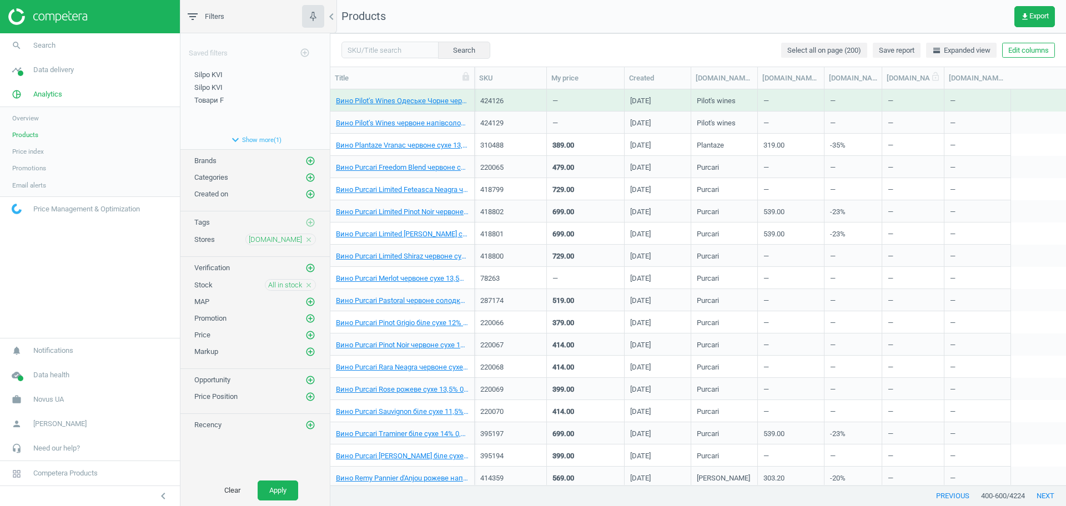
drag, startPoint x: 986, startPoint y: 79, endPoint x: 945, endPoint y: 82, distance: 41.2
click at [945, 82] on div at bounding box center [943, 78] width 11 height 22
drag, startPoint x: 824, startPoint y: 79, endPoint x: 902, endPoint y: 82, distance: 78.4
click at [902, 82] on div at bounding box center [902, 78] width 11 height 22
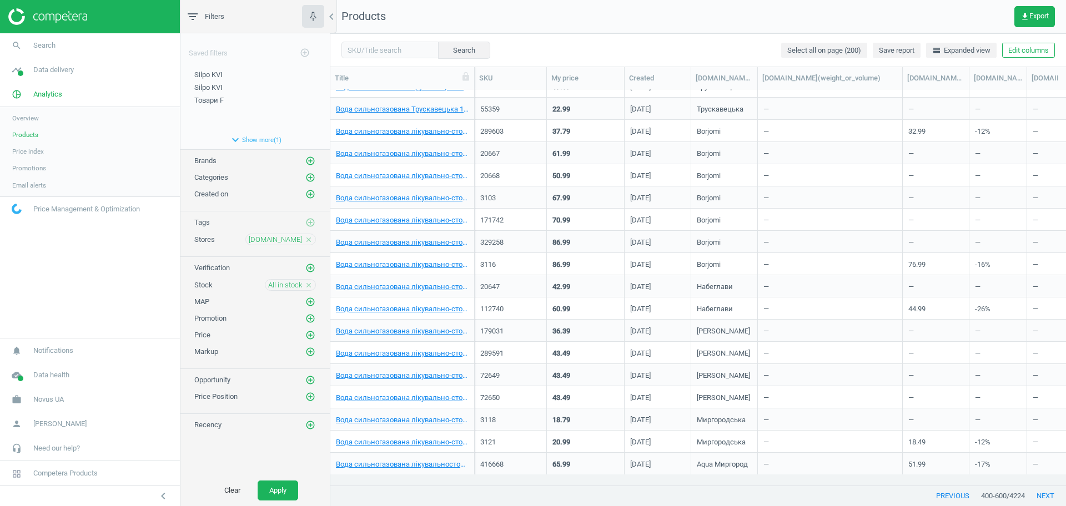
scroll to position [4056, 0]
click at [949, 498] on button "previous" at bounding box center [952, 496] width 57 height 20
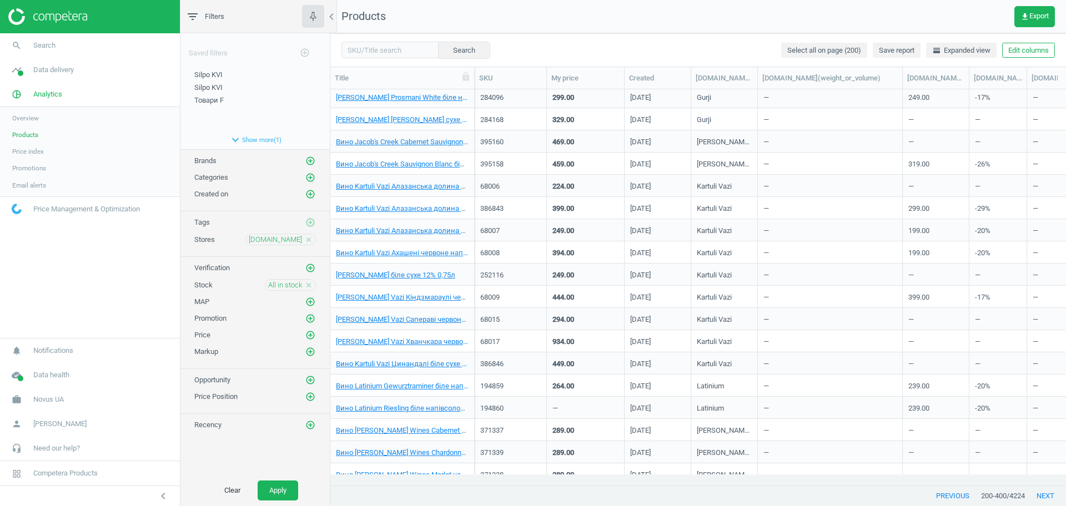
scroll to position [4056, 0]
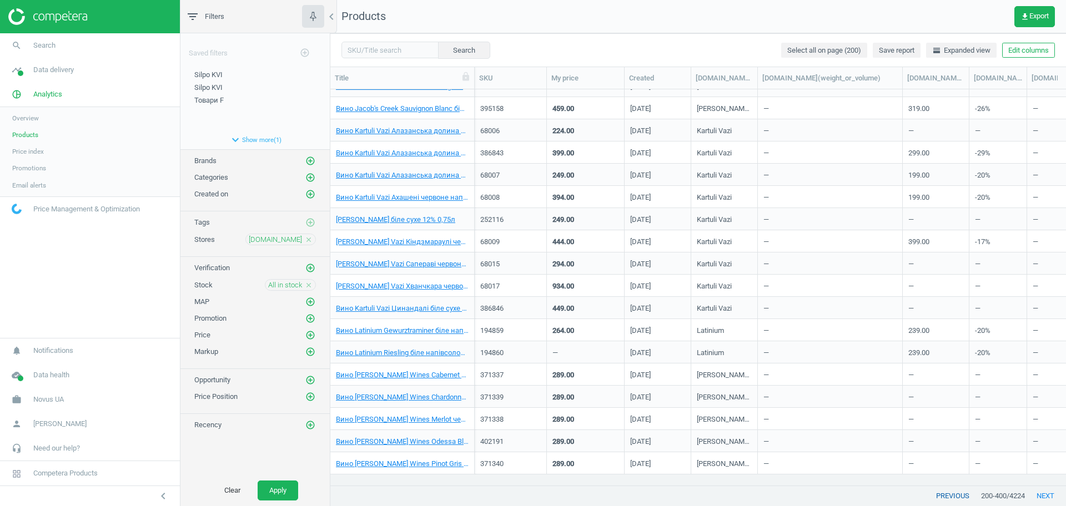
click at [947, 498] on button "previous" at bounding box center [952, 496] width 57 height 20
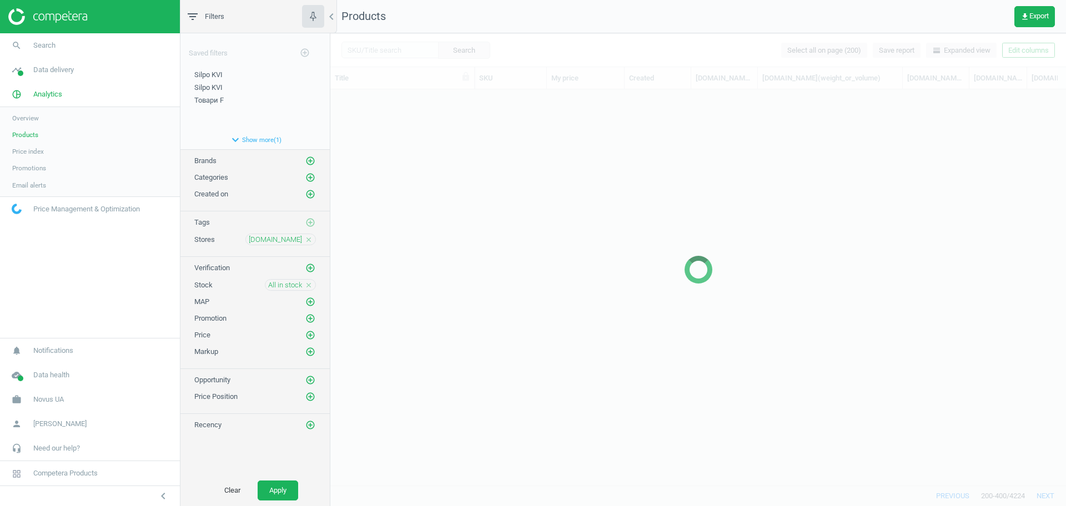
scroll to position [155, 0]
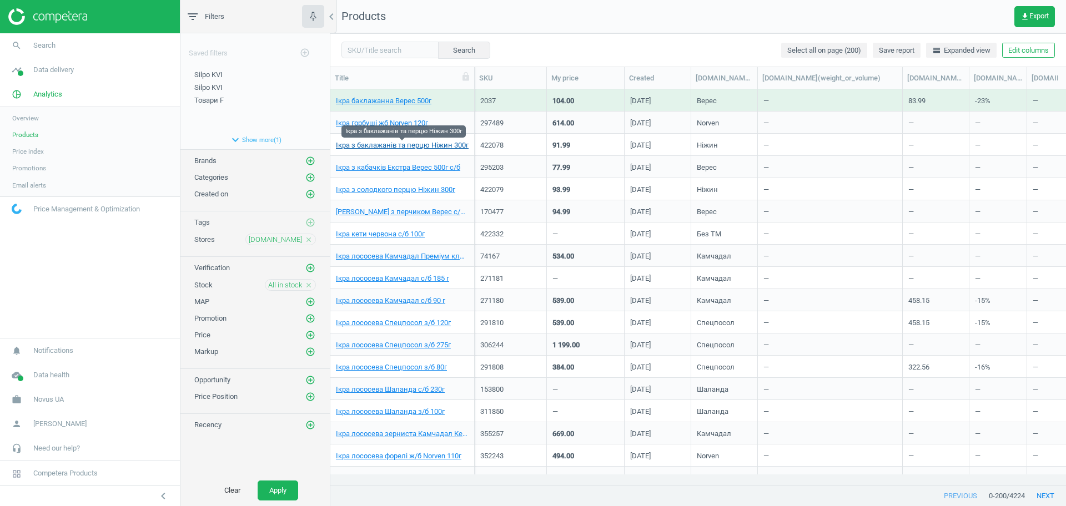
click at [425, 148] on link "Ікра з баклажанів та перцю Ніжин 300г" at bounding box center [402, 145] width 133 height 10
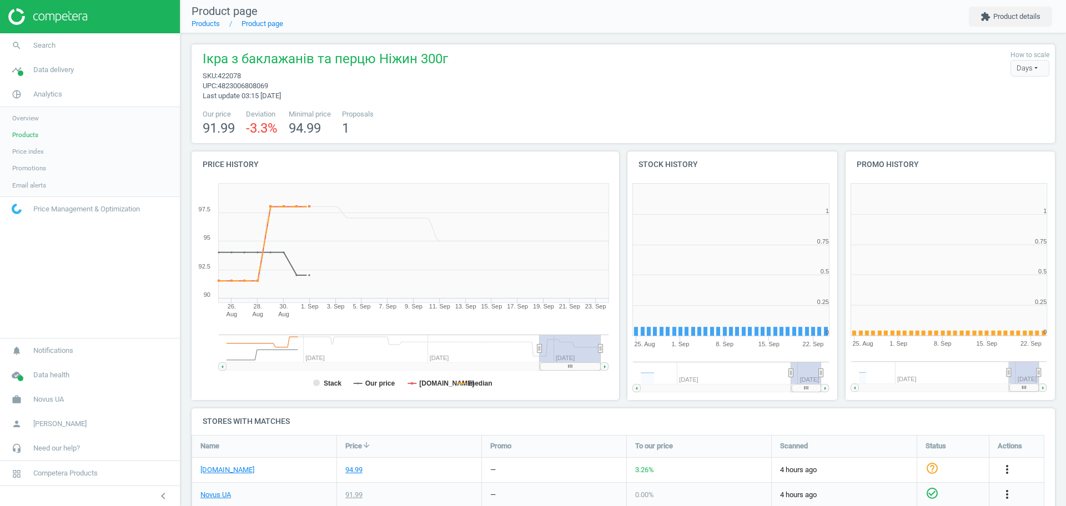
scroll to position [244, 229]
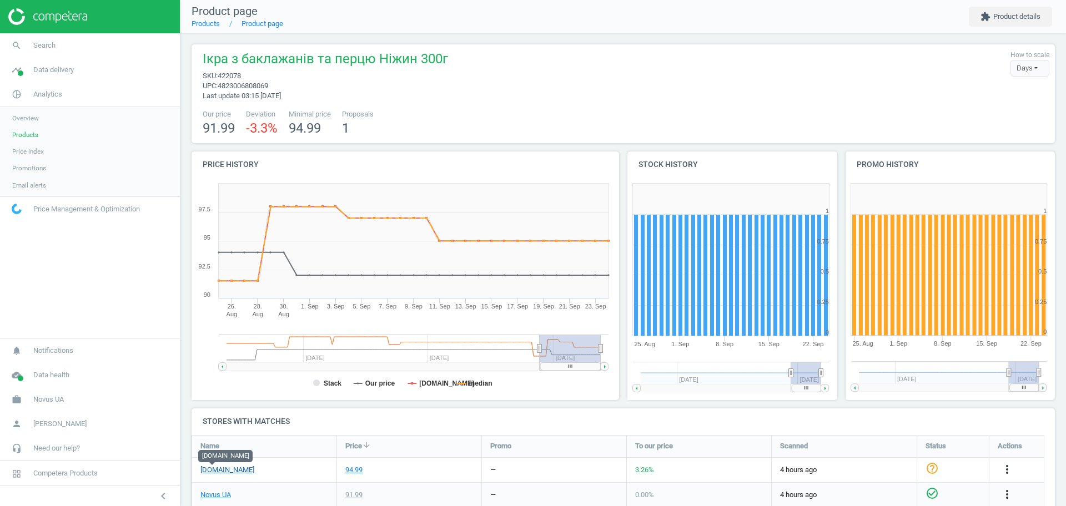
click at [215, 472] on link "[DOMAIN_NAME]" at bounding box center [227, 470] width 54 height 10
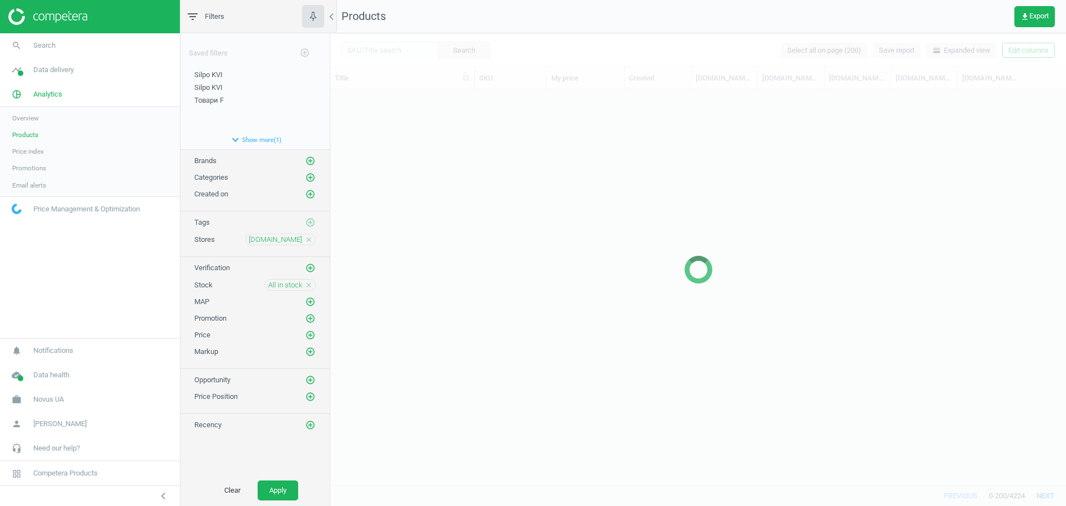
scroll to position [385, 725]
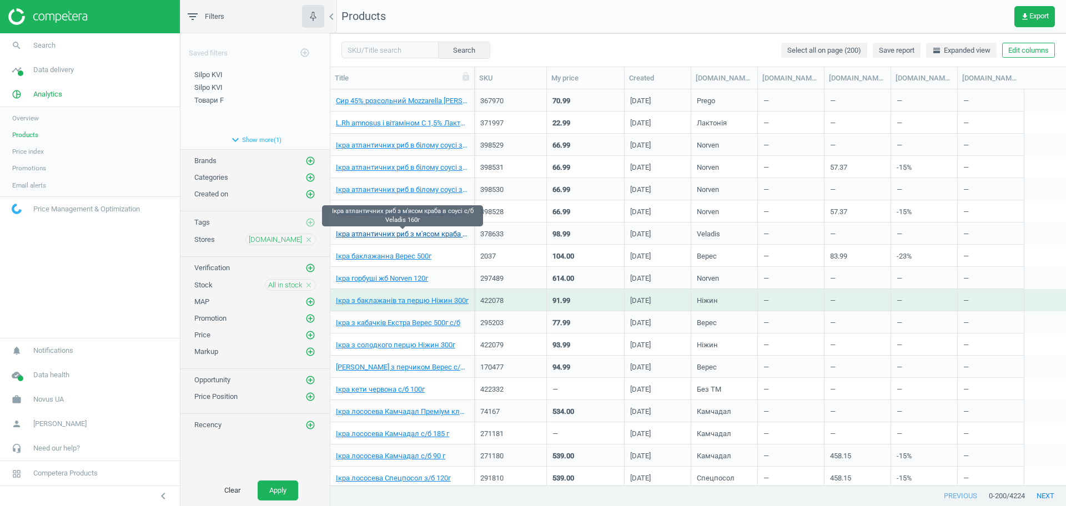
click at [400, 236] on link "Ікра атлантичних риб з м'ясом краба в соусі с/б Veladis 160г" at bounding box center [402, 234] width 133 height 10
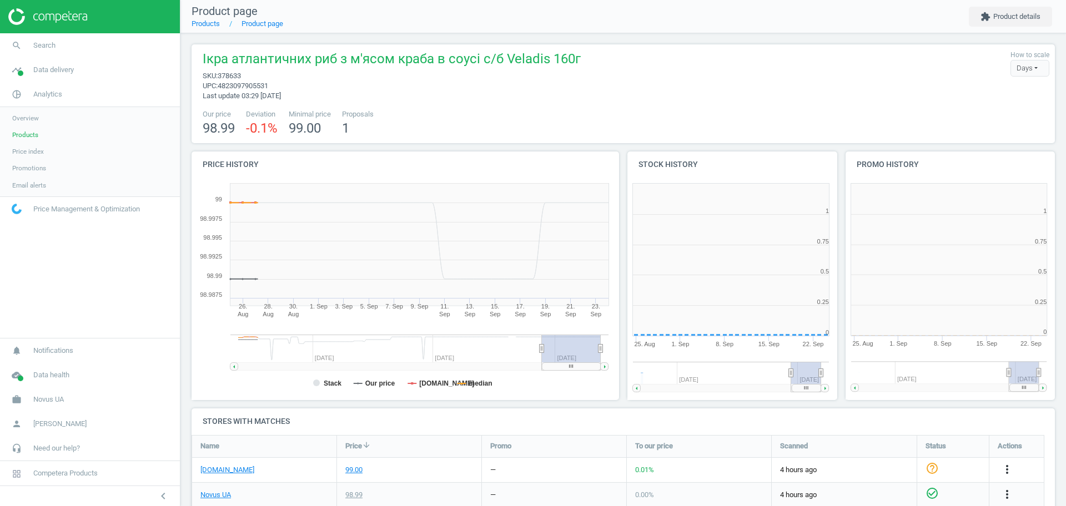
scroll to position [244, 229]
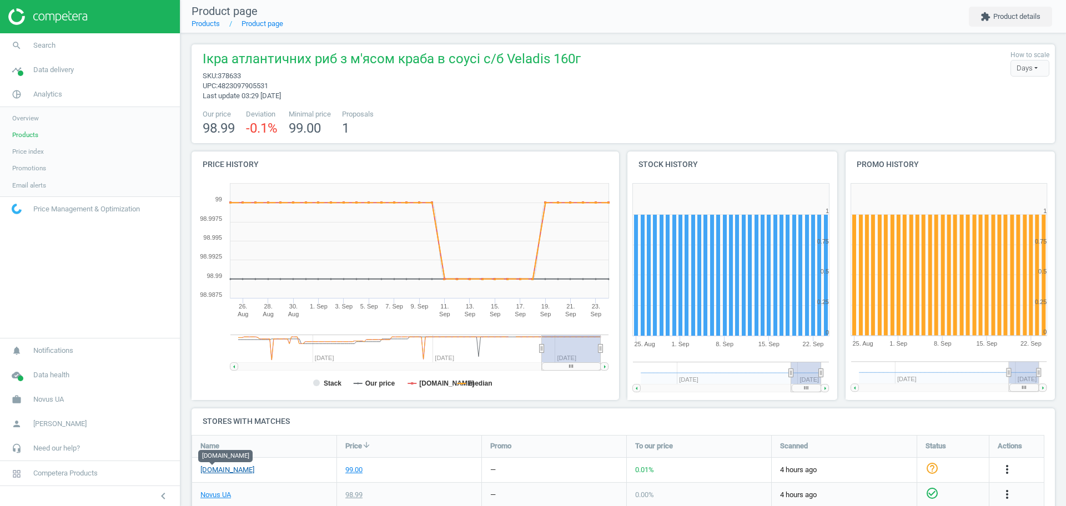
click at [213, 471] on link "[DOMAIN_NAME]" at bounding box center [227, 470] width 54 height 10
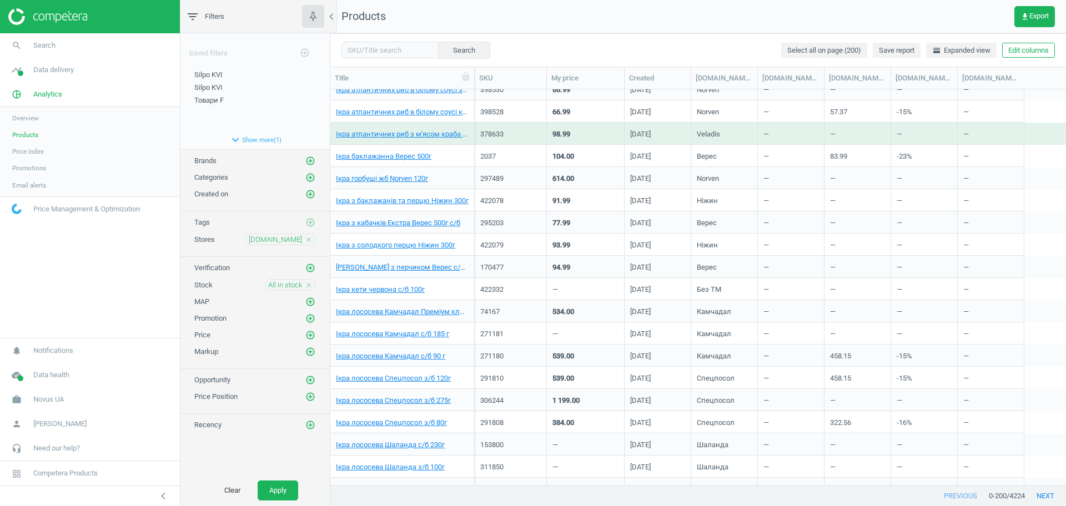
scroll to position [275, 0]
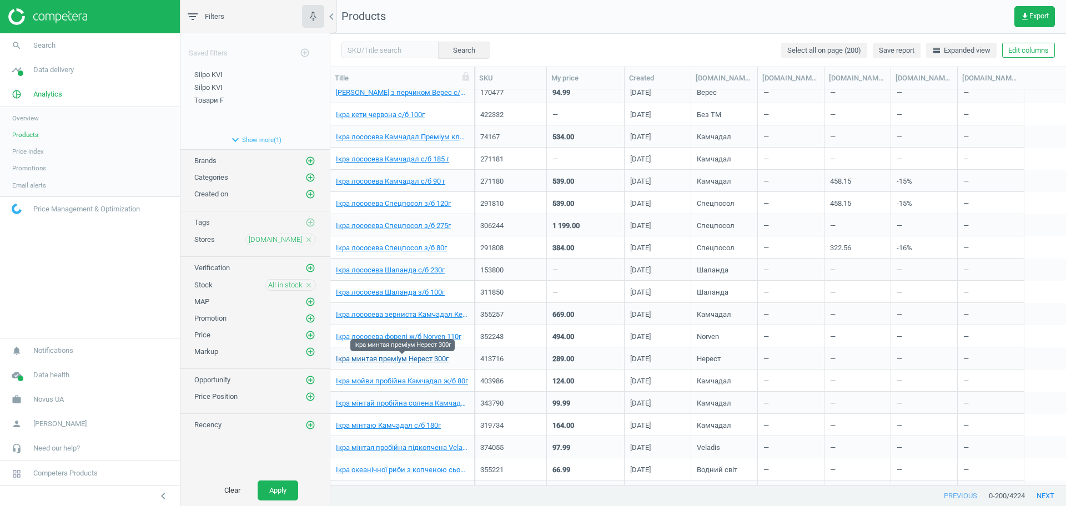
click at [391, 361] on link "Ікра минтая преміум Нерест 300г" at bounding box center [392, 359] width 113 height 10
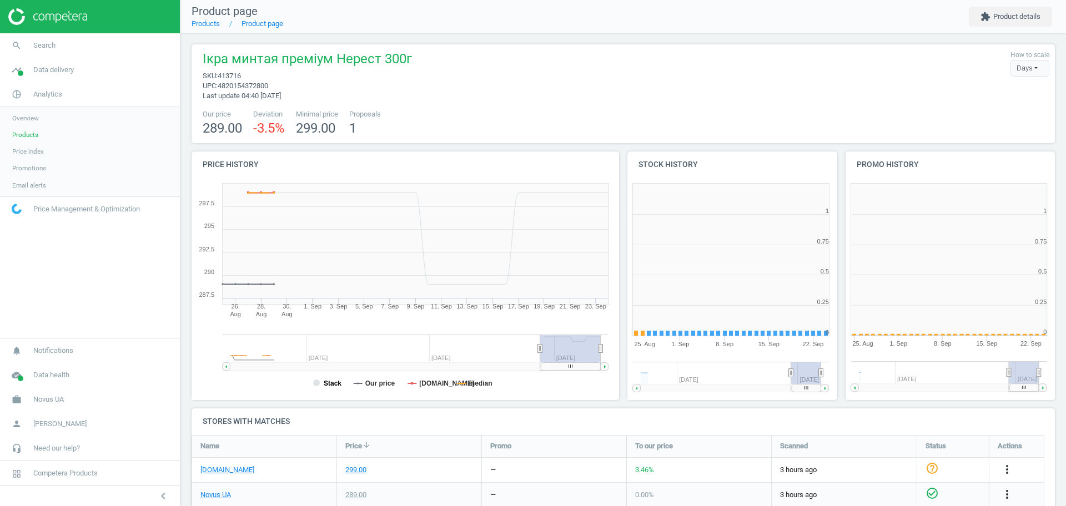
scroll to position [244, 229]
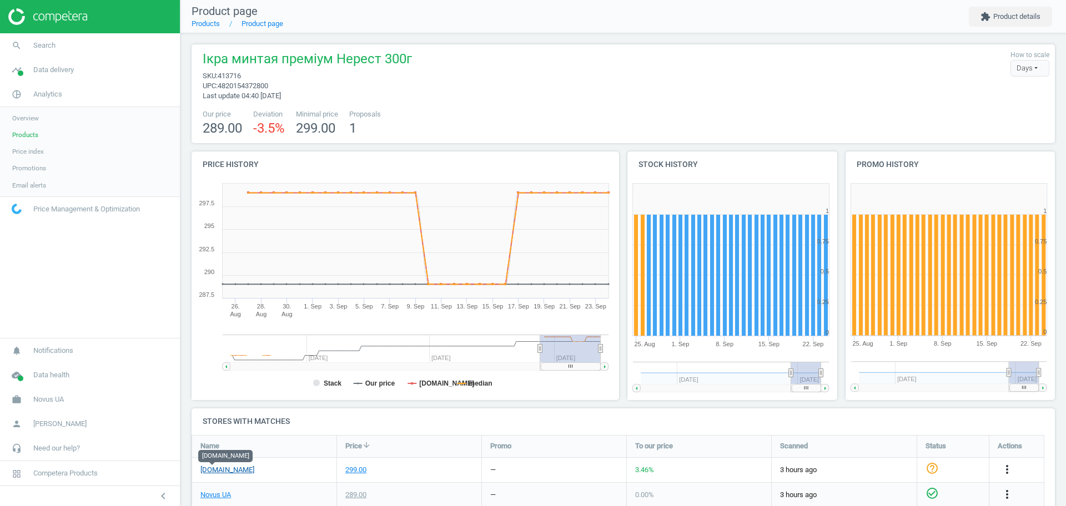
click at [218, 472] on link "[DOMAIN_NAME]" at bounding box center [227, 470] width 54 height 10
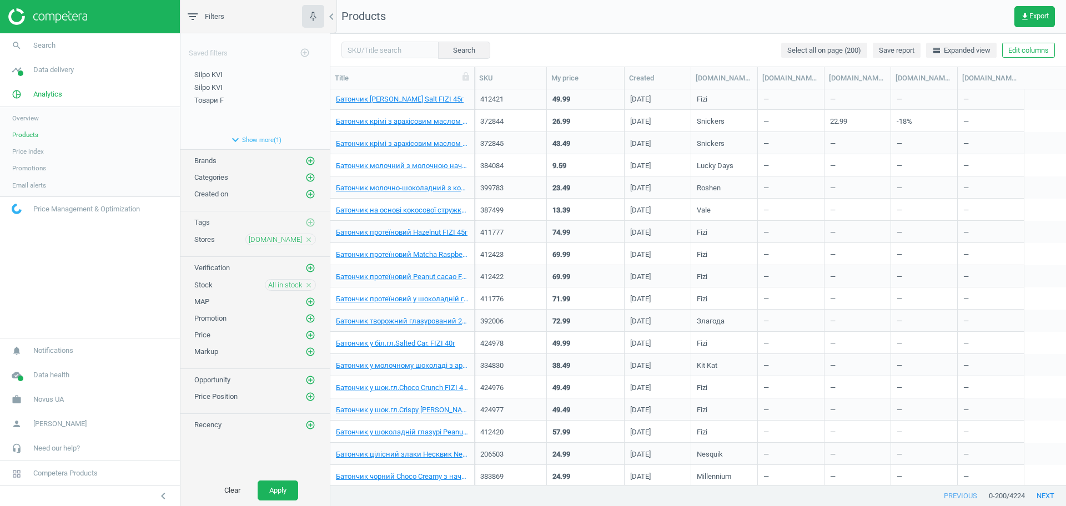
scroll to position [2582, 0]
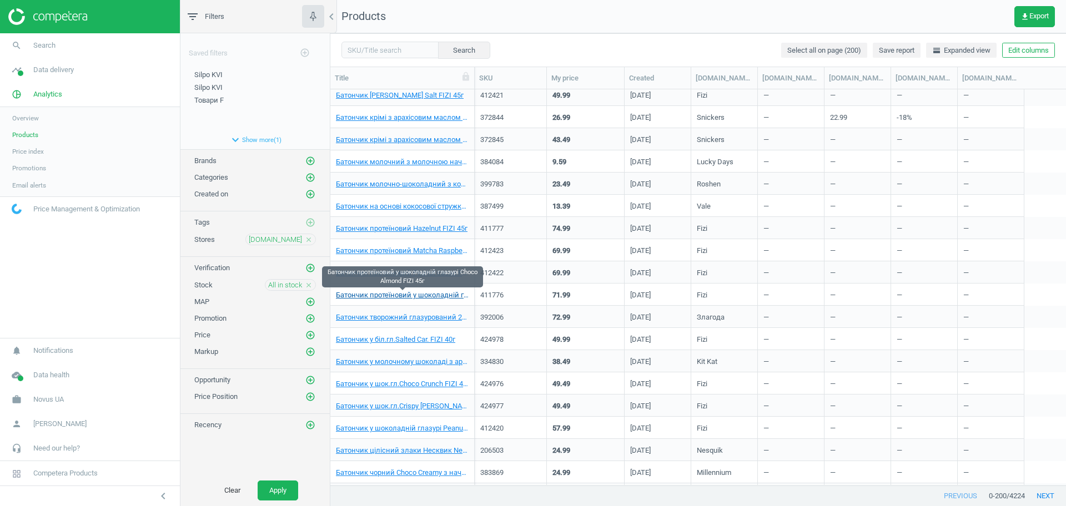
click at [412, 296] on link "Батончик протеїновий у шоколадній глазурі Choco Almond FIZI 45г" at bounding box center [402, 295] width 133 height 10
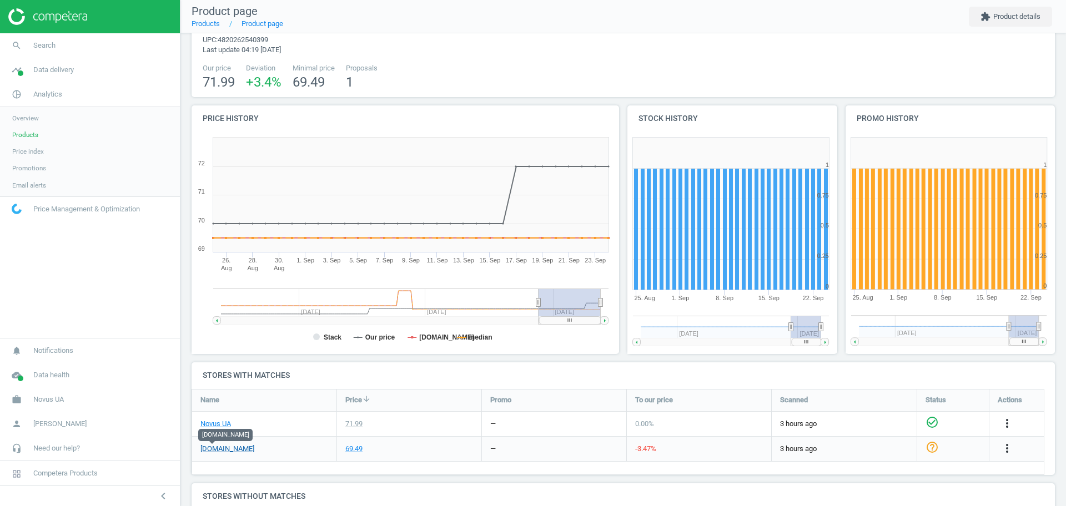
click at [206, 449] on link "[DOMAIN_NAME]" at bounding box center [227, 449] width 54 height 10
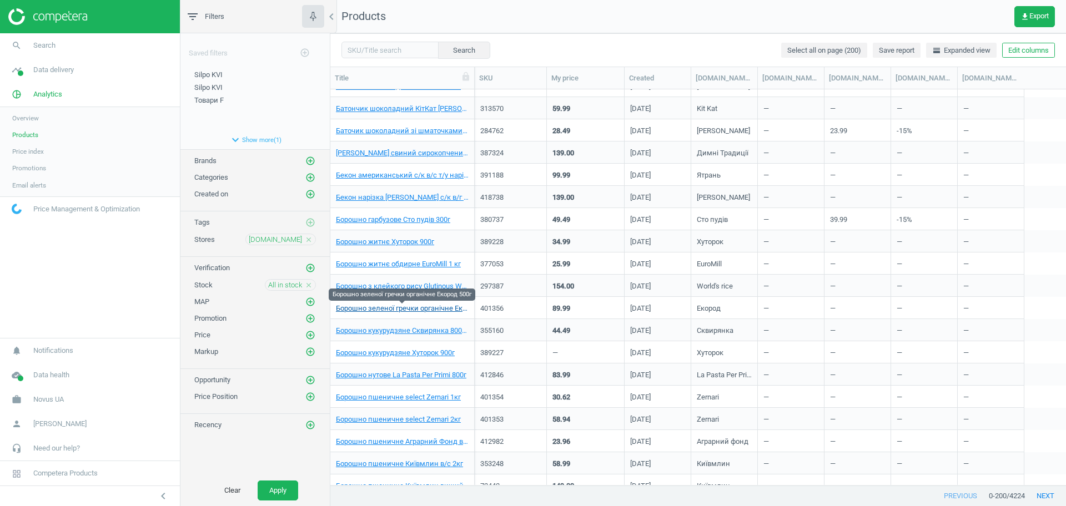
click at [393, 311] on link "Борошно зеленої гречки органічне Екород 500г" at bounding box center [402, 309] width 133 height 10
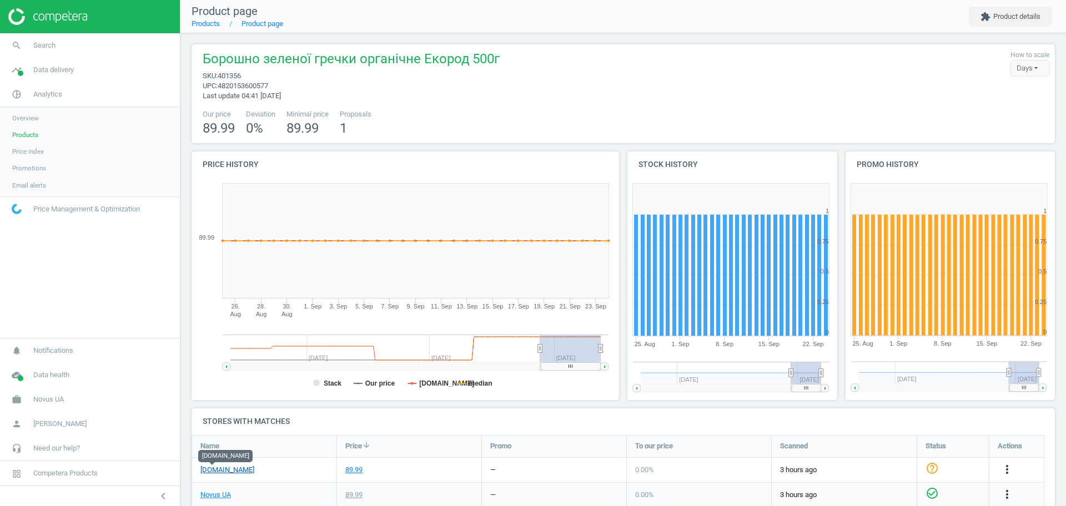
click at [219, 471] on link "[DOMAIN_NAME]" at bounding box center [227, 470] width 54 height 10
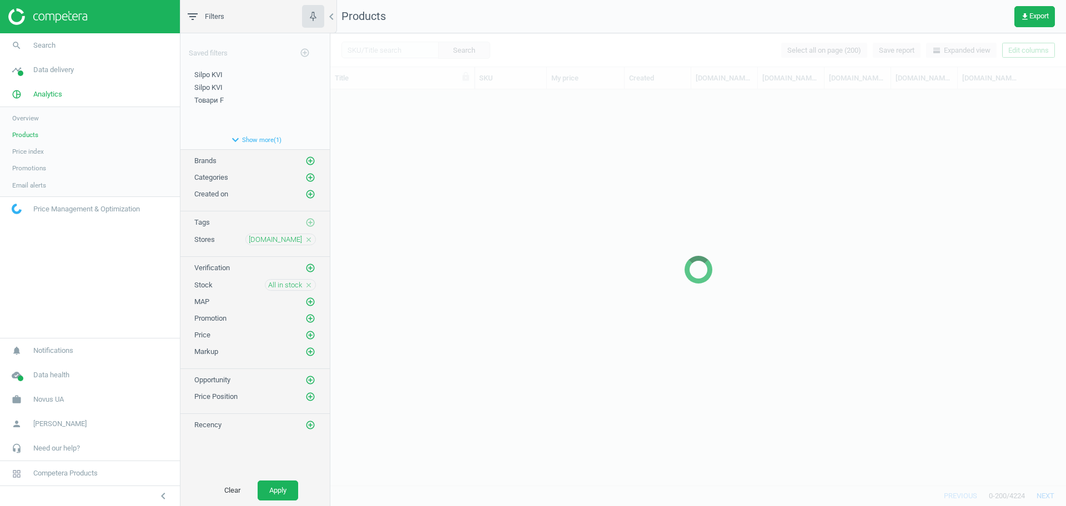
scroll to position [2935, 0]
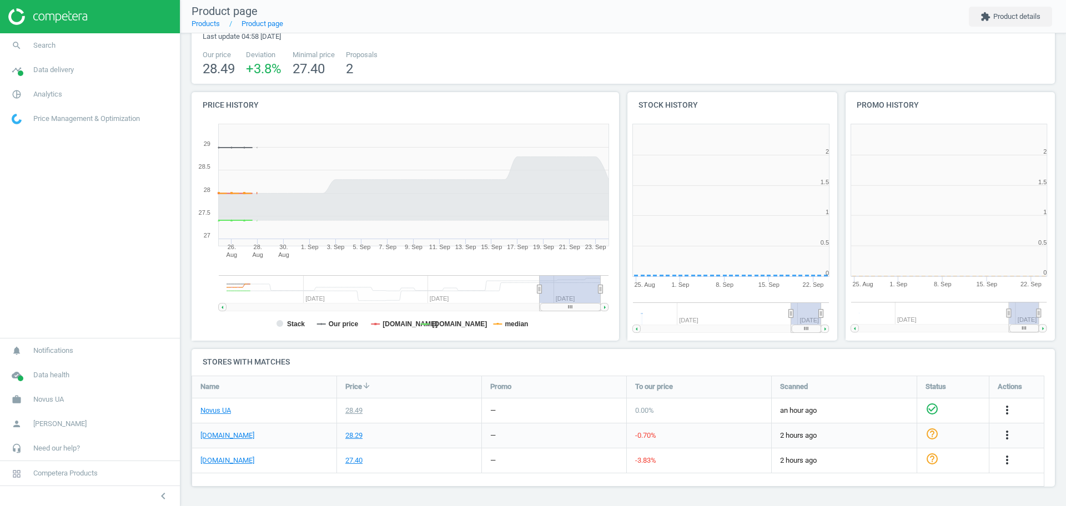
scroll to position [244, 229]
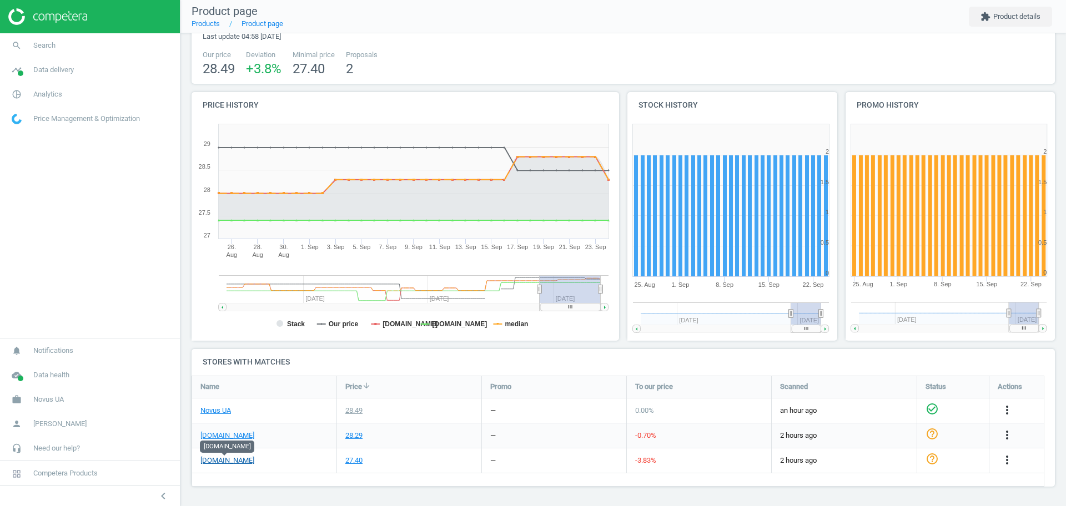
click at [207, 463] on link "[DOMAIN_NAME]" at bounding box center [227, 461] width 54 height 10
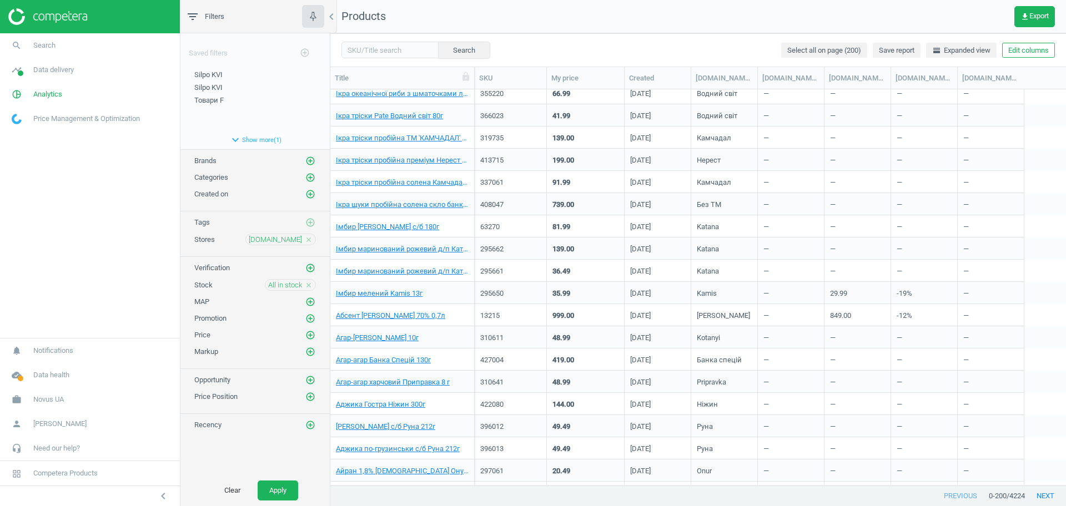
scroll to position [696, 0]
click at [395, 294] on link "Імбир мелений Kamis 13г" at bounding box center [379, 293] width 87 height 10
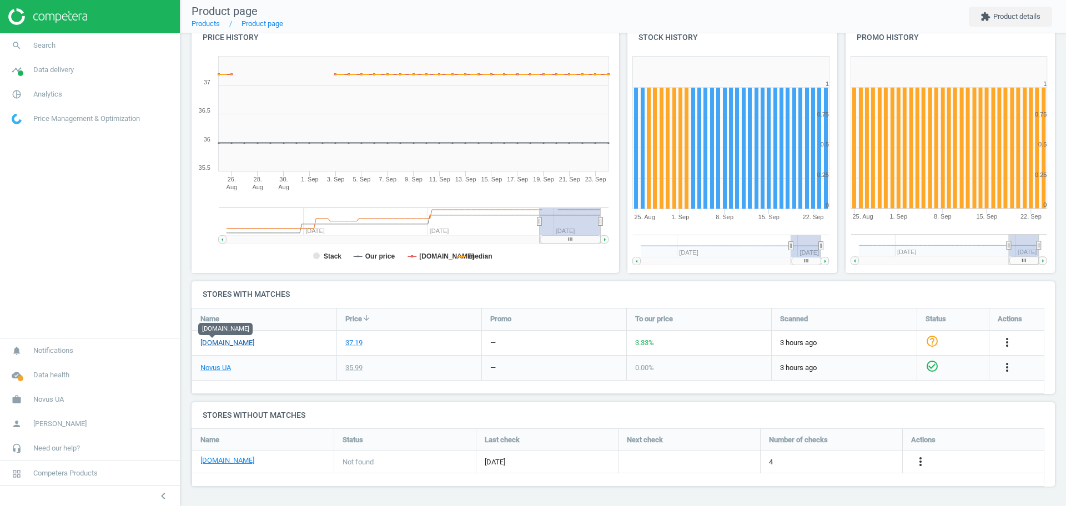
click at [213, 339] on link "[DOMAIN_NAME]" at bounding box center [227, 343] width 54 height 10
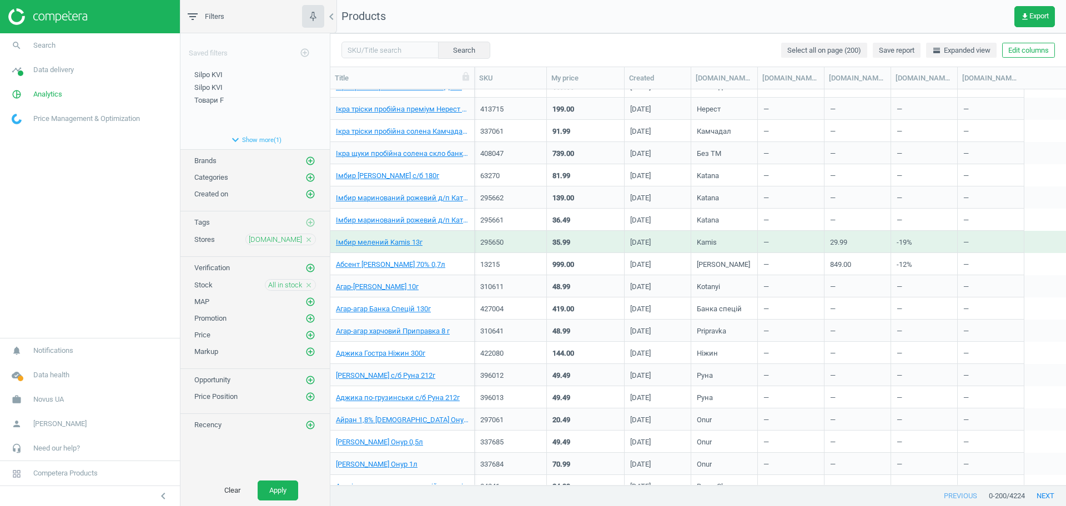
scroll to position [756, 0]
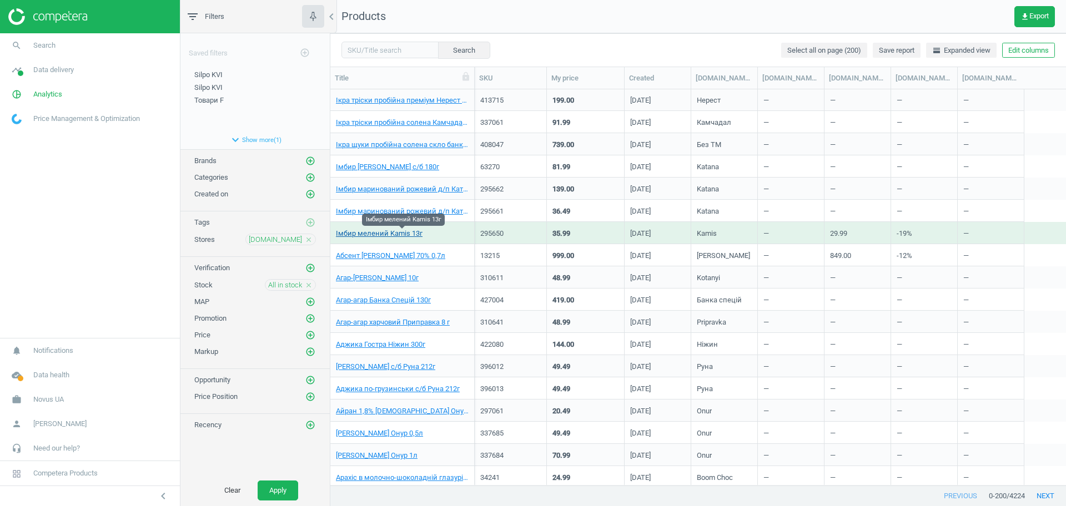
click at [373, 233] on link "Імбир мелений Kamis 13г" at bounding box center [379, 234] width 87 height 10
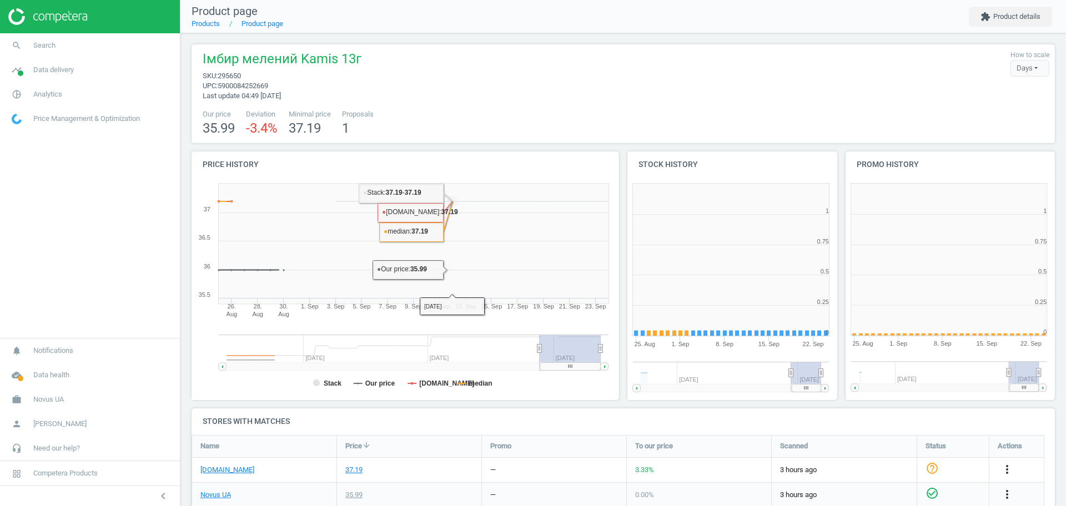
scroll to position [244, 229]
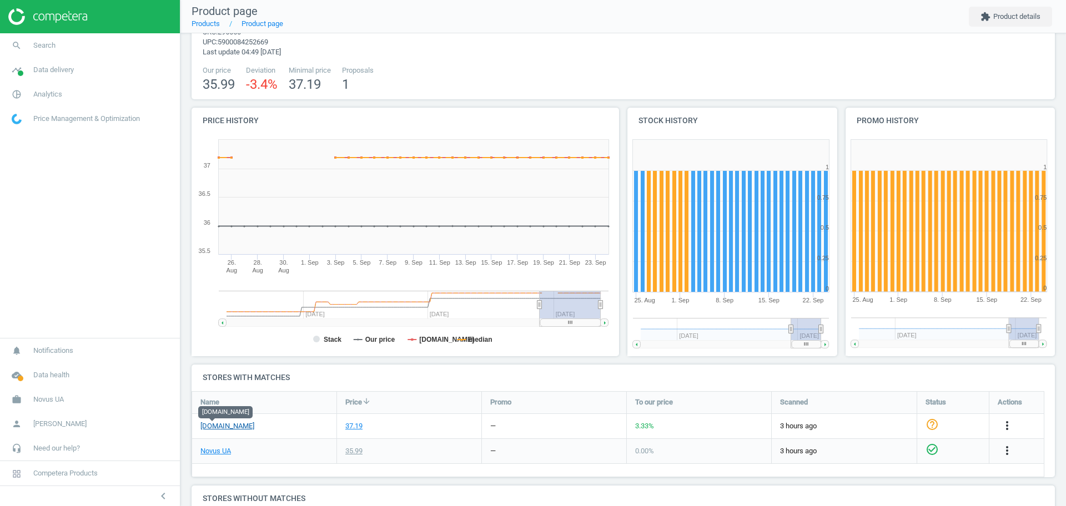
click at [218, 426] on link "[DOMAIN_NAME]" at bounding box center [227, 426] width 54 height 10
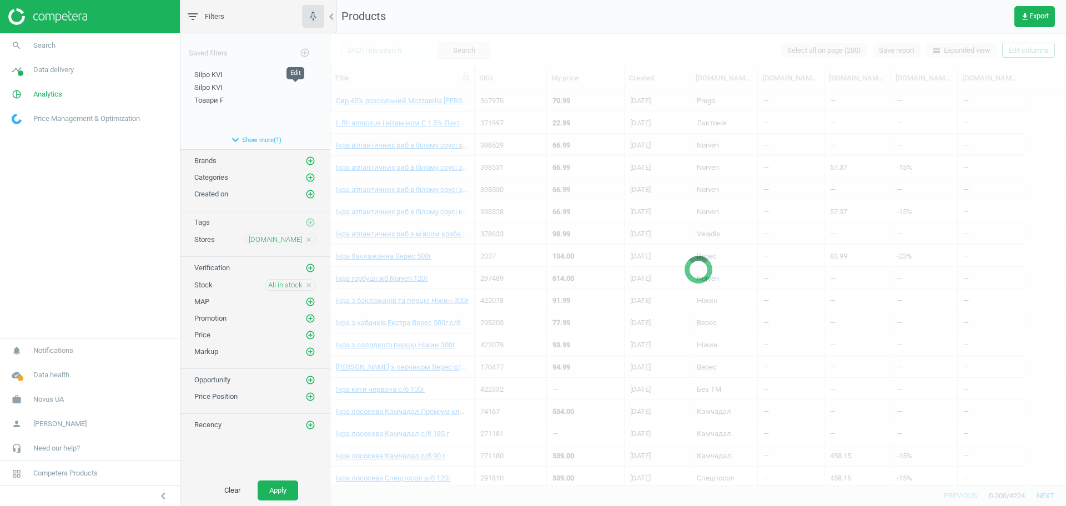
scroll to position [515, 0]
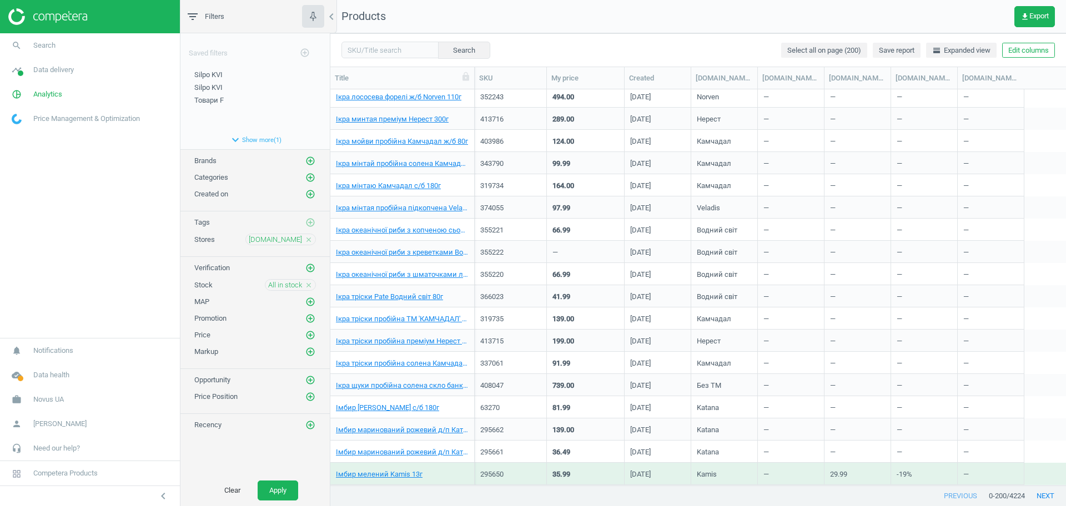
click at [313, 239] on div "silpo.ua close" at bounding box center [280, 240] width 71 height 12
click at [306, 238] on icon "close" at bounding box center [309, 240] width 8 height 8
click at [306, 285] on icon "close" at bounding box center [309, 285] width 8 height 8
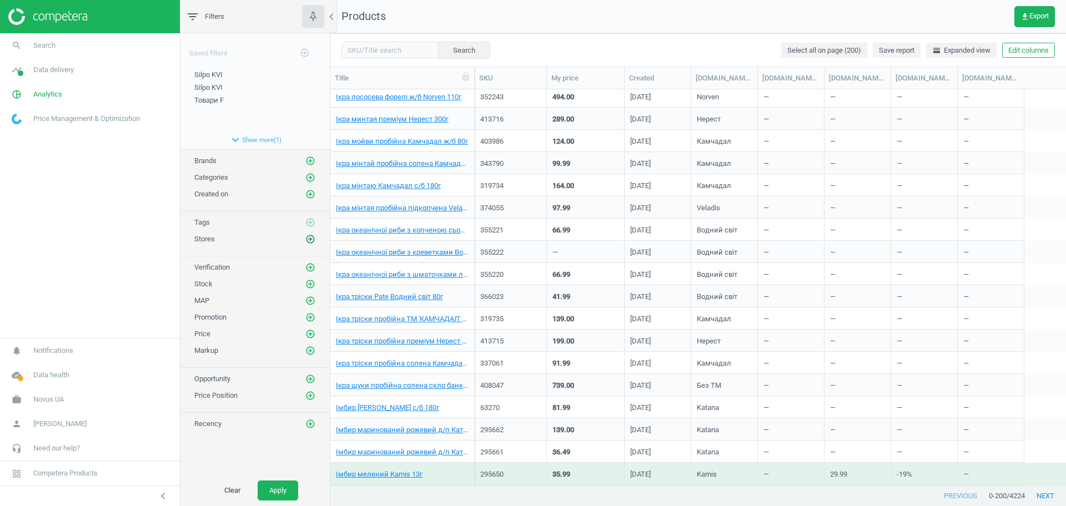
click at [309, 240] on icon "add_circle_outline" at bounding box center [310, 239] width 10 height 10
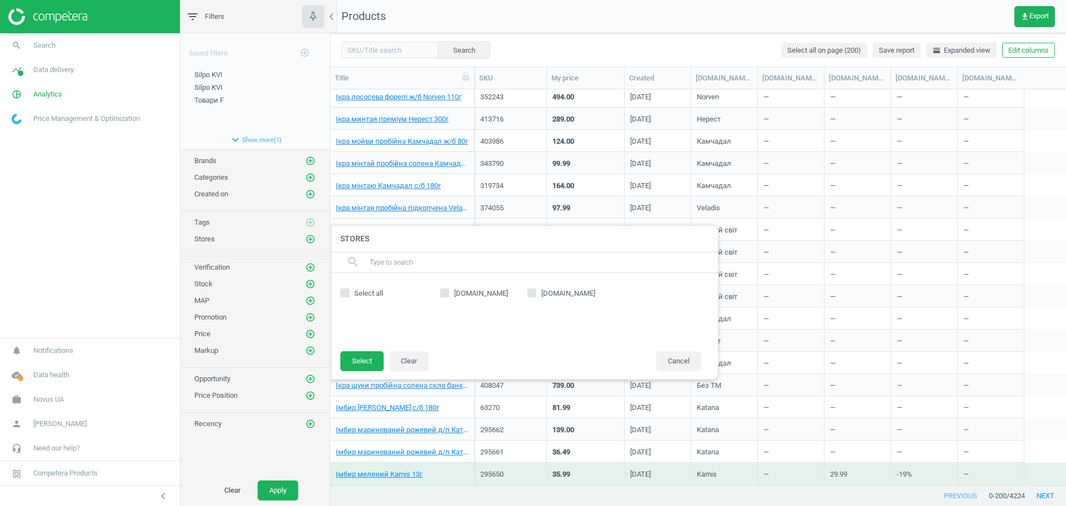
click at [454, 290] on span "[DOMAIN_NAME]" at bounding box center [481, 294] width 58 height 10
click at [449, 290] on input "[DOMAIN_NAME]" at bounding box center [444, 293] width 7 height 7
checkbox input "true"
click at [359, 363] on button "Select" at bounding box center [361, 361] width 43 height 20
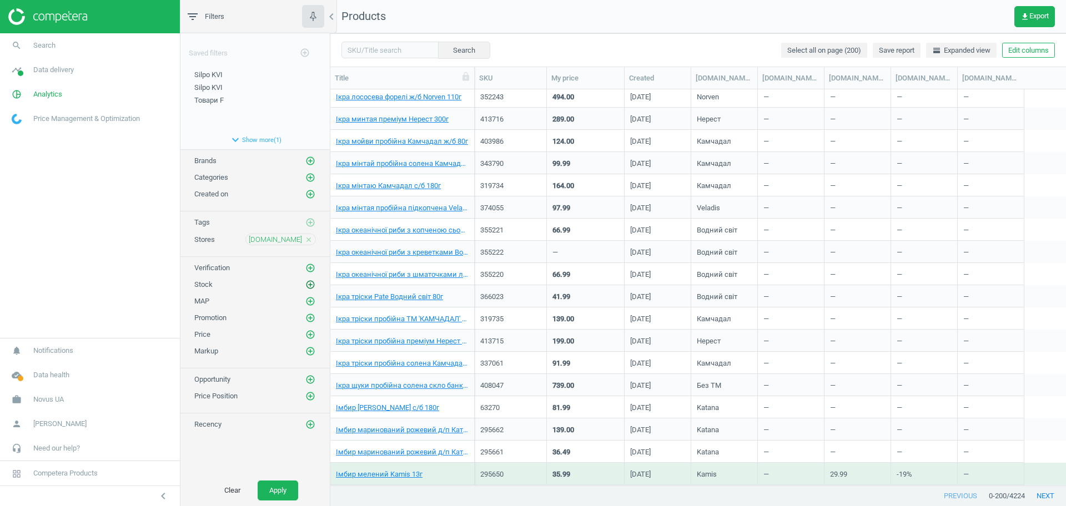
click at [309, 283] on icon "add_circle_outline" at bounding box center [310, 285] width 10 height 10
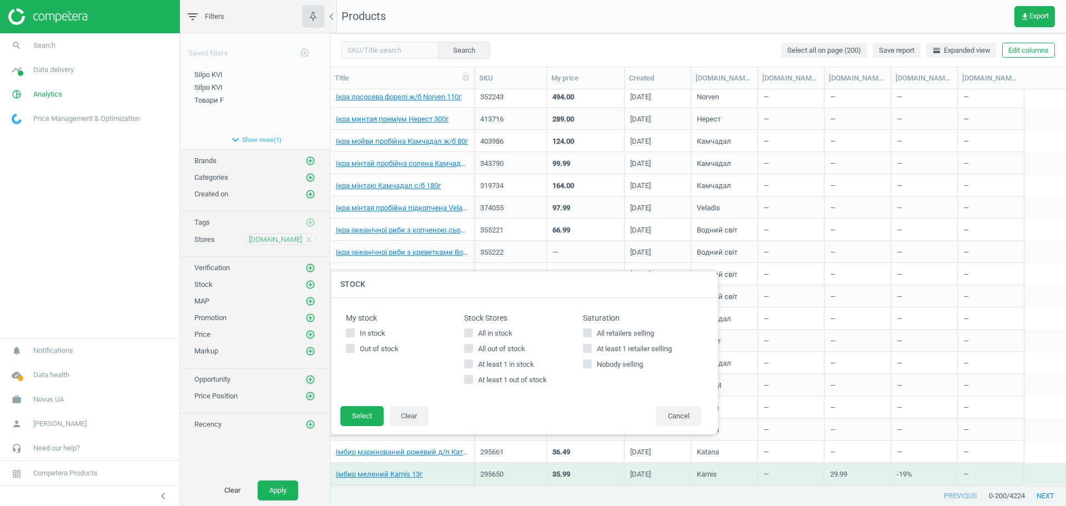
click at [479, 338] on span "All in stock" at bounding box center [495, 334] width 39 height 10
click at [472, 336] on input "All in stock" at bounding box center [468, 332] width 7 height 7
checkbox input "true"
click at [353, 419] on button "Select" at bounding box center [361, 416] width 43 height 20
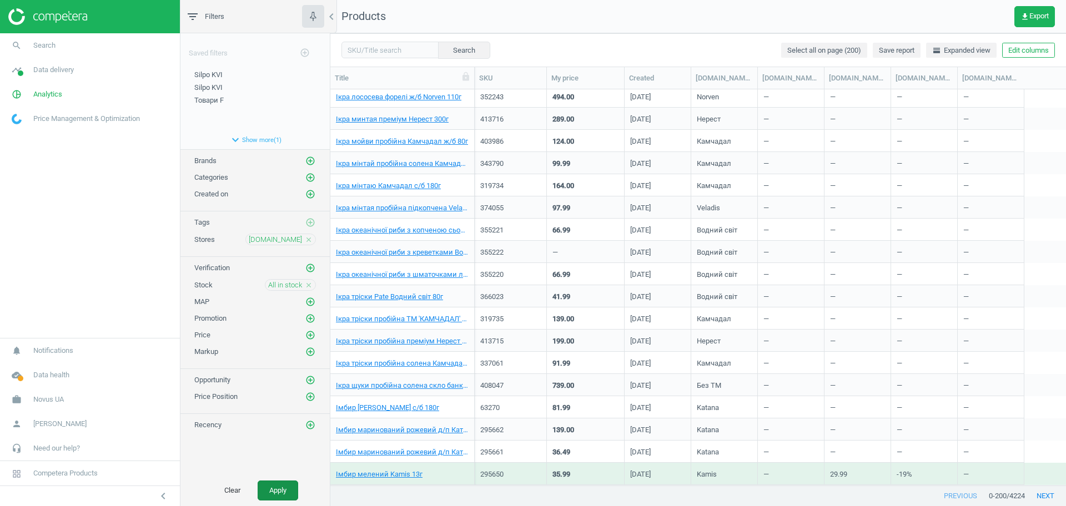
click at [270, 485] on button "Apply" at bounding box center [278, 491] width 41 height 20
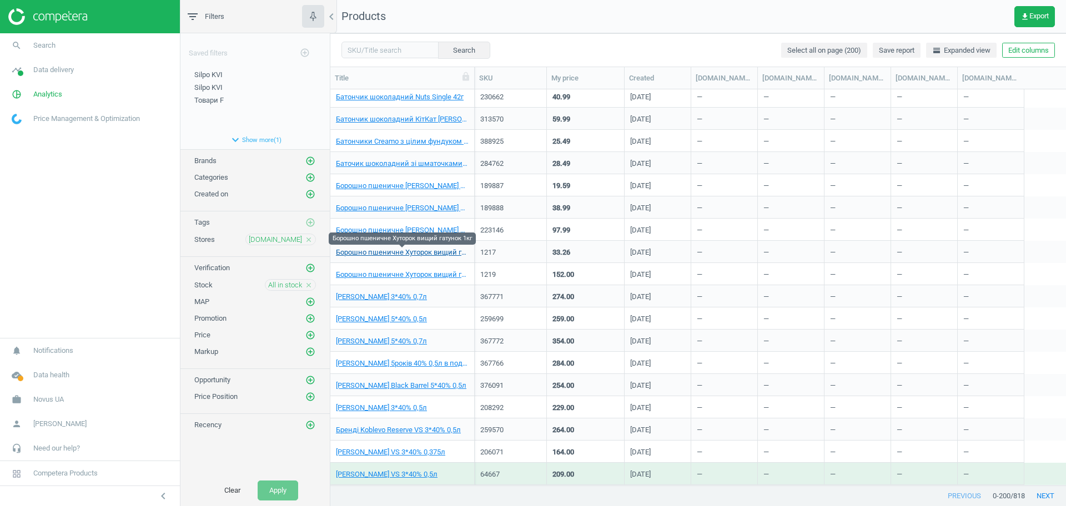
click at [424, 255] on link "Борошно пшеничне Хуторок вищий гатунок 1кг" at bounding box center [402, 253] width 133 height 10
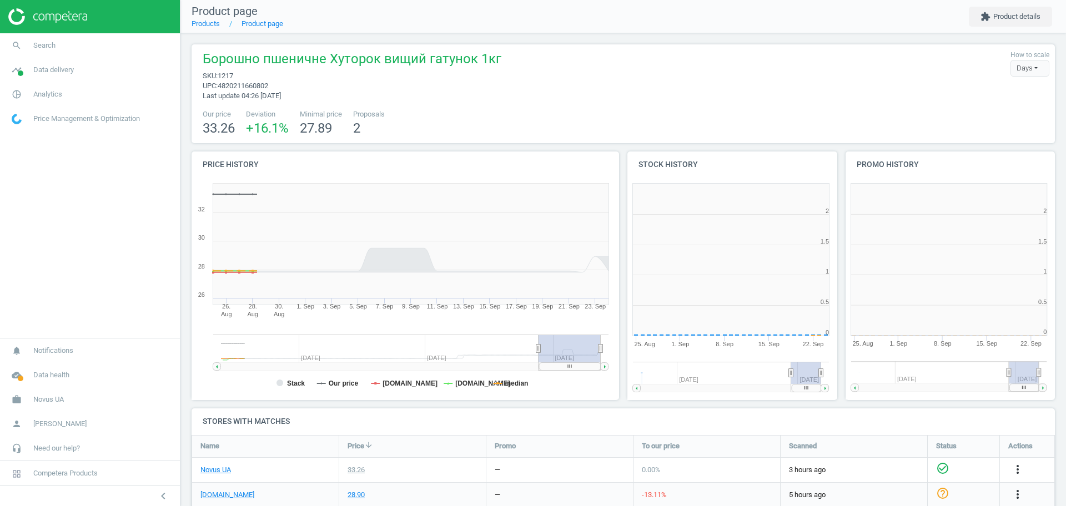
scroll to position [6, 6]
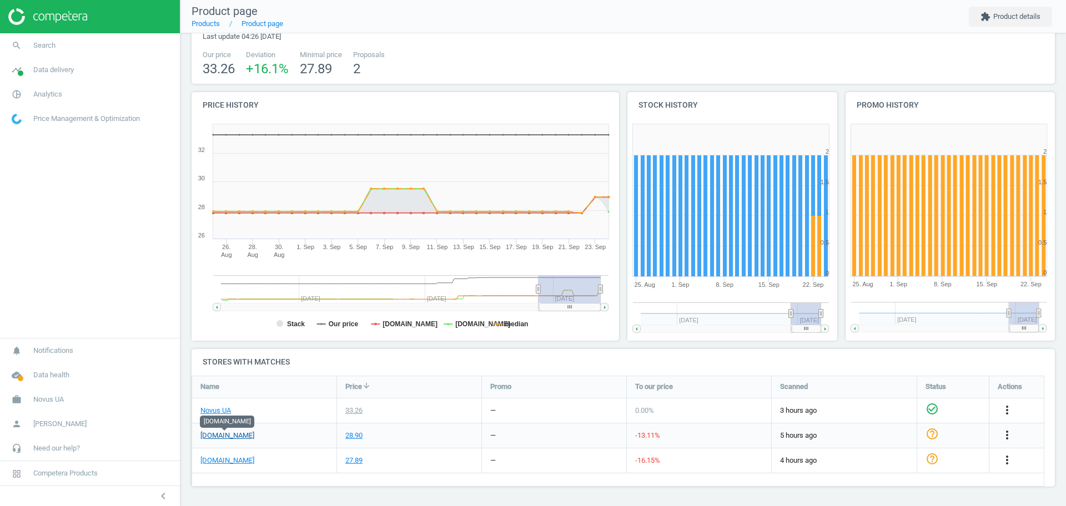
click at [230, 435] on link "[DOMAIN_NAME]" at bounding box center [227, 436] width 54 height 10
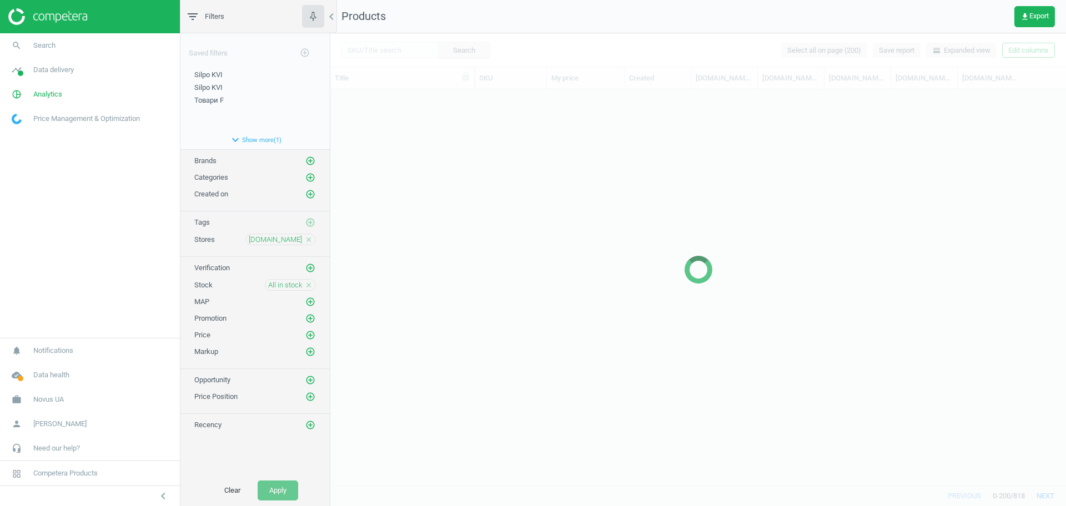
scroll to position [293, 0]
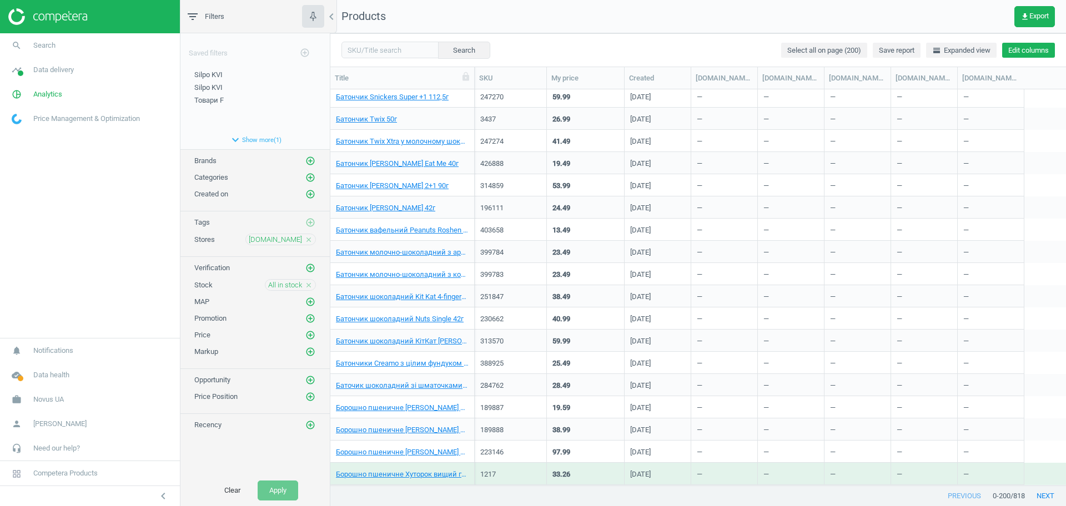
click at [1022, 49] on button "Edit columns" at bounding box center [1028, 51] width 53 height 16
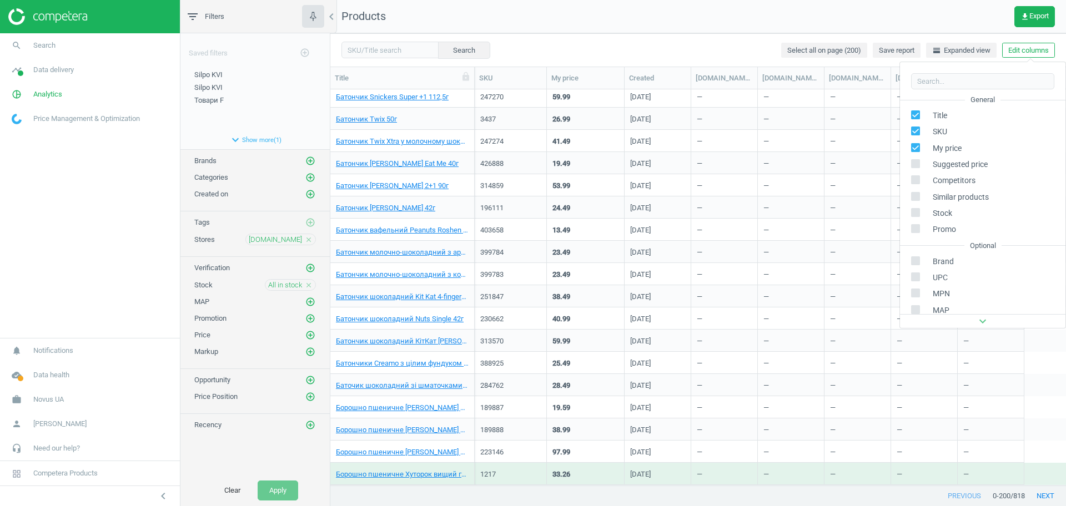
scroll to position [151, 0]
click at [934, 233] on div "Custom fields" at bounding box center [944, 229] width 45 height 10
click at [948, 250] on div "Stores custom fields" at bounding box center [955, 253] width 67 height 10
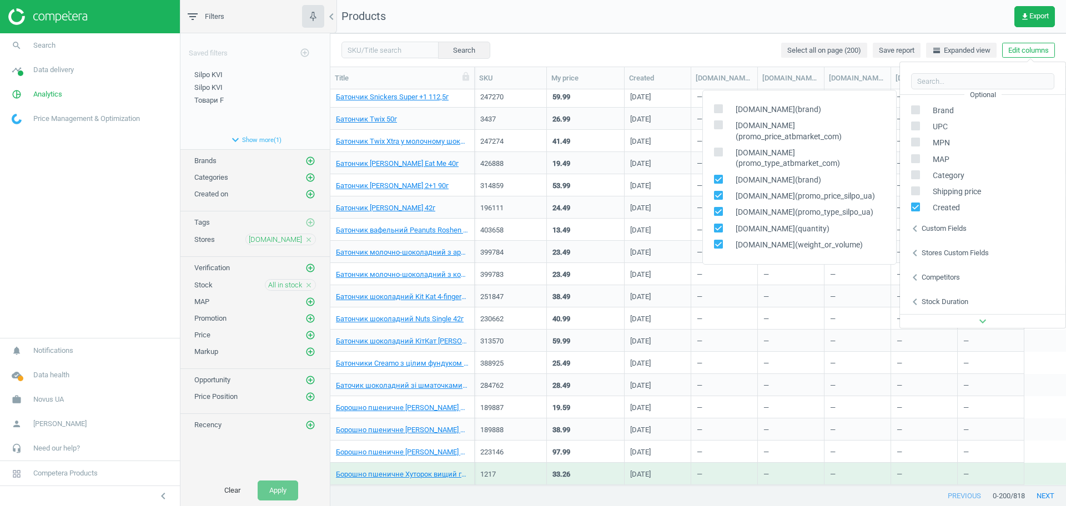
click at [718, 182] on input "checkbox" at bounding box center [718, 178] width 7 height 7
checkbox input "false"
click at [718, 194] on input "checkbox" at bounding box center [718, 195] width 7 height 7
checkbox input "false"
click at [718, 213] on input "checkbox" at bounding box center [718, 211] width 7 height 7
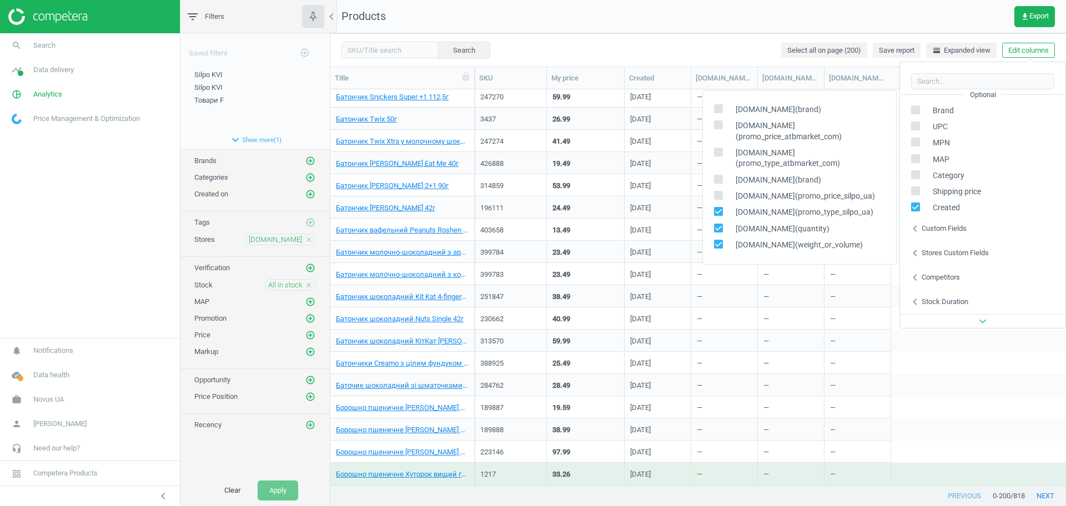
checkbox input "false"
click at [720, 230] on input "checkbox" at bounding box center [718, 227] width 7 height 7
checkbox input "false"
click at [719, 241] on input "checkbox" at bounding box center [718, 243] width 7 height 7
checkbox input "false"
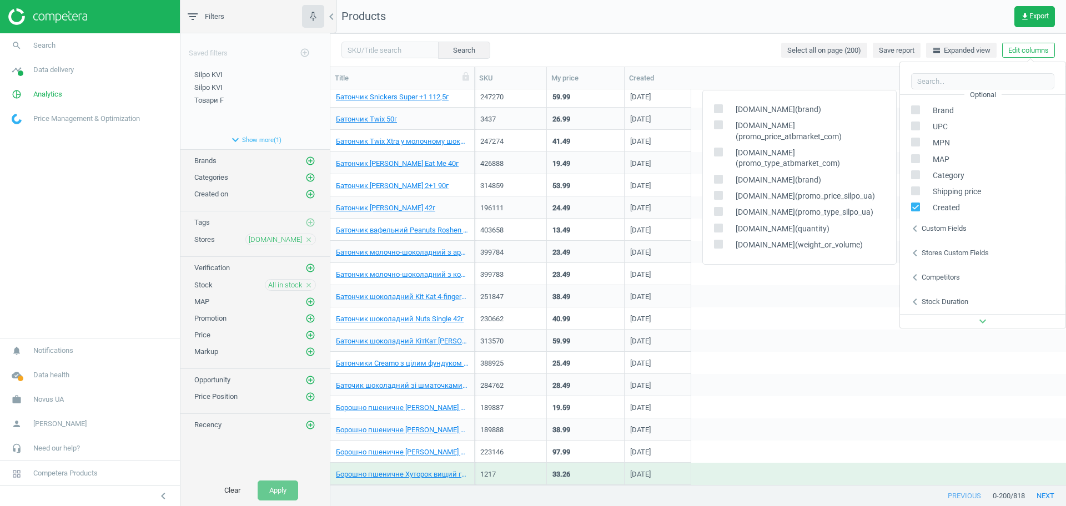
click at [723, 142] on label at bounding box center [722, 131] width 16 height 22
click at [722, 129] on input "checkbox" at bounding box center [718, 125] width 7 height 7
checkbox input "true"
click at [720, 156] on input "checkbox" at bounding box center [718, 152] width 7 height 7
checkbox input "true"
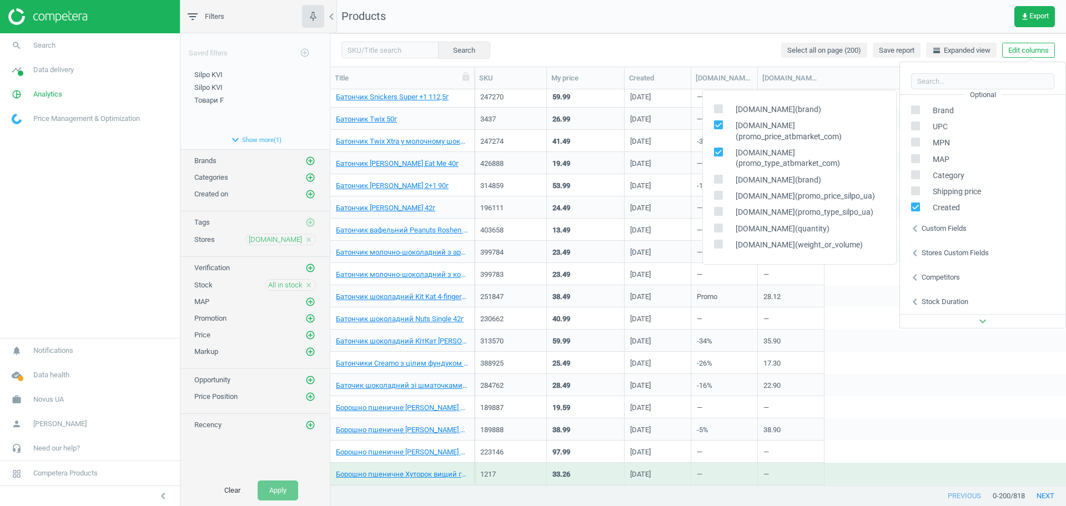
click at [653, 29] on nav "Products get_app Export" at bounding box center [698, 16] width 736 height 33
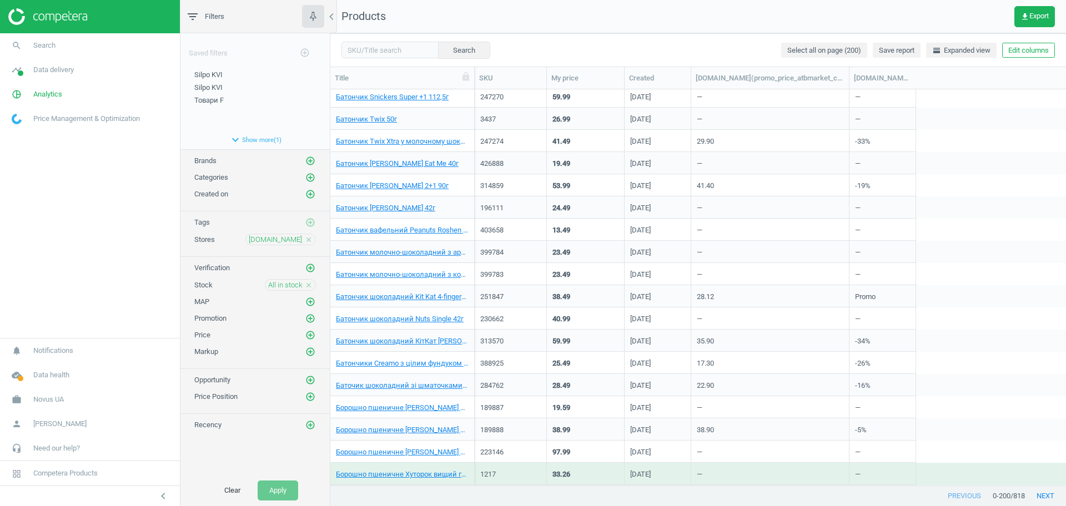
drag, startPoint x: 758, startPoint y: 78, endPoint x: 849, endPoint y: 96, distance: 93.3
click at [849, 96] on div "Title SKU My price Created atbmarket.com(promo_price_atbmarket_com) atbmarket.c…" at bounding box center [698, 276] width 736 height 419
click at [407, 143] on link "Батончик Twix Xtra у молочному шоколаді 75г" at bounding box center [402, 142] width 133 height 10
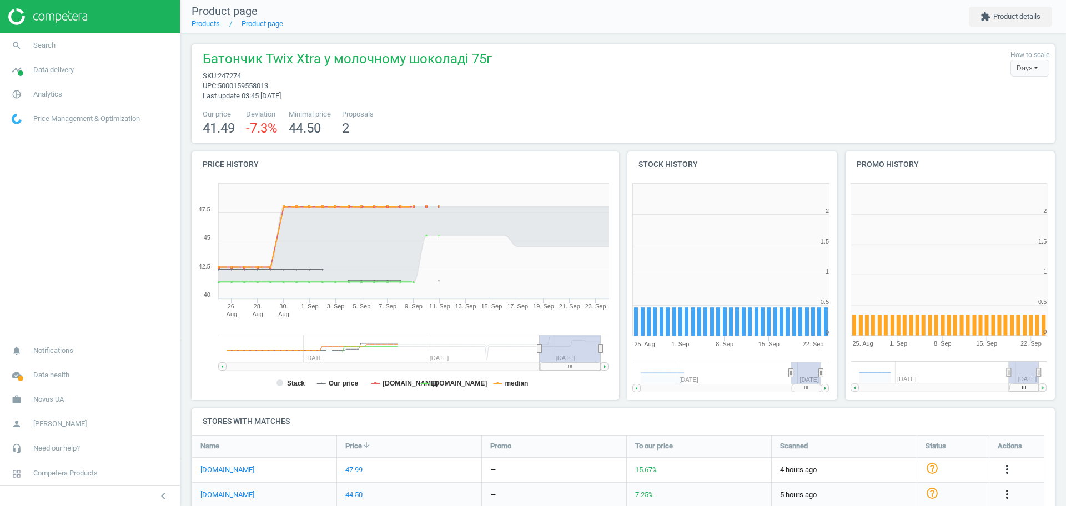
scroll to position [59, 0]
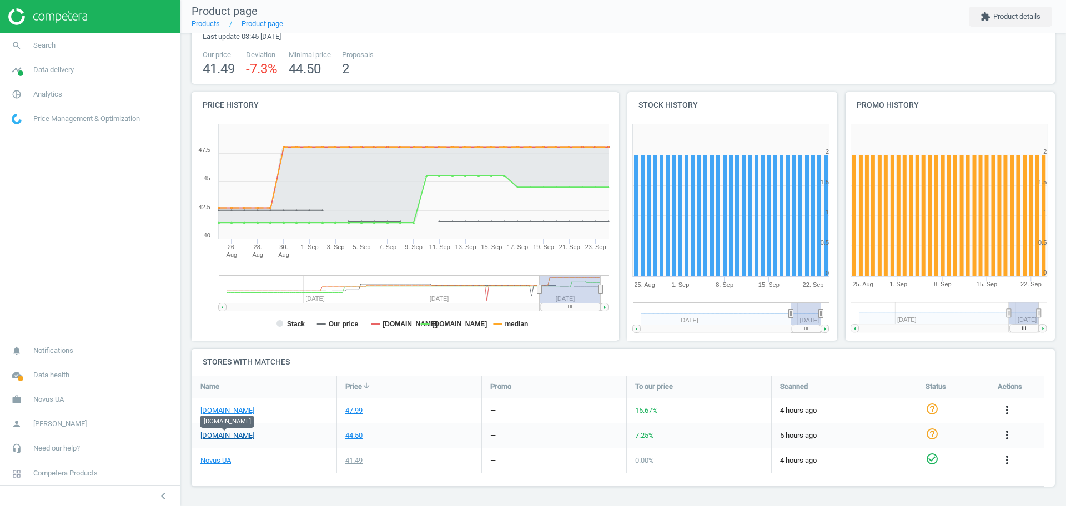
click at [223, 436] on link "[DOMAIN_NAME]" at bounding box center [227, 436] width 54 height 10
